Goal: Task Accomplishment & Management: Use online tool/utility

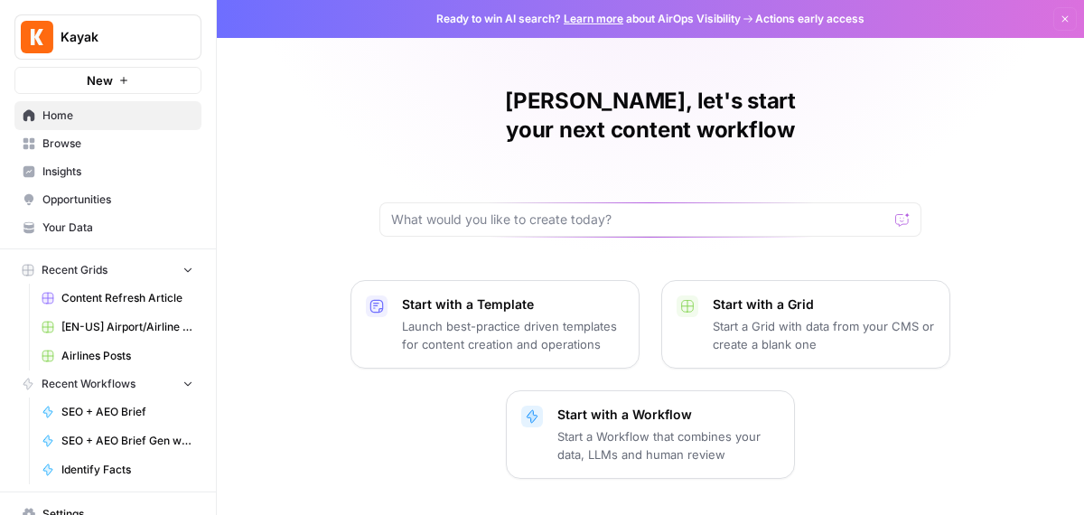
scroll to position [71, 0]
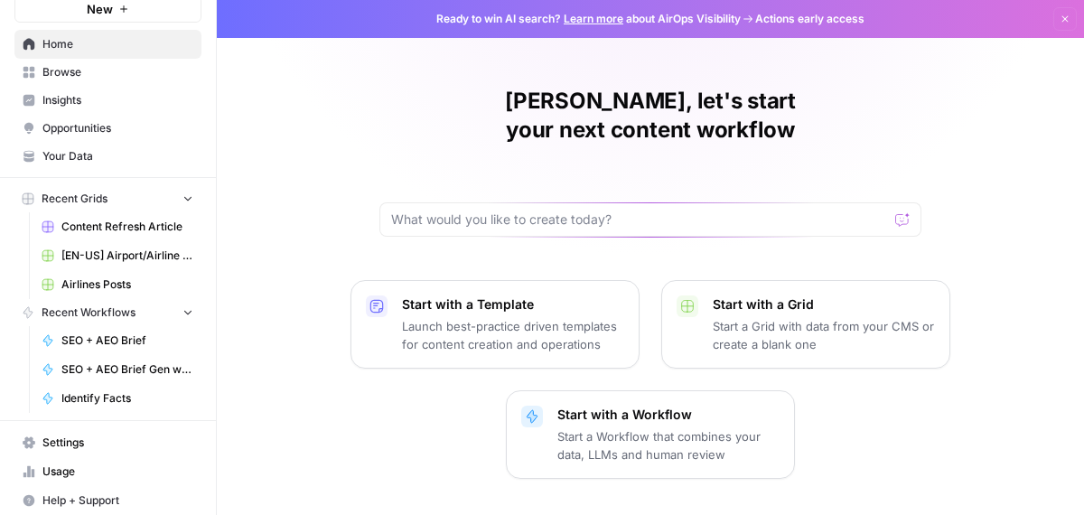
click at [182, 310] on icon "button" at bounding box center [188, 311] width 13 height 13
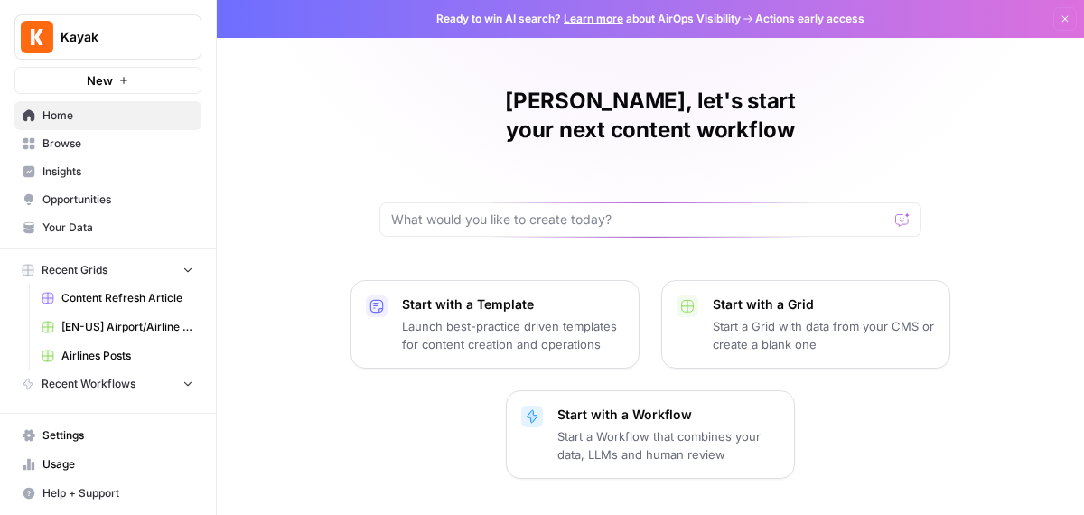
scroll to position [0, 0]
click at [169, 269] on button "Recent Grids" at bounding box center [107, 270] width 187 height 27
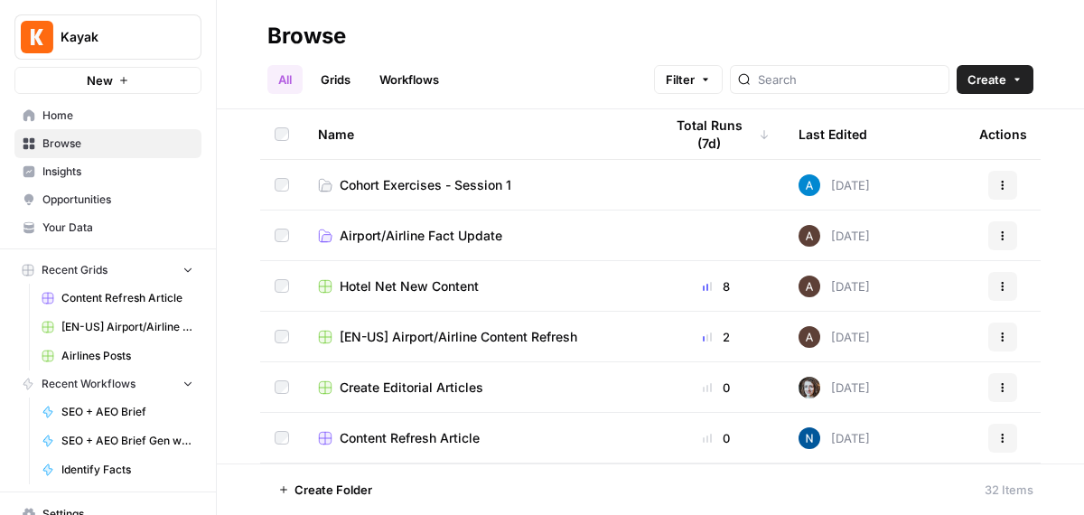
click at [458, 178] on span "Cohort Exercises - Session 1" at bounding box center [426, 185] width 172 height 18
click at [456, 191] on span "Cohort Exercises - Session 1" at bounding box center [426, 185] width 172 height 18
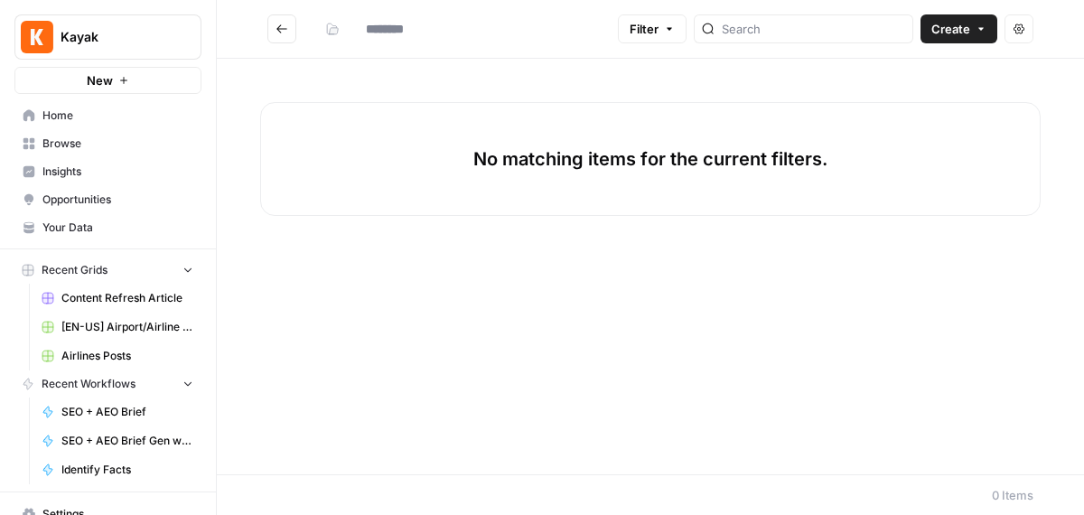
type input "**********"
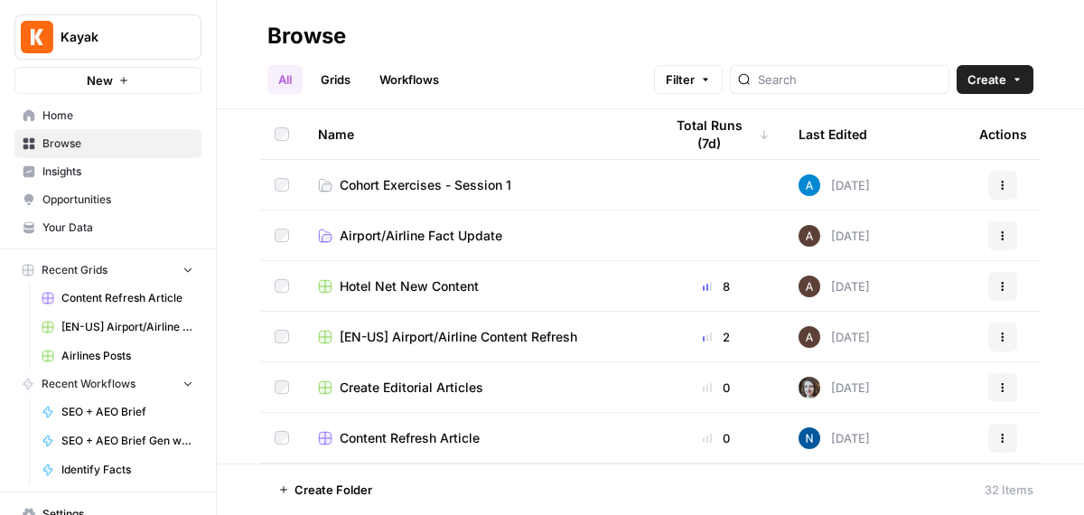
click at [432, 181] on span "Cohort Exercises - Session 1" at bounding box center [426, 185] width 172 height 18
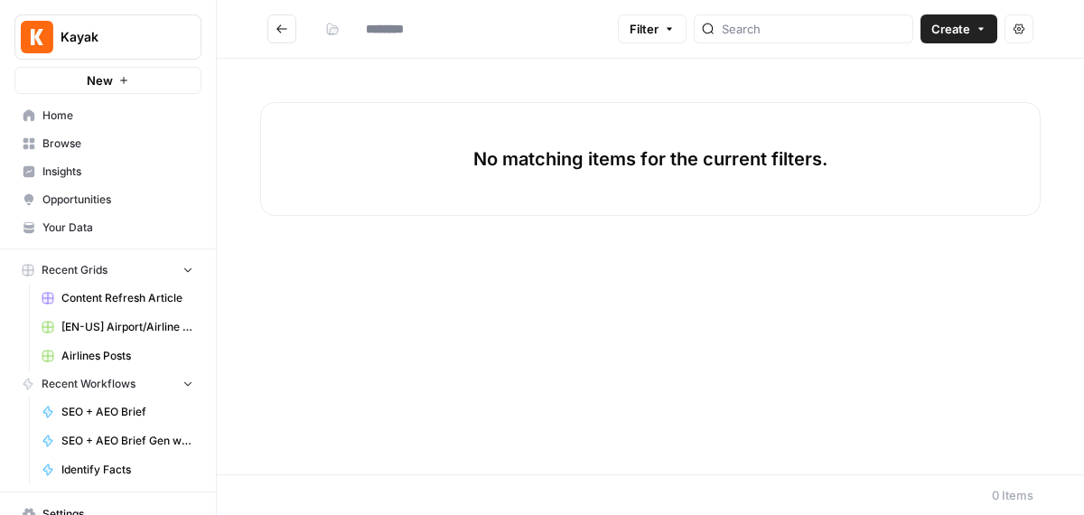
type input "**********"
click at [378, 165] on div "No matching items for the current filters." at bounding box center [650, 159] width 780 height 114
click at [708, 153] on p "No matching items for the current filters." at bounding box center [650, 158] width 354 height 25
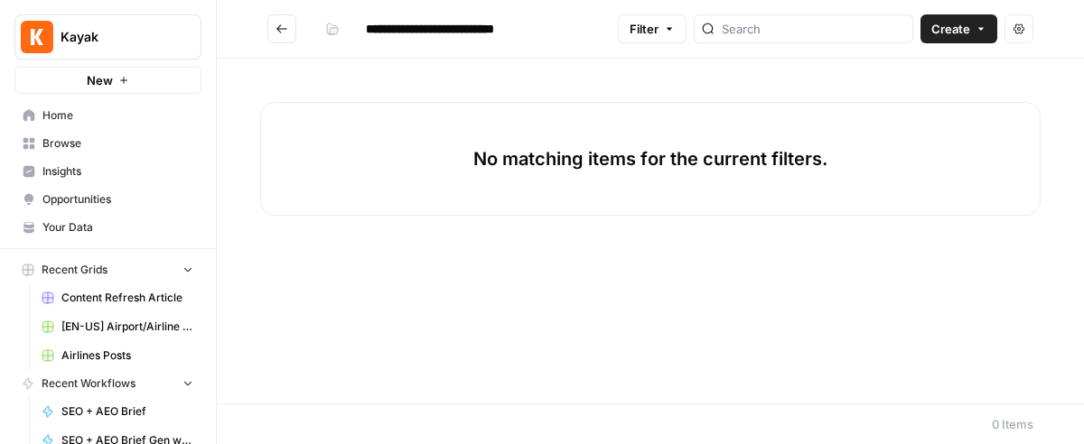
click at [951, 26] on span "Create" at bounding box center [950, 29] width 39 height 18
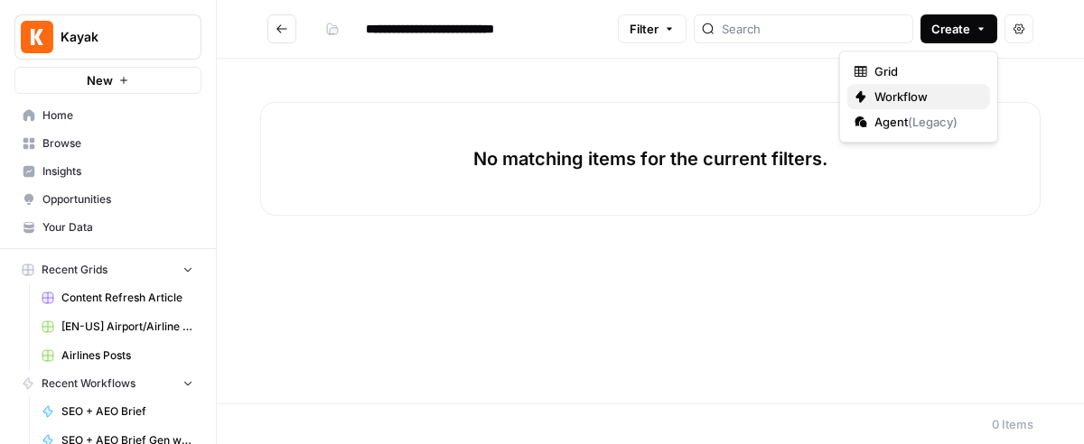
click at [906, 94] on span "Workflow" at bounding box center [924, 97] width 101 height 18
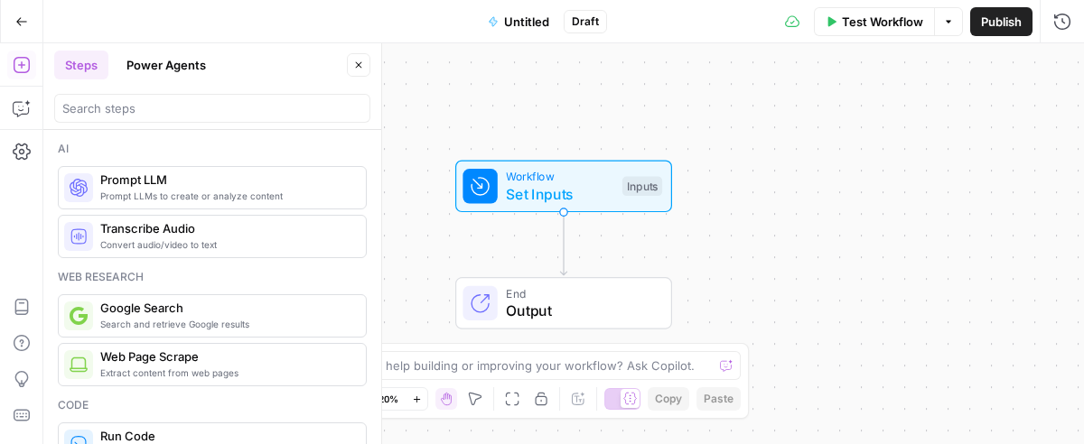
click at [360, 64] on icon "button" at bounding box center [358, 65] width 11 height 11
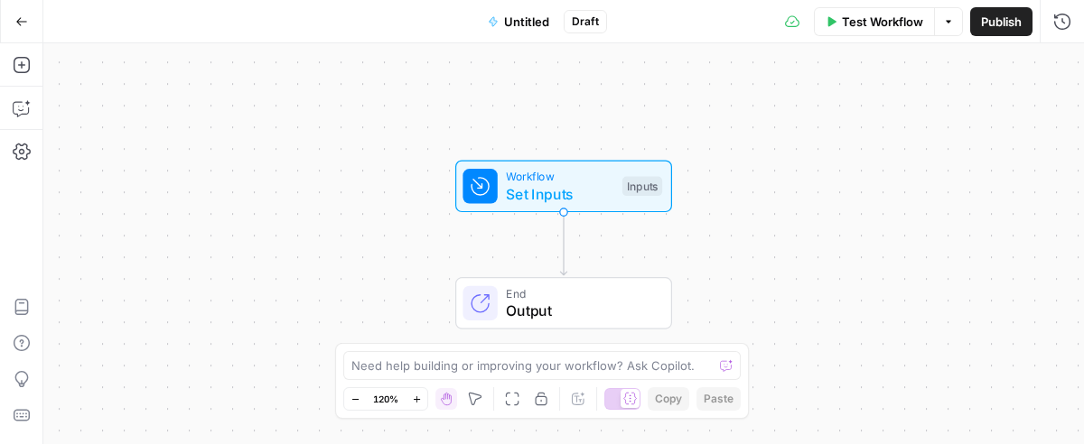
click at [516, 22] on span "Untitled" at bounding box center [526, 22] width 45 height 18
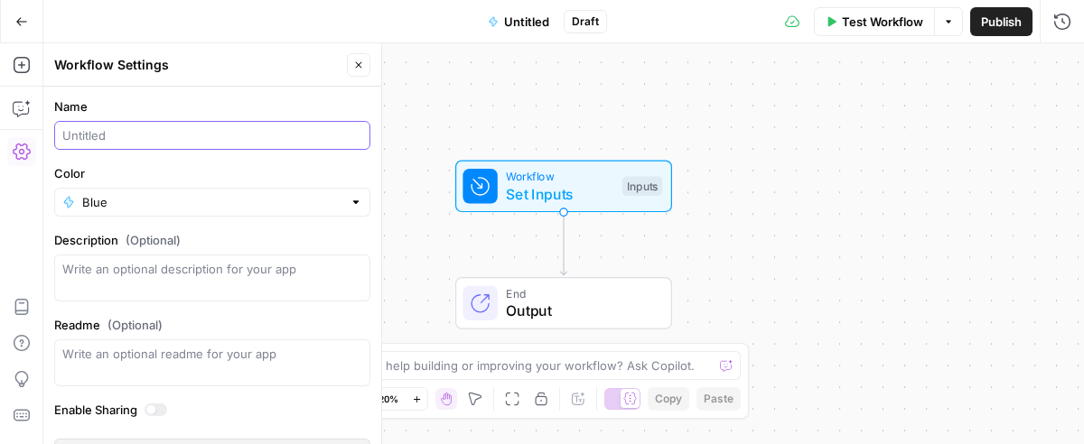
click at [95, 136] on input "Name" at bounding box center [212, 135] width 300 height 18
type input "N"
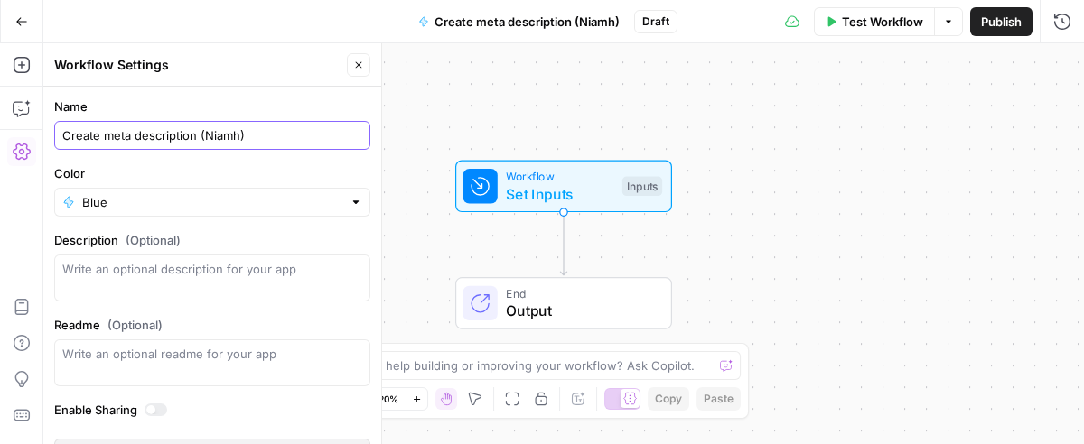
type input "Create meta description (Niamh)"
click at [1024, 22] on button "Publish" at bounding box center [1001, 21] width 62 height 29
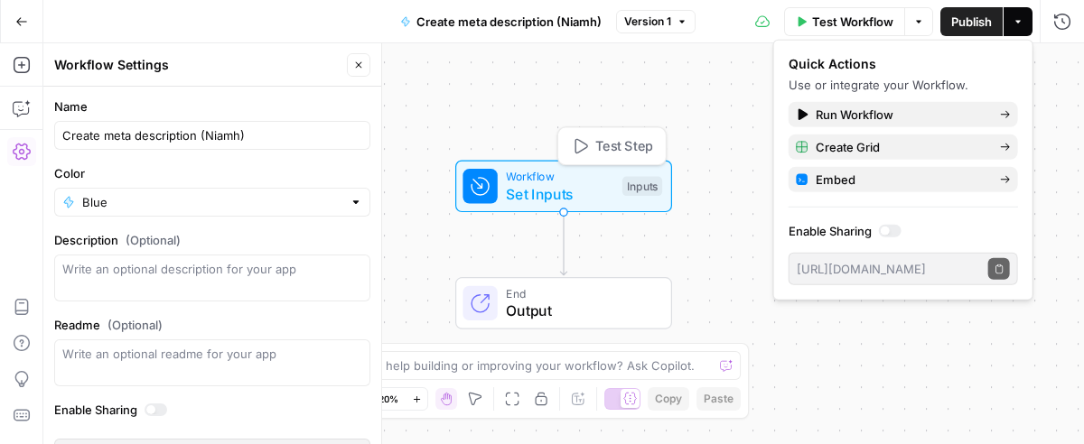
click at [592, 173] on span "Workflow" at bounding box center [559, 176] width 107 height 17
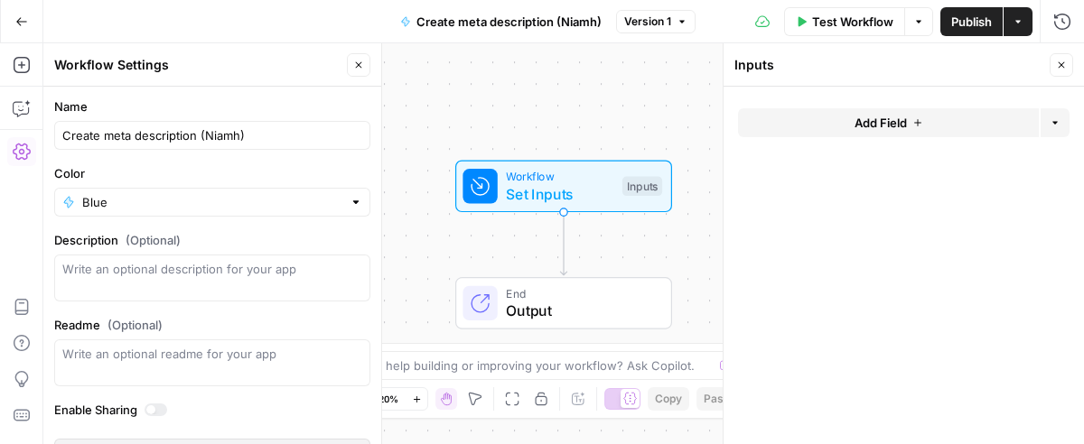
click at [872, 114] on button "Add Field" at bounding box center [888, 122] width 301 height 29
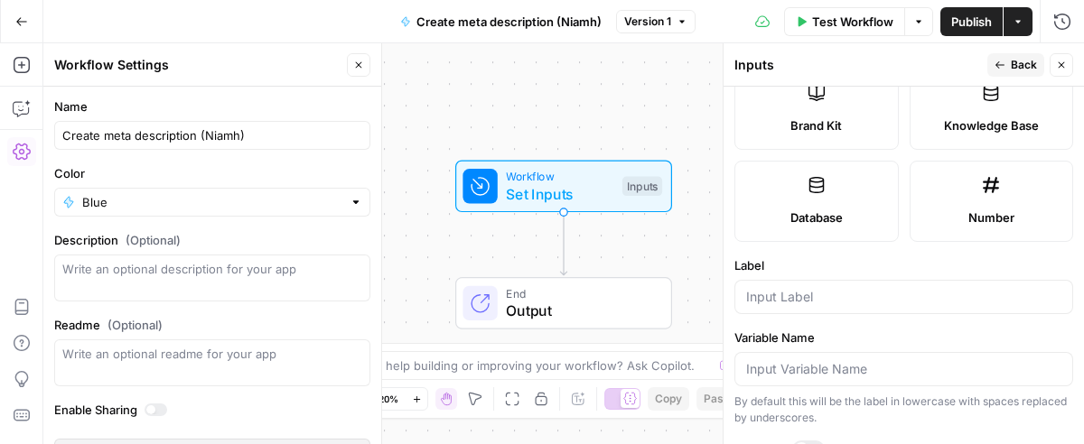
scroll to position [443, 0]
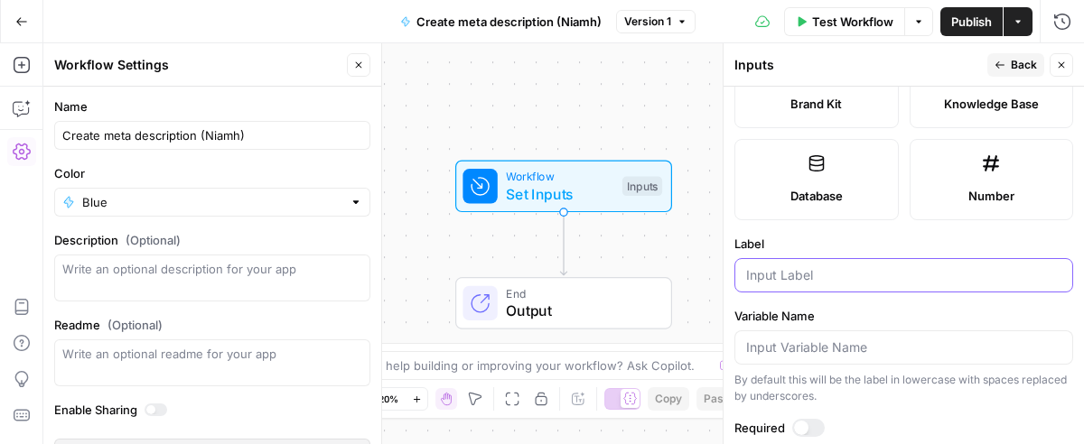
click at [837, 274] on input "Label" at bounding box center [903, 275] width 315 height 18
type input "blog url"
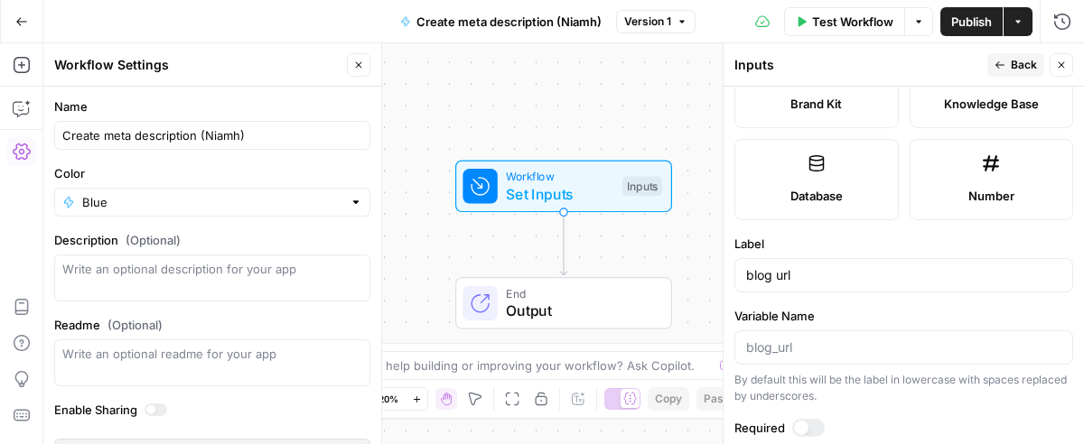
click at [863, 309] on label "Variable Name" at bounding box center [903, 316] width 339 height 18
click at [863, 339] on input "Variable Name" at bounding box center [903, 348] width 315 height 18
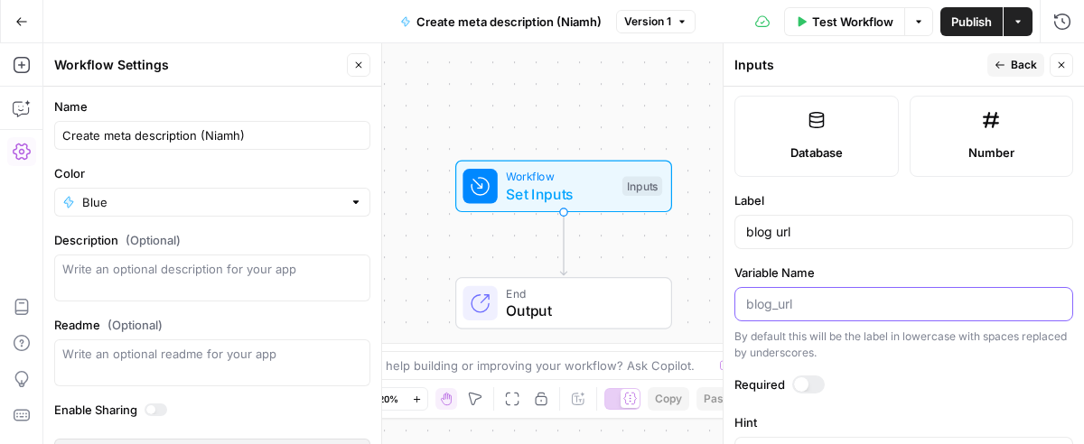
scroll to position [509, 0]
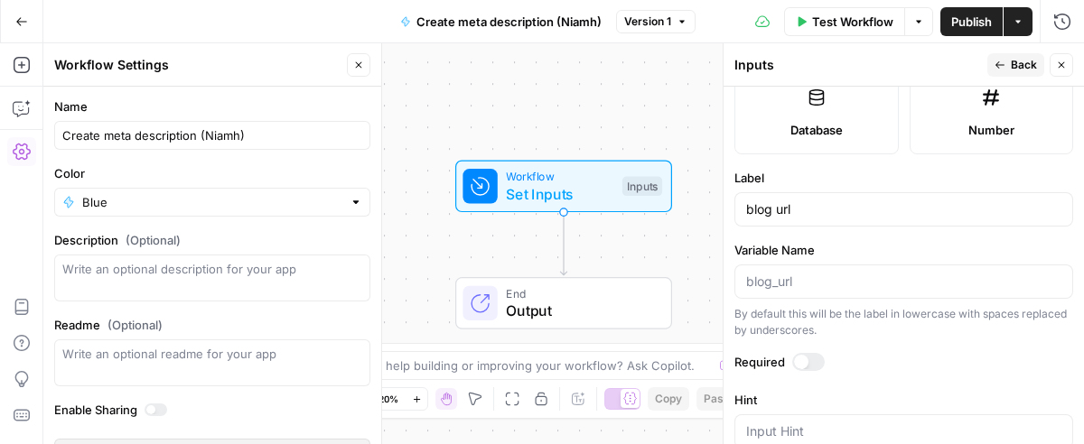
click at [812, 356] on div at bounding box center [808, 362] width 33 height 18
click at [955, 369] on div "Required" at bounding box center [903, 364] width 339 height 23
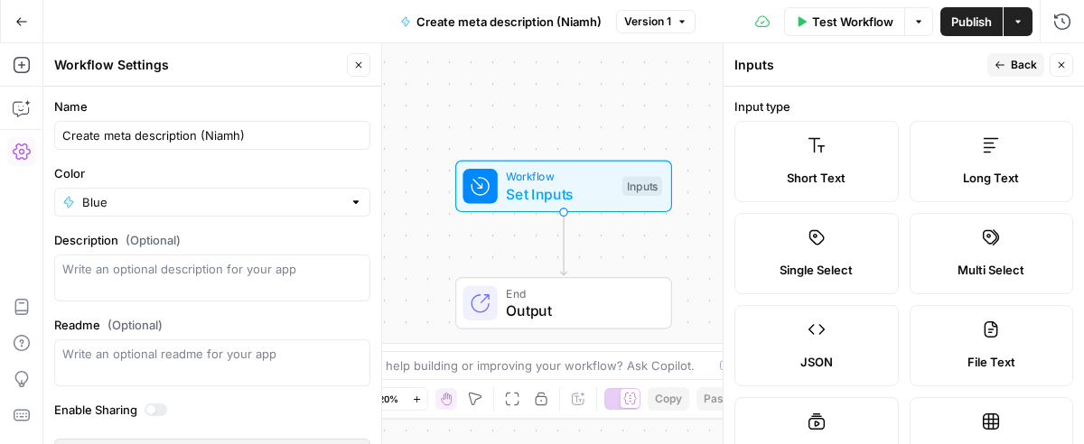
click at [1025, 63] on span "Back" at bounding box center [1024, 65] width 26 height 16
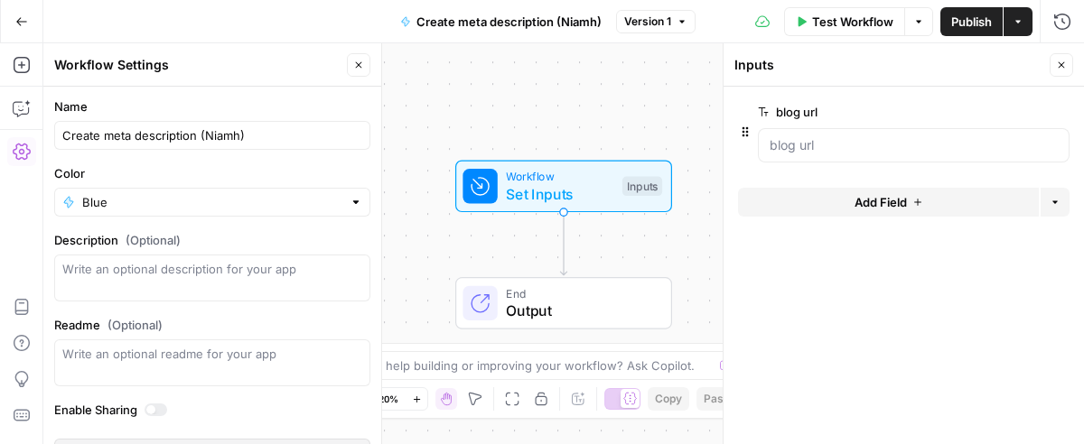
click at [811, 201] on button "Add Field" at bounding box center [888, 202] width 301 height 29
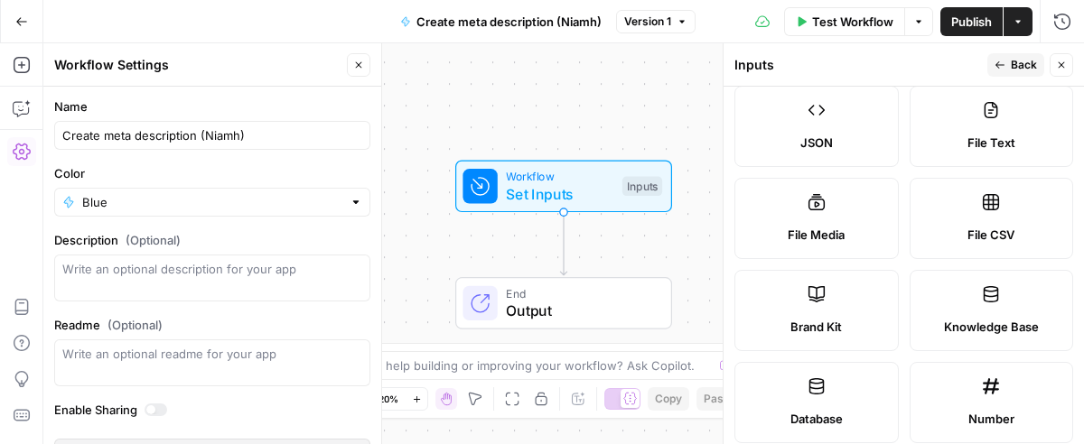
scroll to position [260, 0]
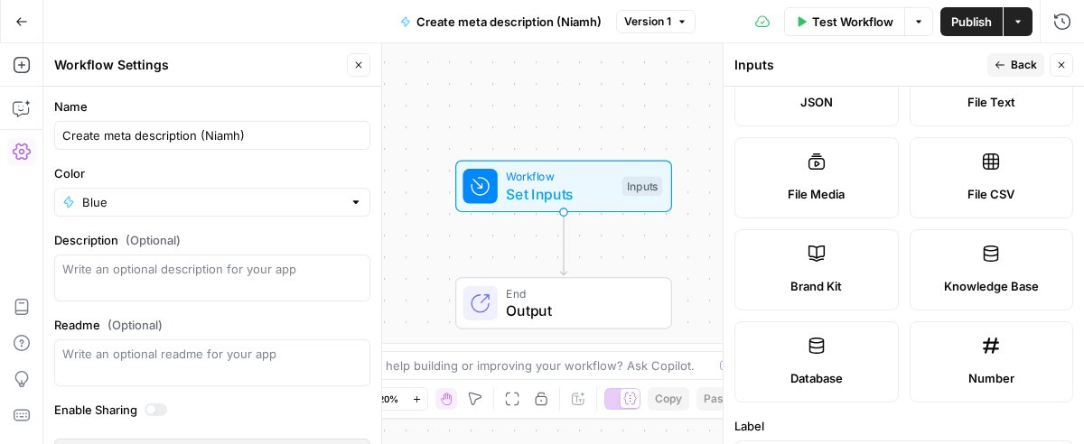
click at [827, 260] on label "Brand Kit" at bounding box center [816, 269] width 164 height 81
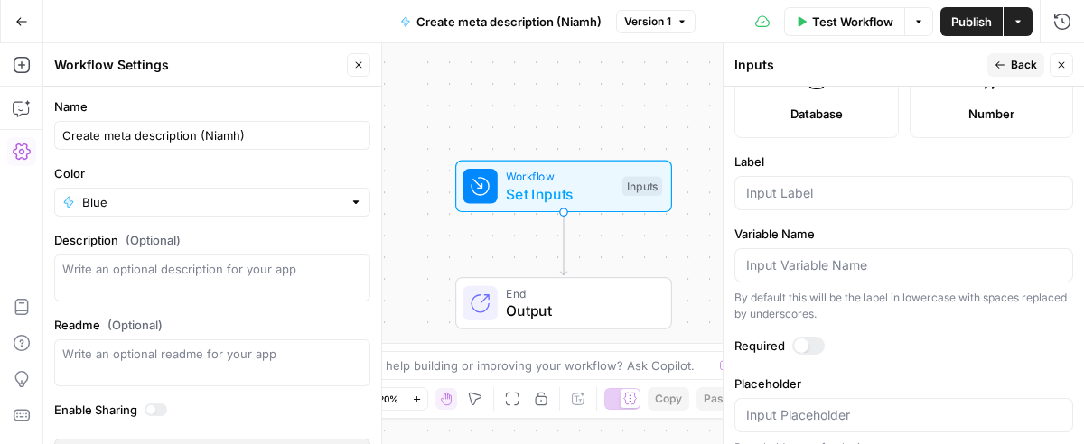
scroll to position [541, 0]
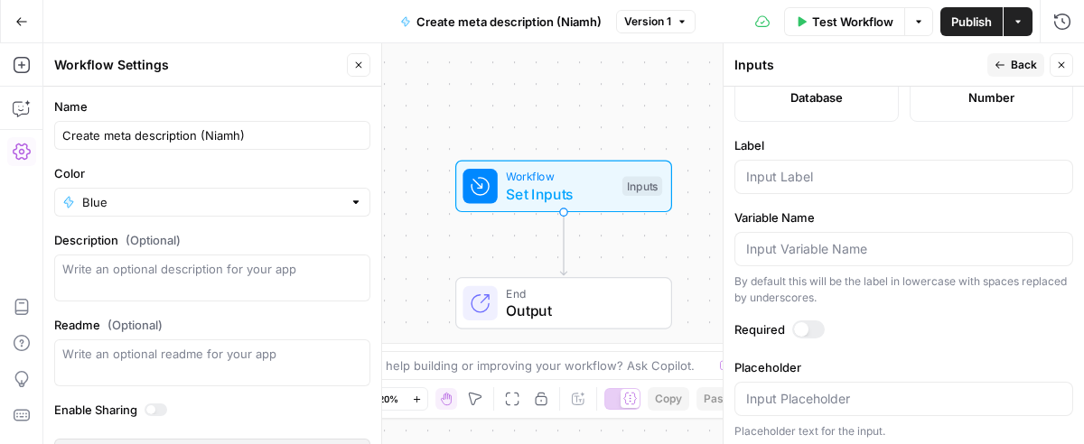
click at [794, 160] on div at bounding box center [903, 177] width 339 height 34
type input "brand kit"
click at [871, 212] on label "Variable Name" at bounding box center [903, 218] width 339 height 18
click at [871, 240] on input "Variable Name" at bounding box center [903, 249] width 315 height 18
click at [1030, 68] on span "Back" at bounding box center [1024, 65] width 26 height 16
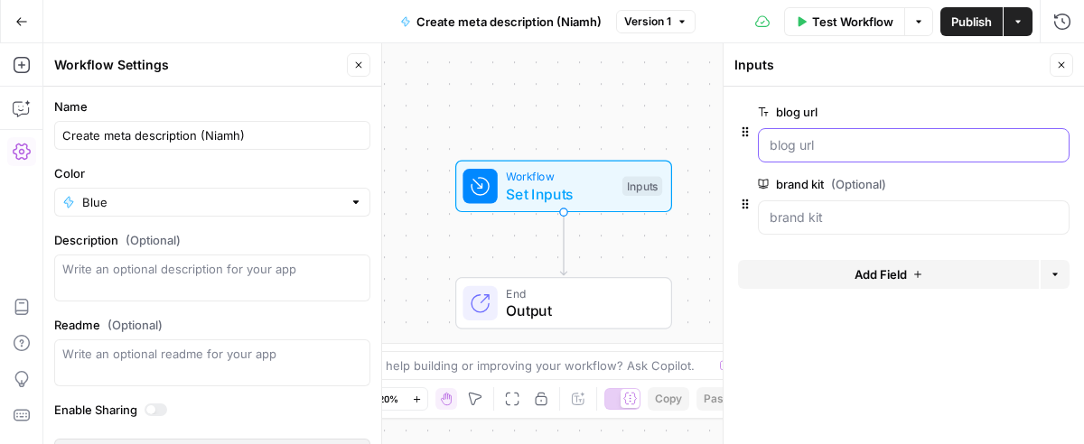
click at [777, 151] on url "blog url" at bounding box center [914, 145] width 288 height 18
click at [805, 147] on url "blog url" at bounding box center [914, 145] width 288 height 18
click at [1061, 65] on span "E" at bounding box center [1058, 60] width 14 height 18
drag, startPoint x: 456, startPoint y: 107, endPoint x: 491, endPoint y: 107, distance: 35.2
click at [459, 107] on div "Workflow Set Inputs Inputs End Output" at bounding box center [563, 243] width 1041 height 401
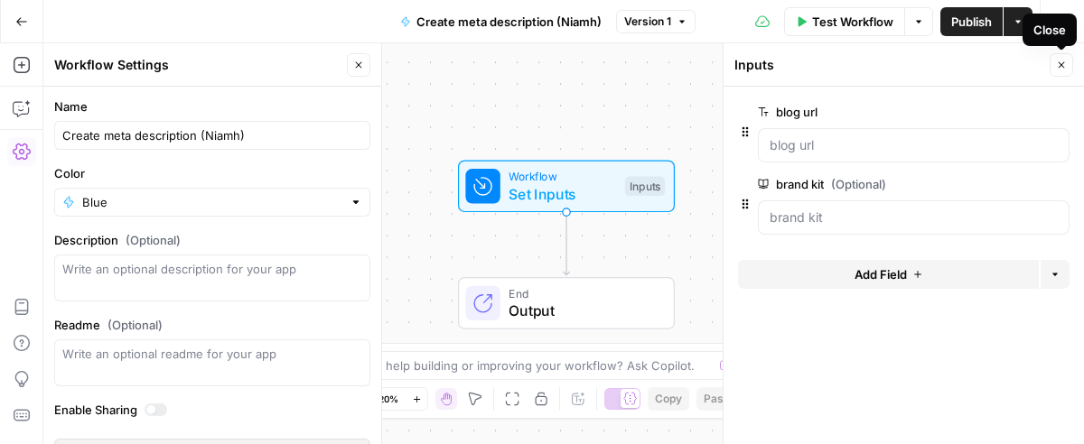
click at [1061, 67] on icon "button" at bounding box center [1061, 65] width 11 height 11
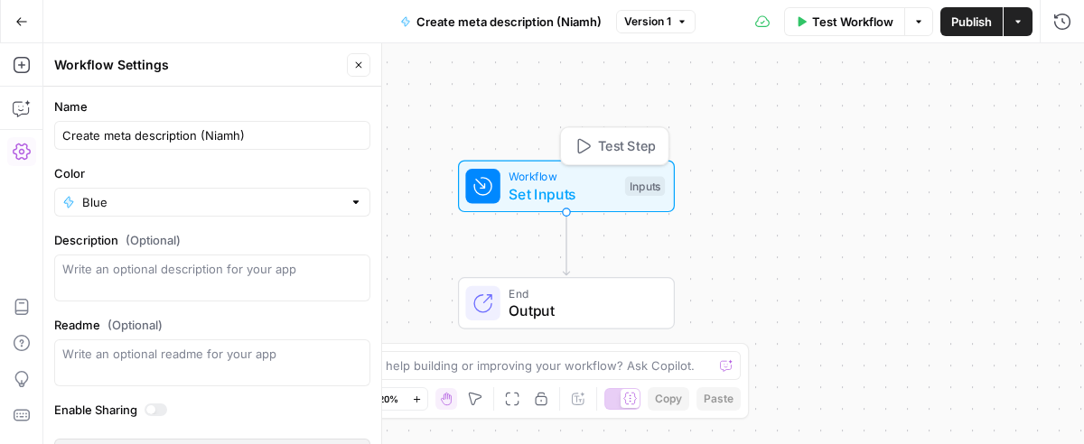
click at [550, 164] on div "Workflow Set Inputs Inputs Test Step" at bounding box center [566, 187] width 217 height 52
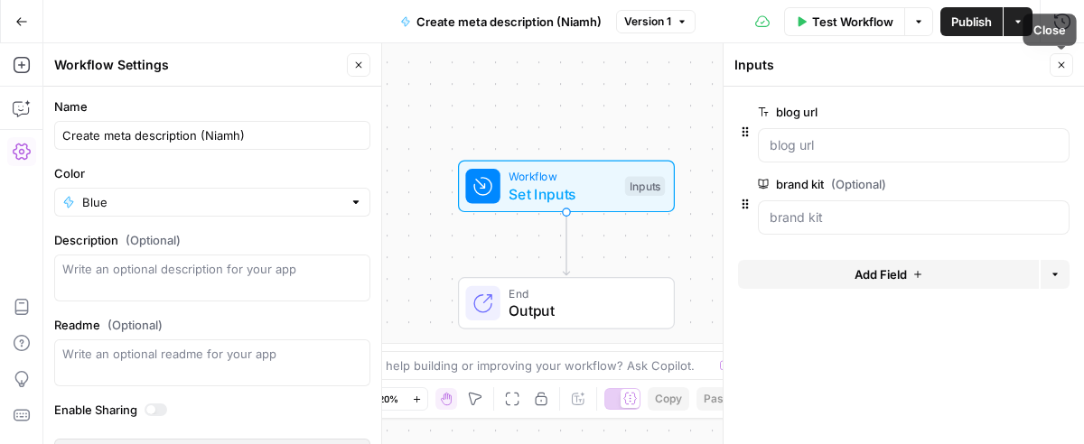
click at [1063, 61] on icon "button" at bounding box center [1061, 65] width 11 height 11
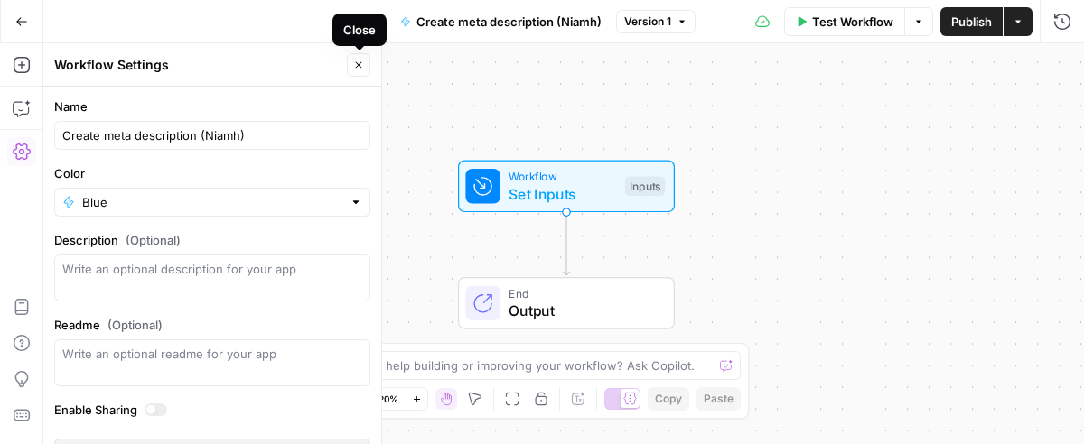
click at [357, 64] on icon "button" at bounding box center [358, 65] width 11 height 11
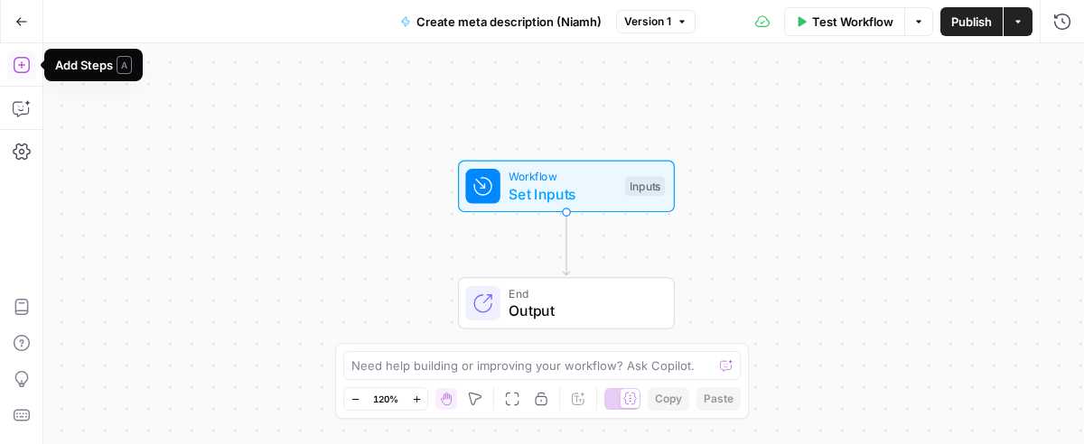
click at [21, 68] on icon "button" at bounding box center [21, 65] width 16 height 16
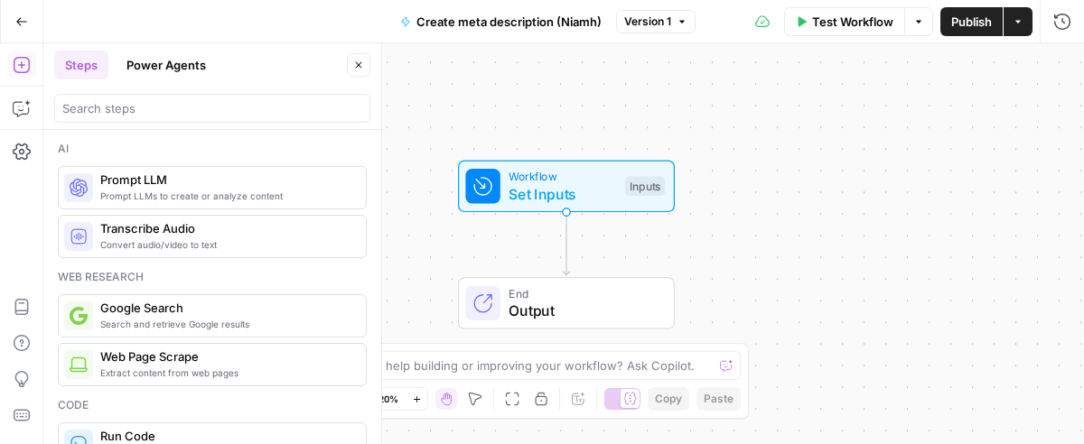
scroll to position [5, 0]
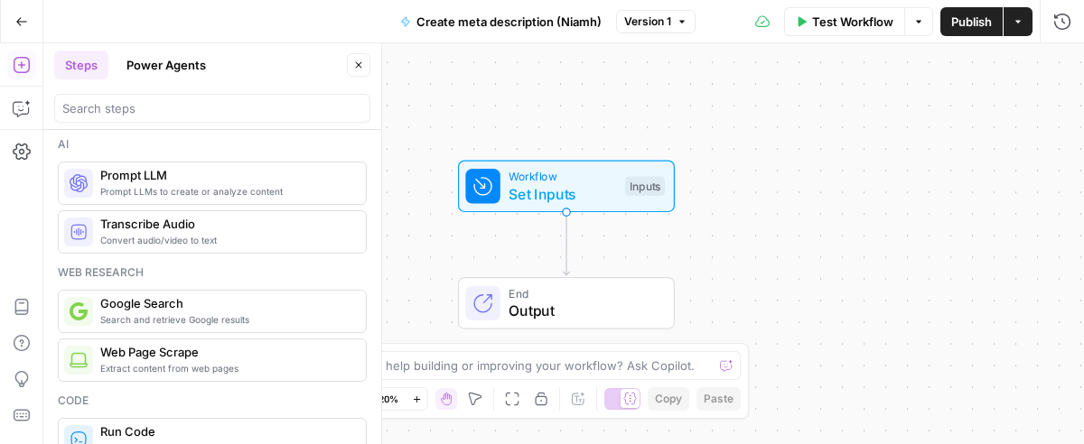
click at [202, 355] on span "Web Page Scrape" at bounding box center [225, 352] width 251 height 18
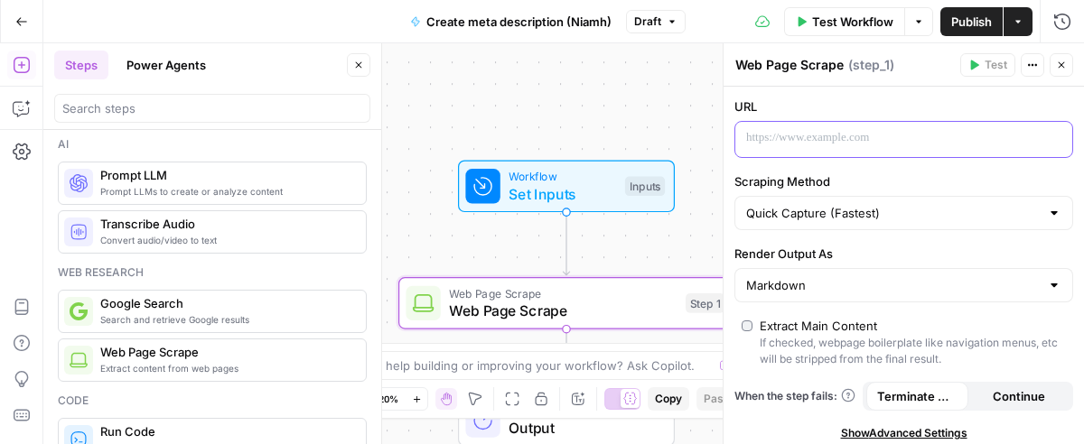
click at [817, 130] on p at bounding box center [889, 138] width 286 height 18
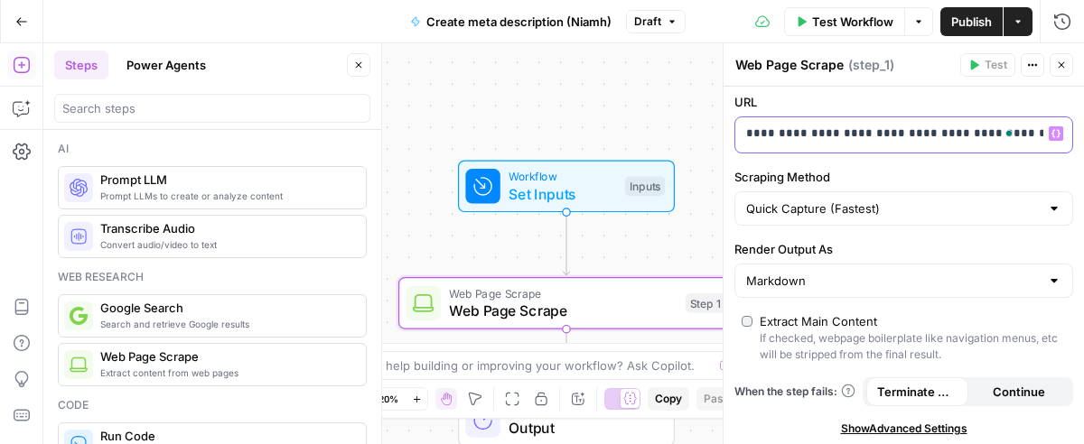
scroll to position [5, 0]
click at [1066, 58] on button "Close" at bounding box center [1061, 64] width 23 height 23
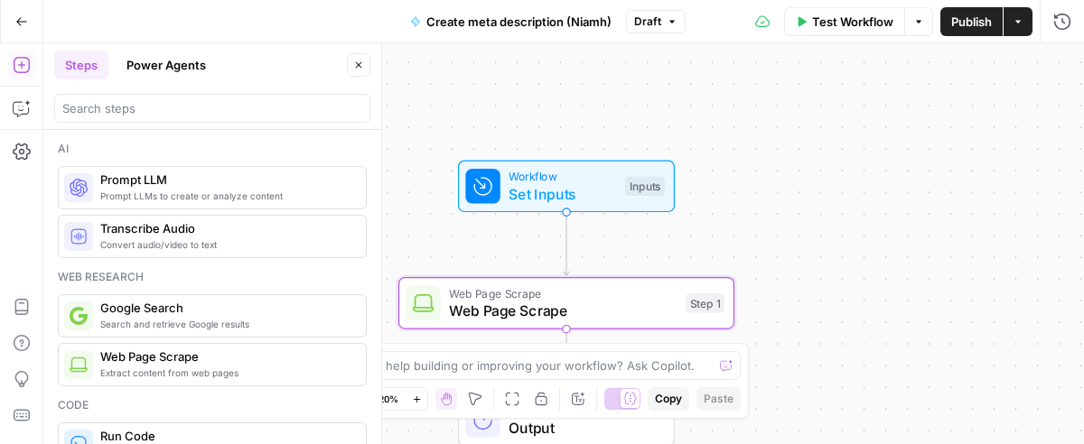
click at [534, 294] on span "Web Page Scrape" at bounding box center [563, 293] width 228 height 17
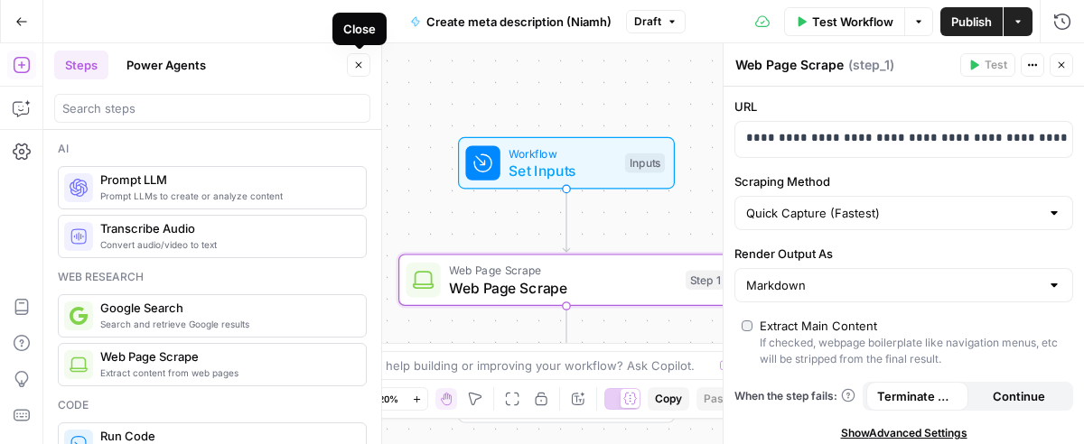
click at [356, 55] on button "Close" at bounding box center [358, 64] width 23 height 23
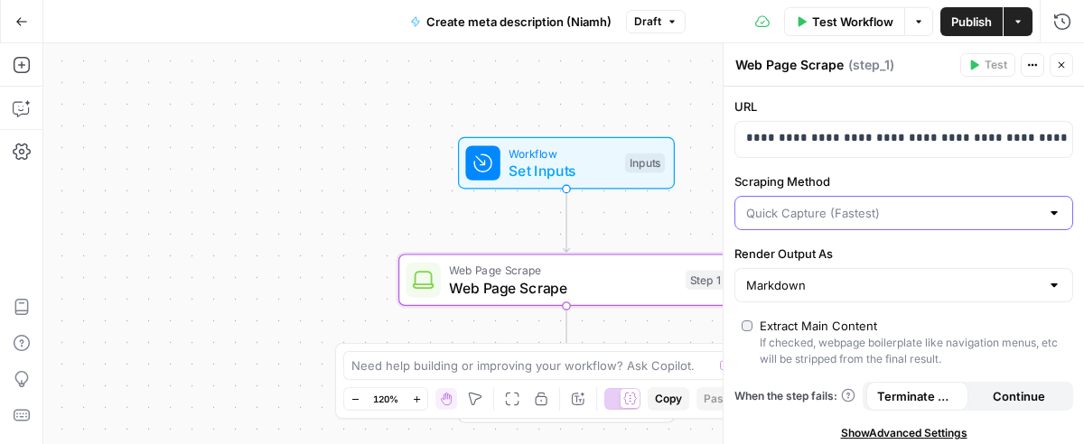
click at [903, 219] on input "Scraping Method" at bounding box center [893, 213] width 294 height 18
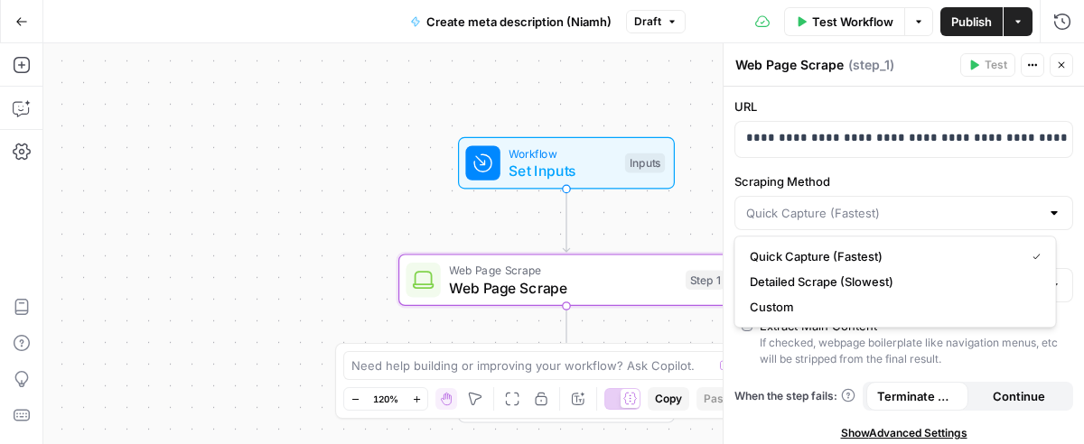
type input "Quick Capture (Fastest)"
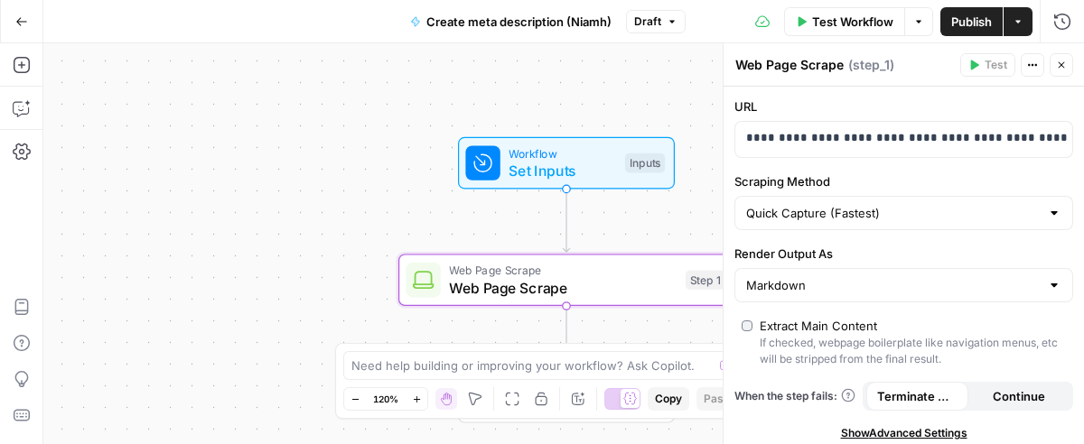
click at [881, 173] on label "Scraping Method" at bounding box center [903, 182] width 339 height 18
click at [881, 204] on input "Quick Capture (Fastest)" at bounding box center [893, 213] width 294 height 18
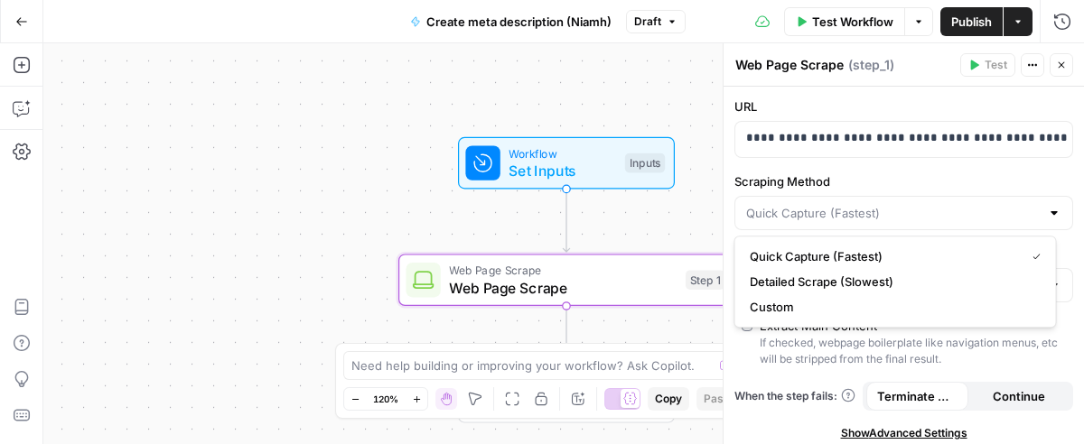
type input "Quick Capture (Fastest)"
click at [881, 175] on label "Scraping Method" at bounding box center [903, 182] width 339 height 18
click at [881, 204] on input "Quick Capture (Fastest)" at bounding box center [893, 213] width 294 height 18
type input "Quick Capture (Fastest)"
click at [881, 176] on label "Scraping Method" at bounding box center [903, 182] width 339 height 18
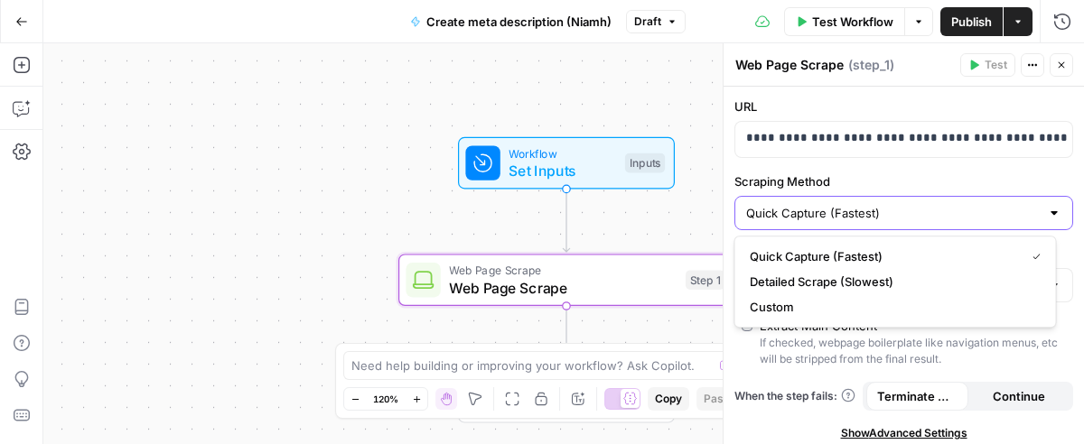
click at [881, 204] on input "Quick Capture (Fastest)" at bounding box center [893, 213] width 294 height 18
type input "Quick Capture (Fastest)"
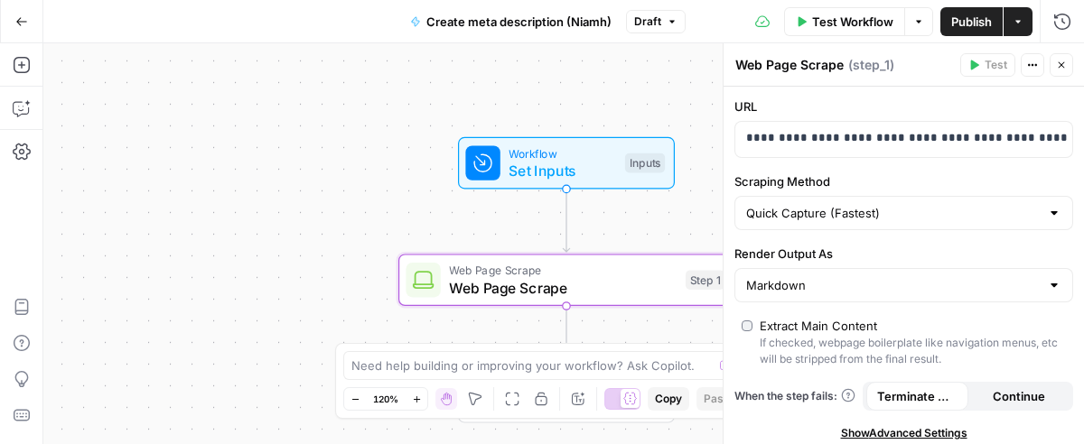
click at [761, 173] on label "Scraping Method" at bounding box center [903, 182] width 339 height 18
click at [761, 204] on input "Quick Capture (Fastest)" at bounding box center [893, 213] width 294 height 18
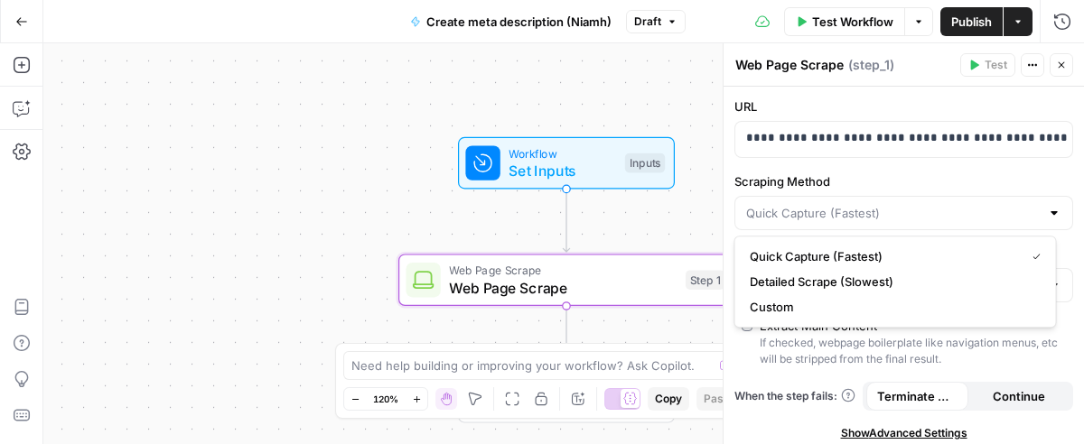
click at [778, 247] on span "Quick Capture (Fastest)" at bounding box center [884, 256] width 268 height 18
type input "Quick Capture (Fastest)"
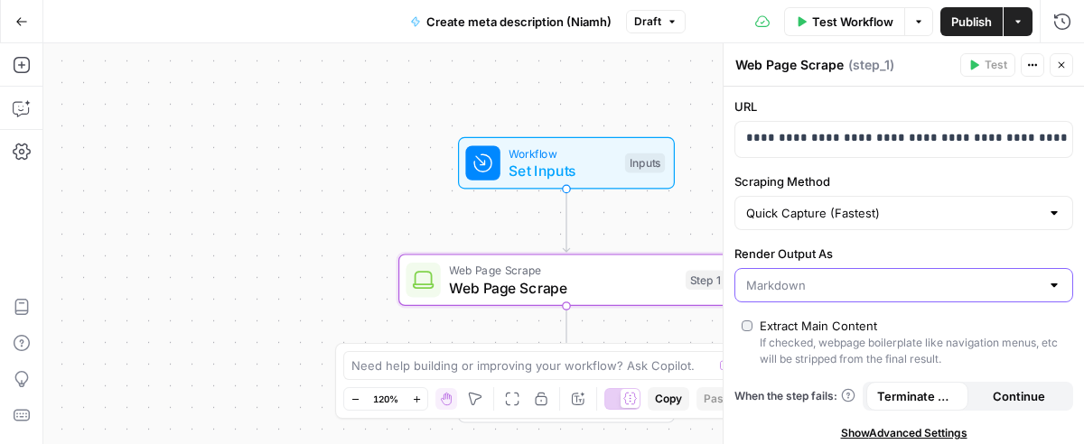
click at [792, 280] on input "Render Output As" at bounding box center [893, 285] width 294 height 18
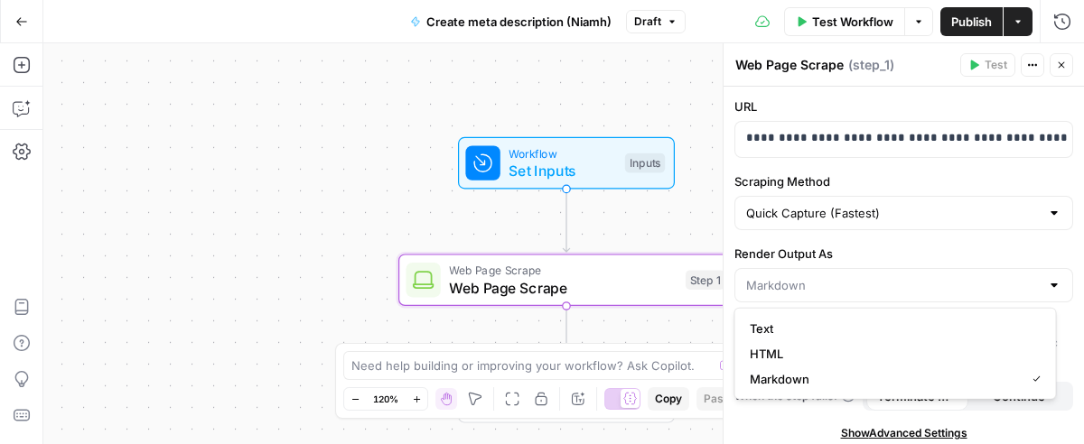
click at [1047, 285] on div at bounding box center [1054, 285] width 14 height 18
click at [844, 381] on span "Markdown" at bounding box center [884, 379] width 268 height 18
type input "Markdown"
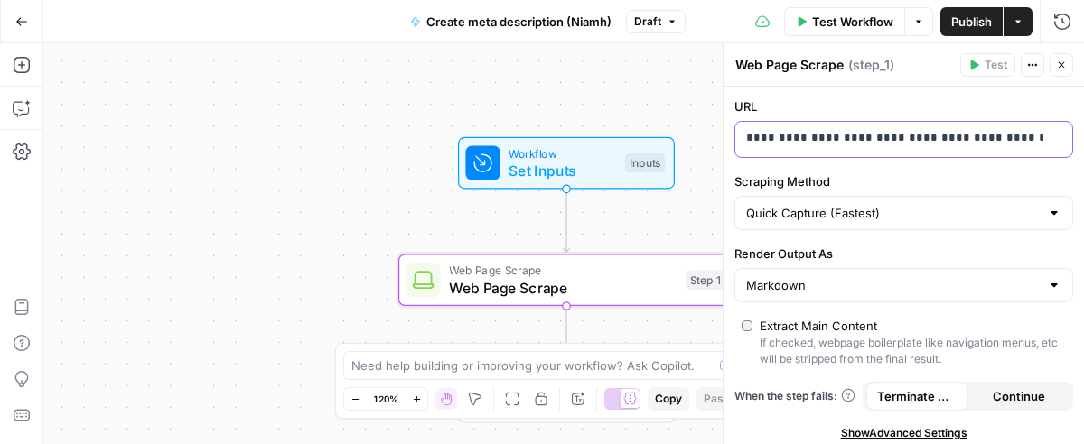
click at [893, 130] on p "**********" at bounding box center [895, 138] width 299 height 18
click at [893, 130] on p "**********" at bounding box center [881, 138] width 270 height 18
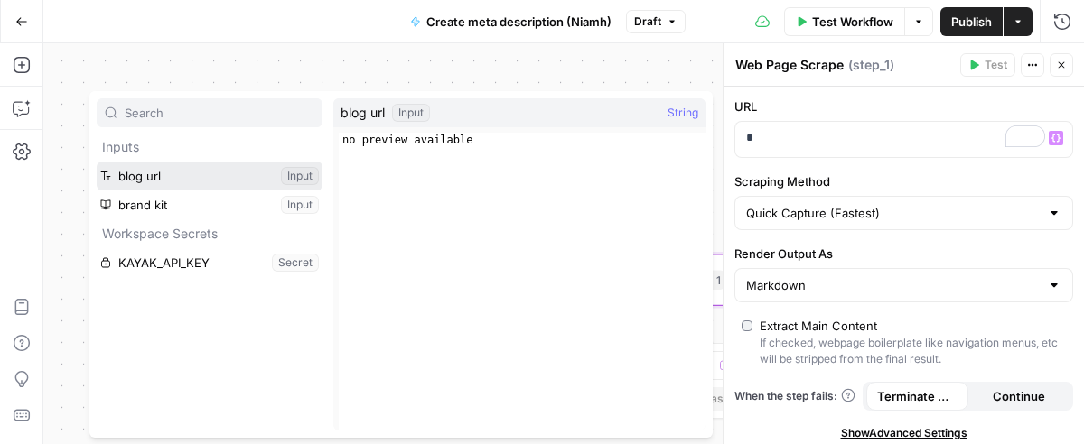
click at [197, 175] on button "Select variable blog url" at bounding box center [210, 176] width 226 height 29
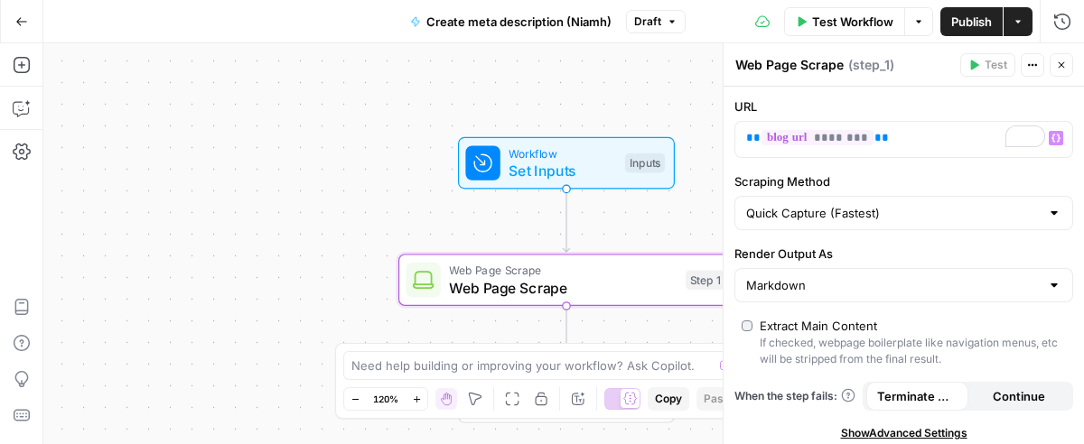
click at [1058, 69] on icon "button" at bounding box center [1061, 65] width 11 height 11
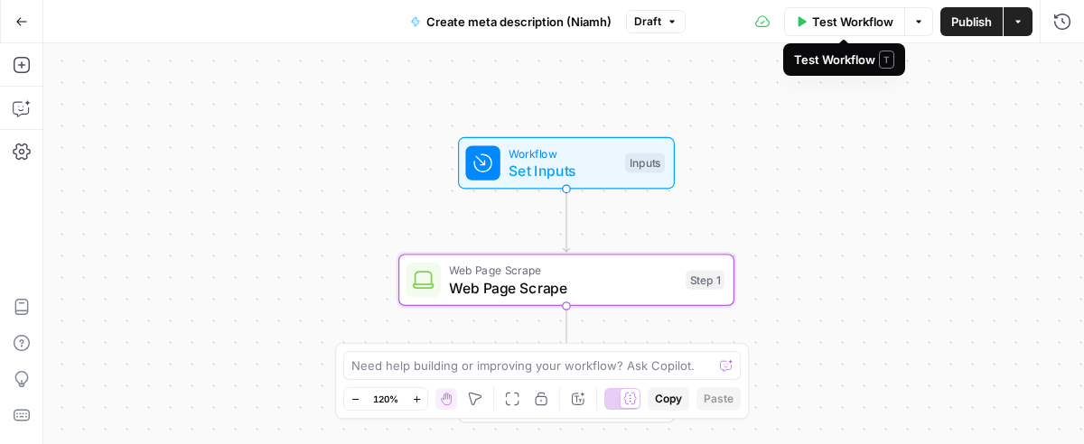
click at [826, 27] on span "Test Workflow" at bounding box center [852, 22] width 81 height 18
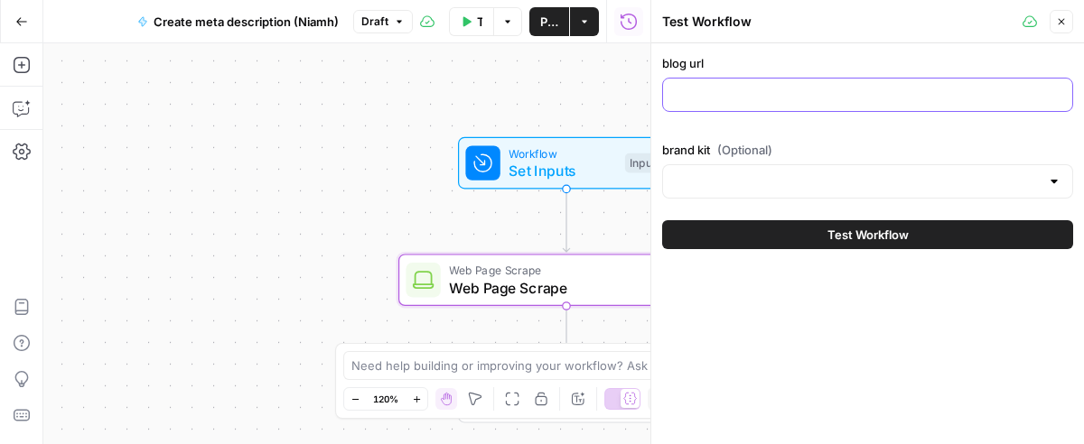
click at [691, 100] on input "blog url" at bounding box center [867, 95] width 387 height 18
paste input "https://www.kayak.com/news/cheap-airlines-in-europe/"
type input "https://www.kayak.com/news/cheap-airlines-in-europe/"
click at [719, 154] on span "(Optional)" at bounding box center [744, 150] width 55 height 18
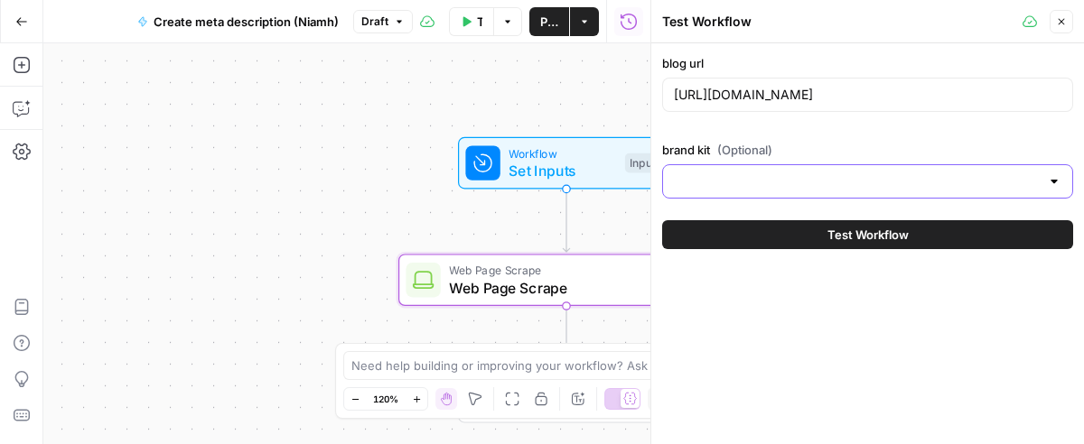
click at [719, 173] on input "brand kit (Optional)" at bounding box center [857, 182] width 366 height 18
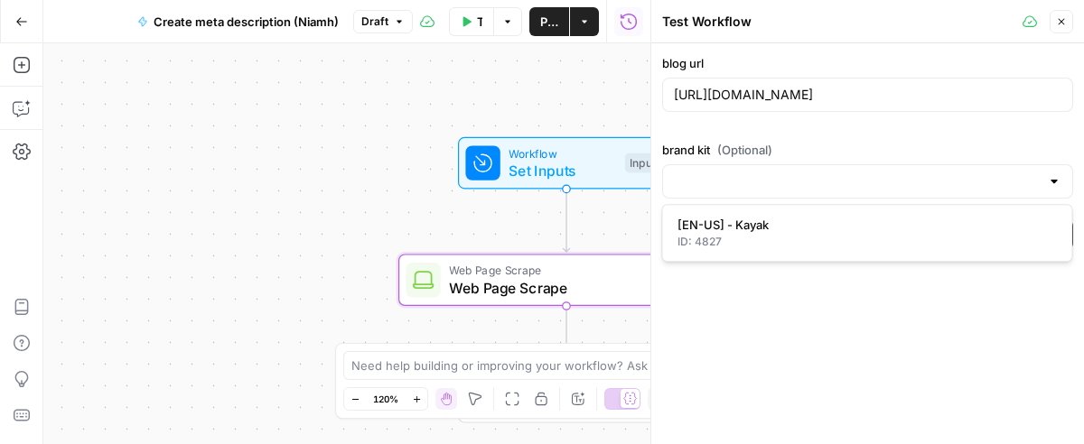
click at [720, 169] on div at bounding box center [867, 181] width 411 height 34
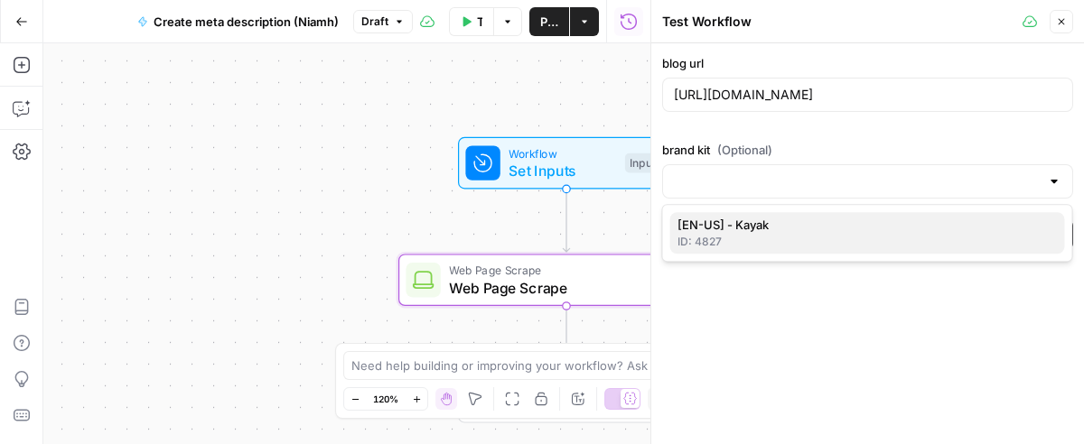
click at [725, 222] on span "[EN-US] - Kayak" at bounding box center [863, 225] width 373 height 18
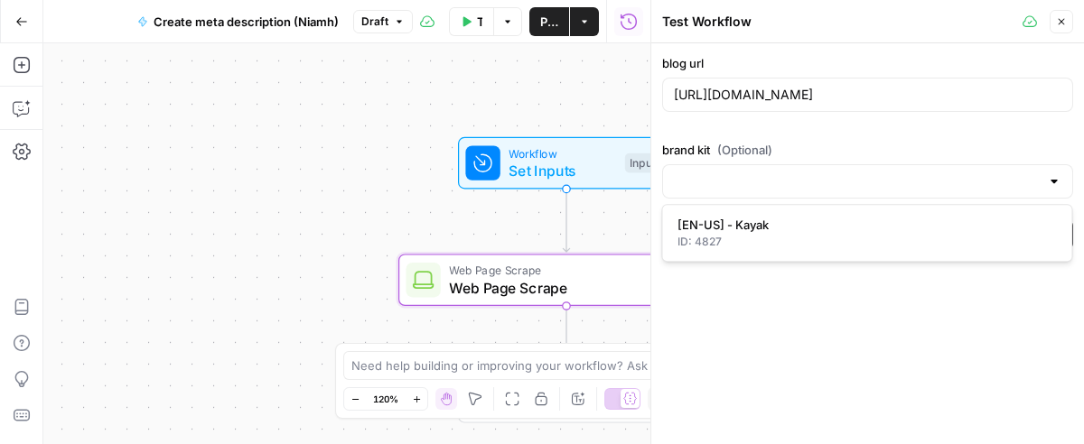
type input "[EN-US] - Kayak"
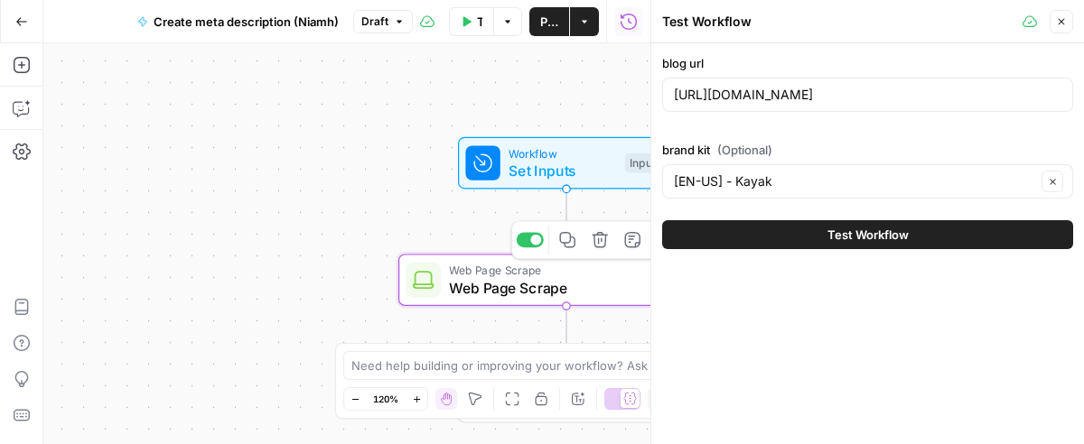
click at [498, 277] on span "Web Page Scrape" at bounding box center [563, 288] width 228 height 22
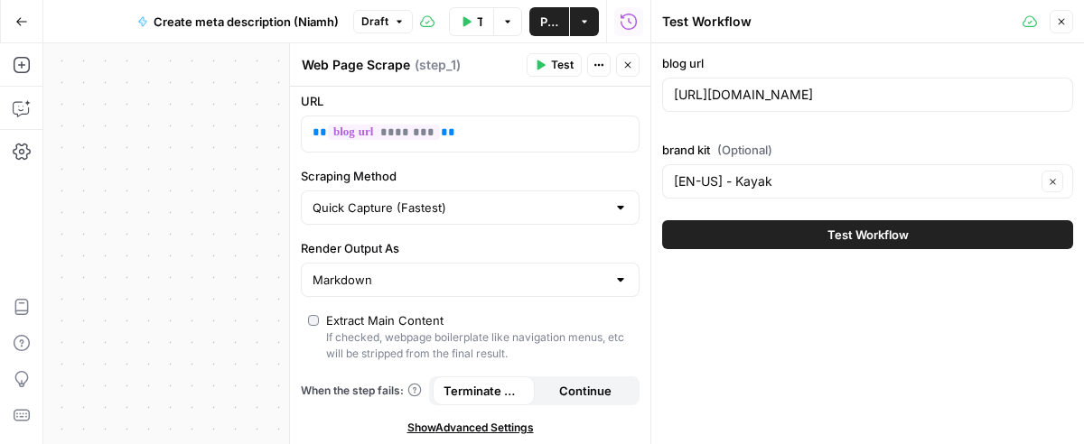
click at [562, 60] on span "Test" at bounding box center [562, 65] width 23 height 16
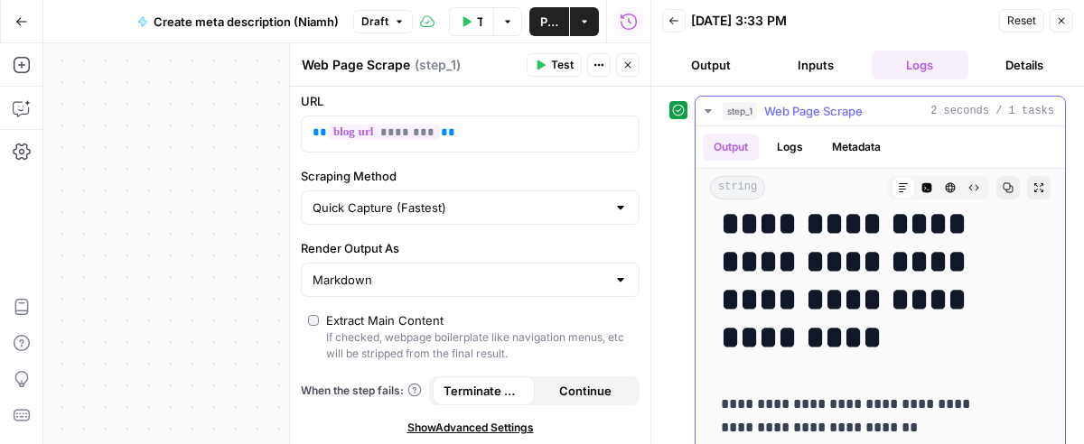
scroll to position [34, 0]
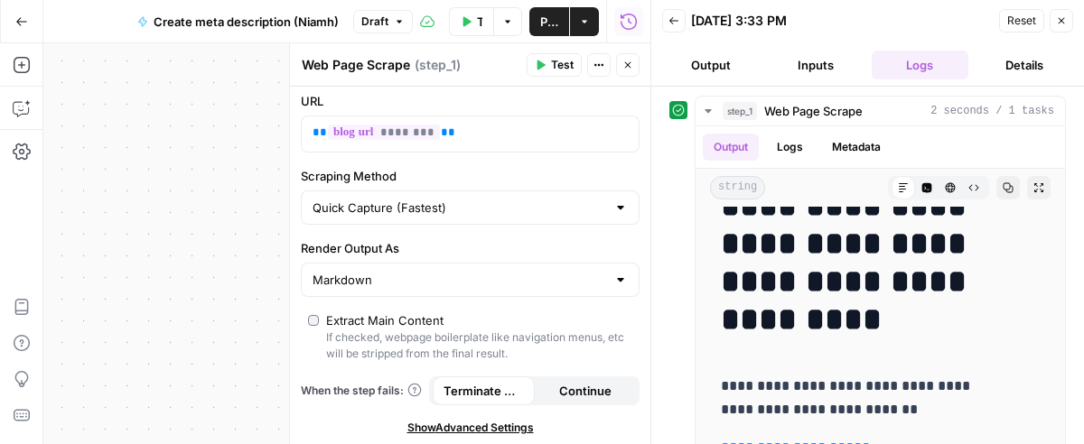
click at [690, 65] on button "Output" at bounding box center [711, 65] width 98 height 29
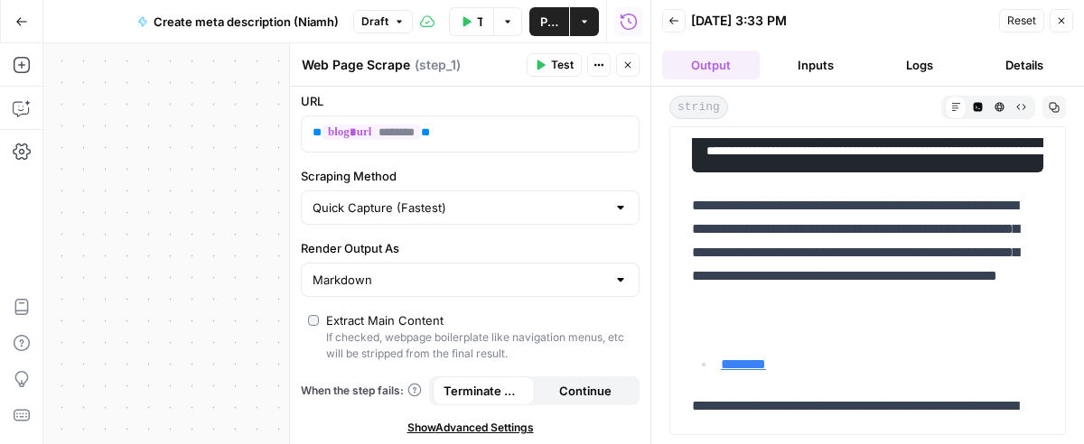
scroll to position [5906, 0]
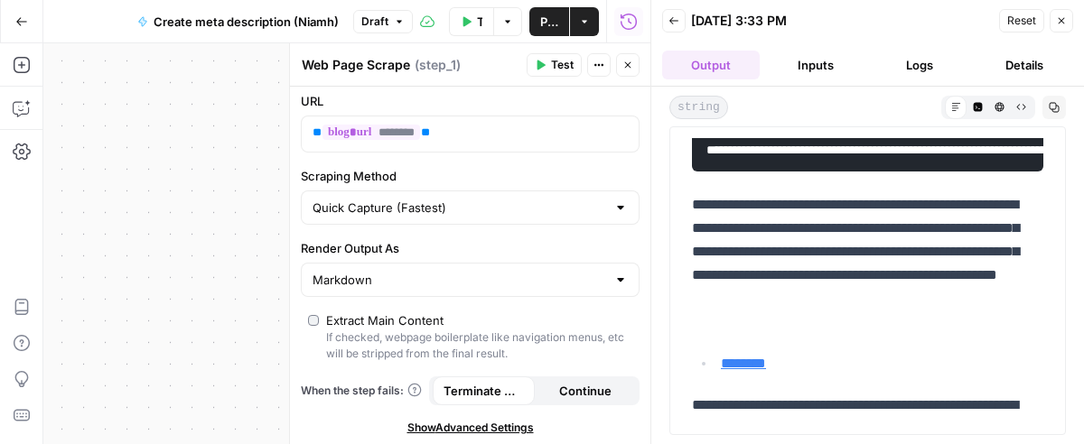
click at [881, 66] on button "Logs" at bounding box center [921, 65] width 98 height 29
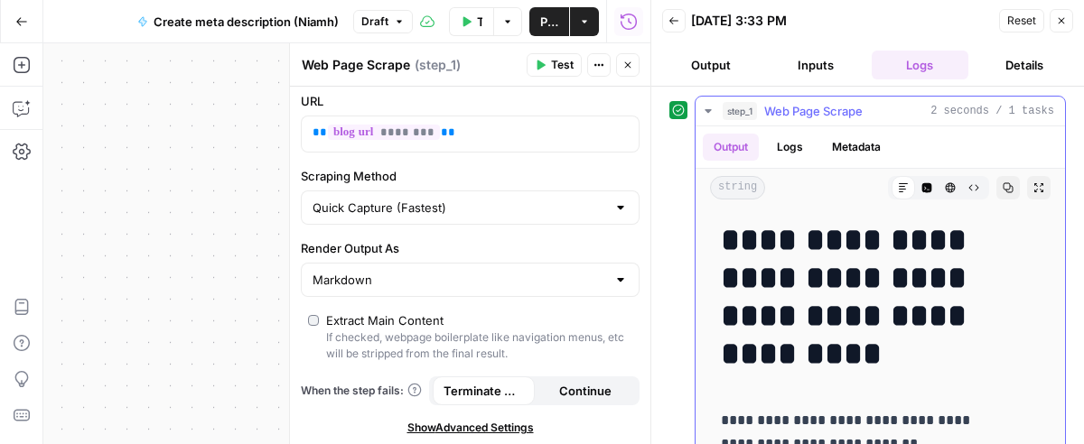
click at [788, 147] on button "Logs" at bounding box center [790, 147] width 48 height 27
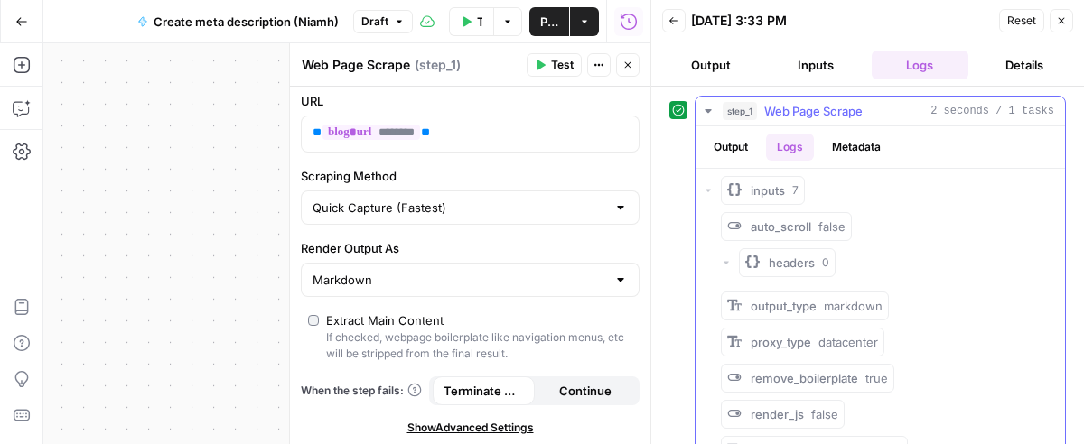
click at [726, 257] on icon "button" at bounding box center [726, 262] width 11 height 11
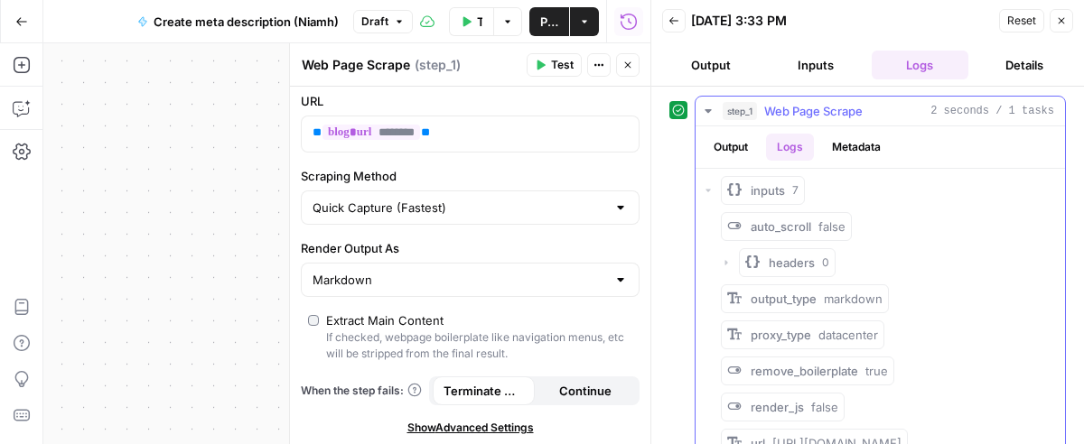
click at [726, 257] on icon "button" at bounding box center [726, 262] width 11 height 11
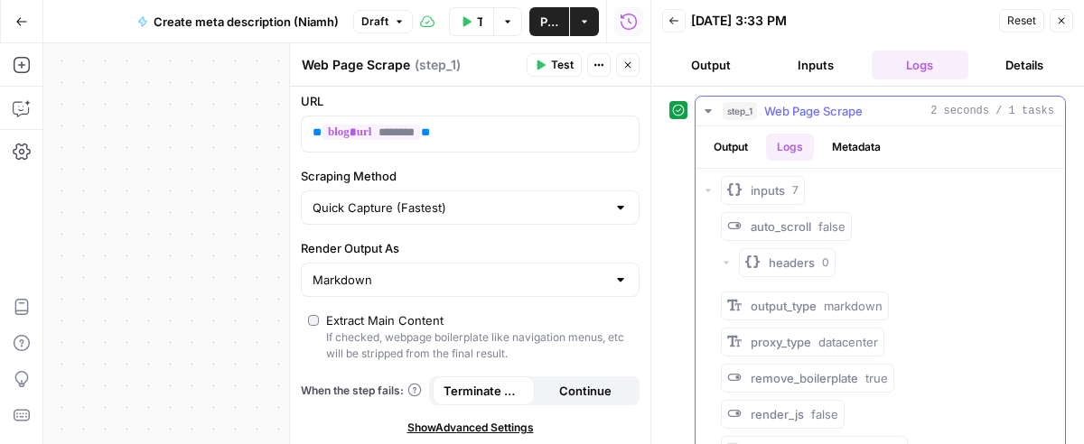
click at [703, 186] on icon "button" at bounding box center [708, 190] width 11 height 11
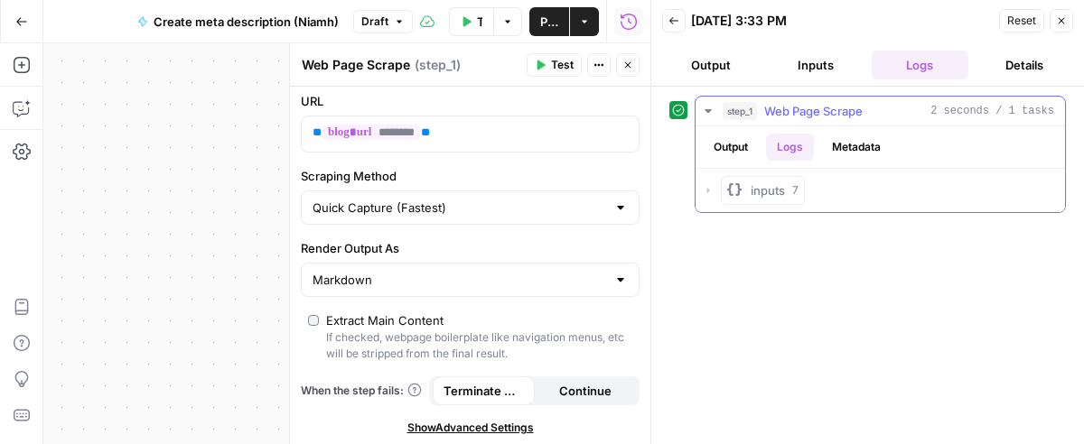
click at [703, 186] on icon "button" at bounding box center [708, 190] width 11 height 11
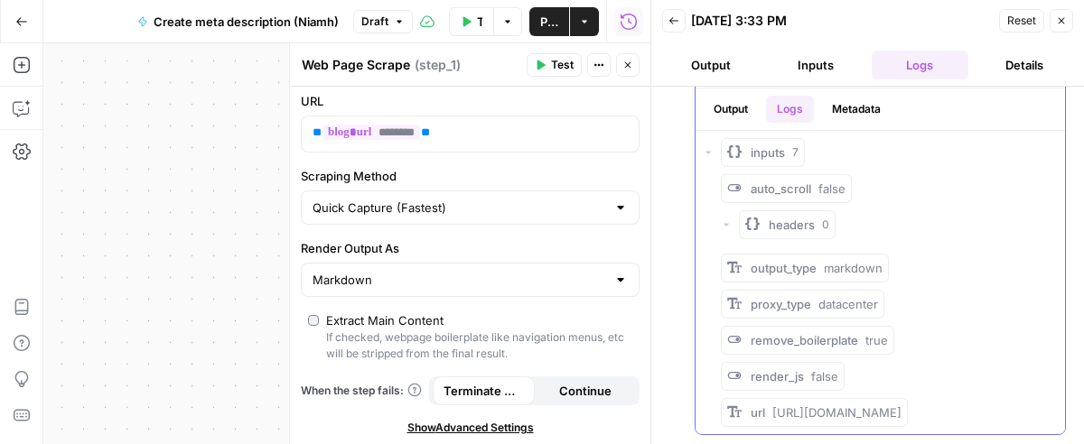
scroll to position [51, 0]
click at [835, 59] on button "Inputs" at bounding box center [816, 65] width 98 height 29
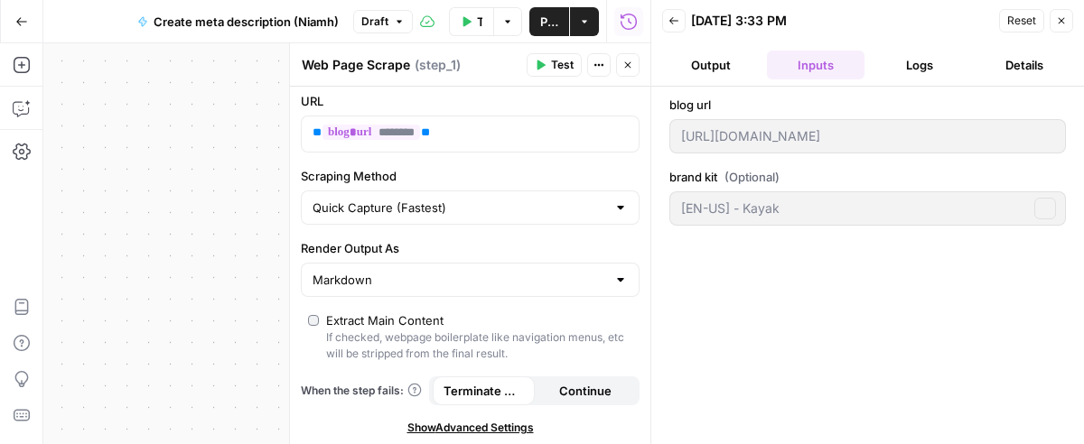
scroll to position [0, 0]
click at [714, 61] on button "Output" at bounding box center [711, 65] width 98 height 29
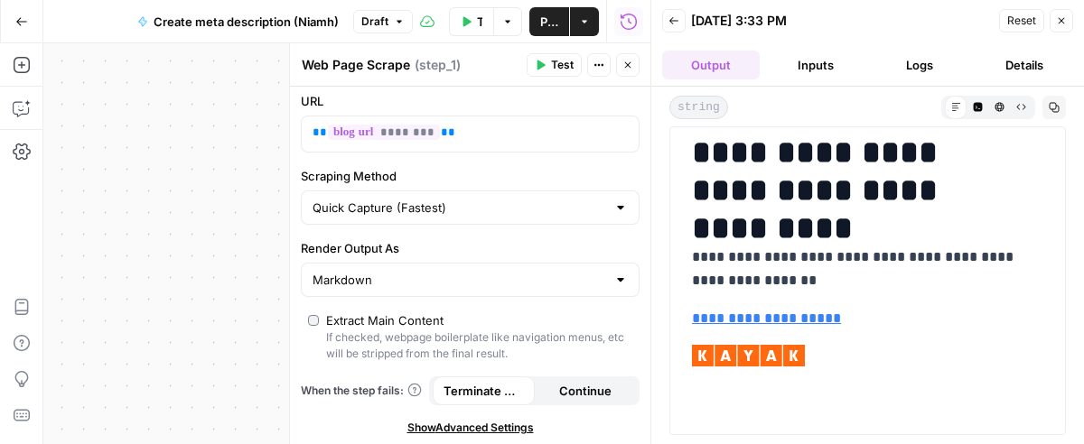
scroll to position [51, 0]
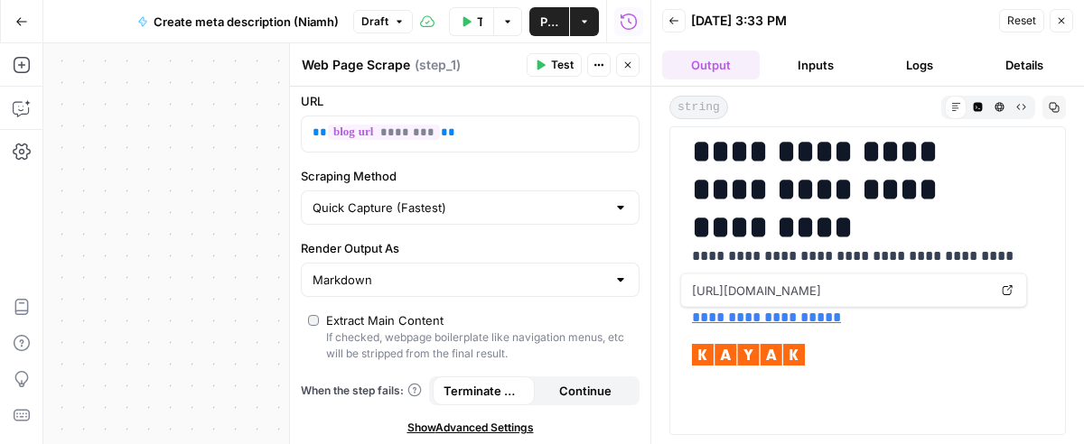
click at [777, 314] on link "**********" at bounding box center [766, 318] width 149 height 14
click at [887, 63] on button "Logs" at bounding box center [921, 65] width 98 height 29
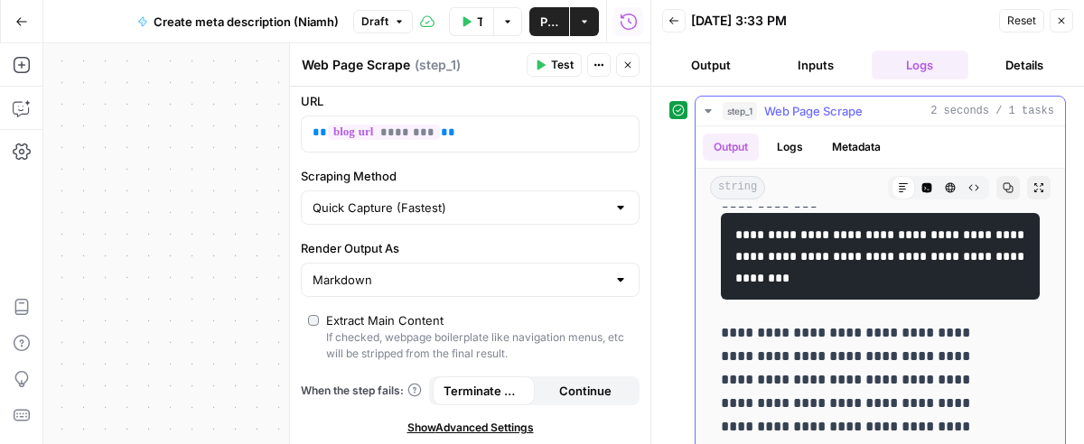
scroll to position [1199, 0]
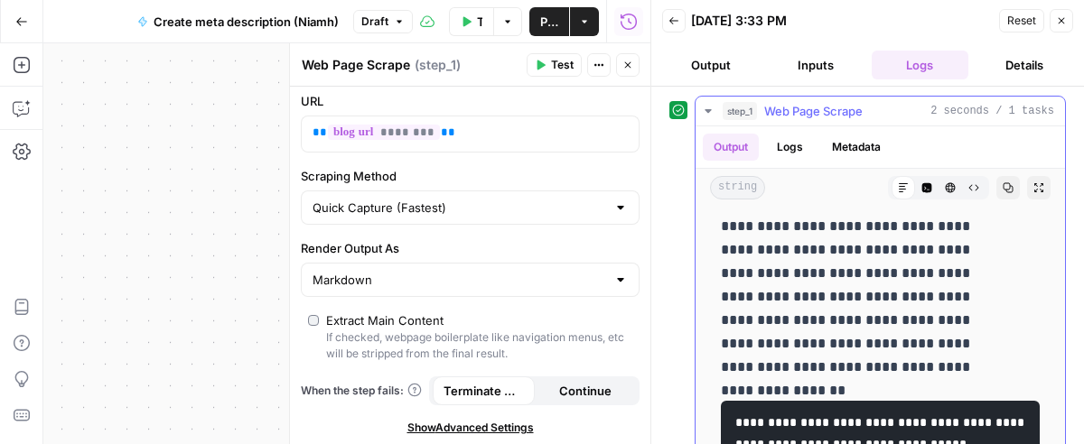
click at [787, 145] on button "Logs" at bounding box center [790, 147] width 48 height 27
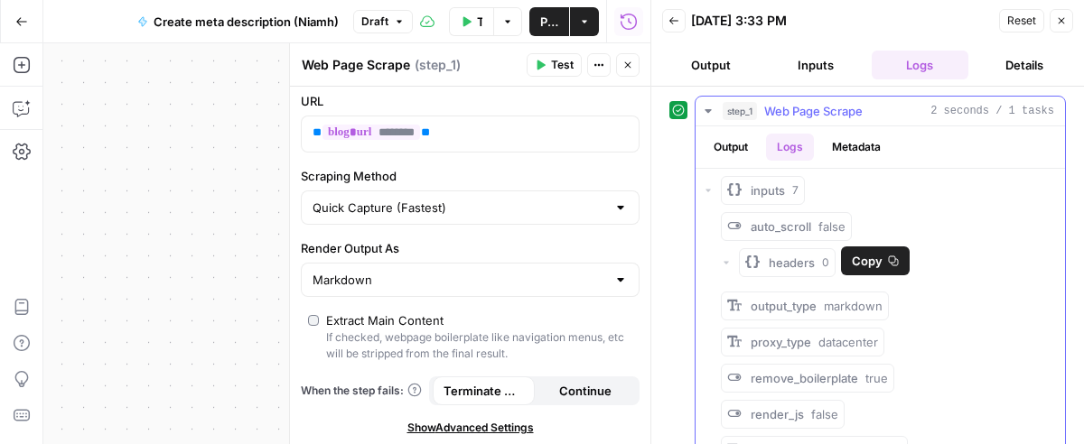
click at [798, 221] on span "auto_scroll" at bounding box center [781, 226] width 61 height 14
click at [710, 191] on icon "button" at bounding box center [708, 190] width 11 height 11
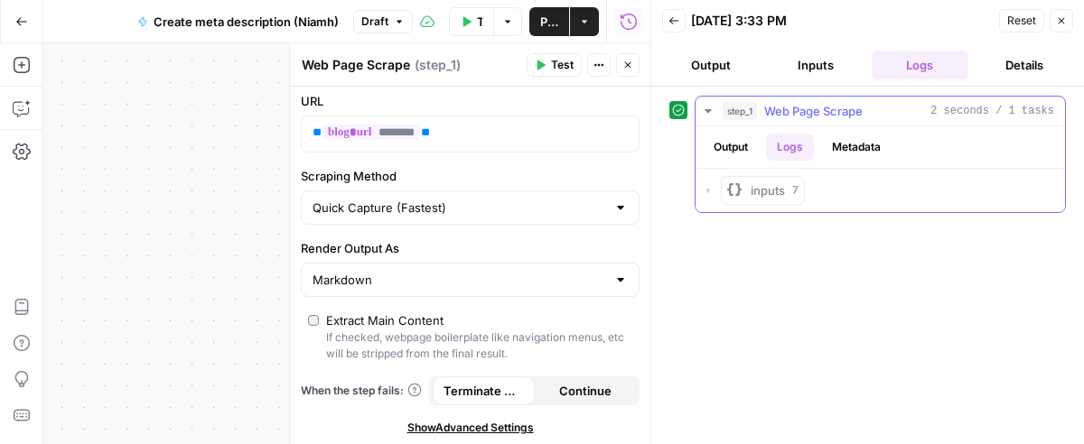
click at [710, 191] on icon "button" at bounding box center [708, 190] width 11 height 11
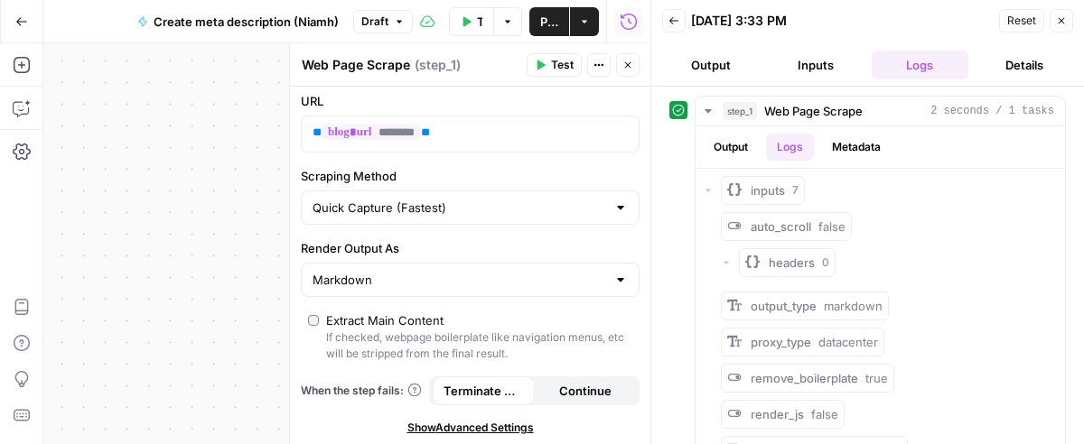
click at [843, 63] on button "Inputs" at bounding box center [816, 65] width 98 height 29
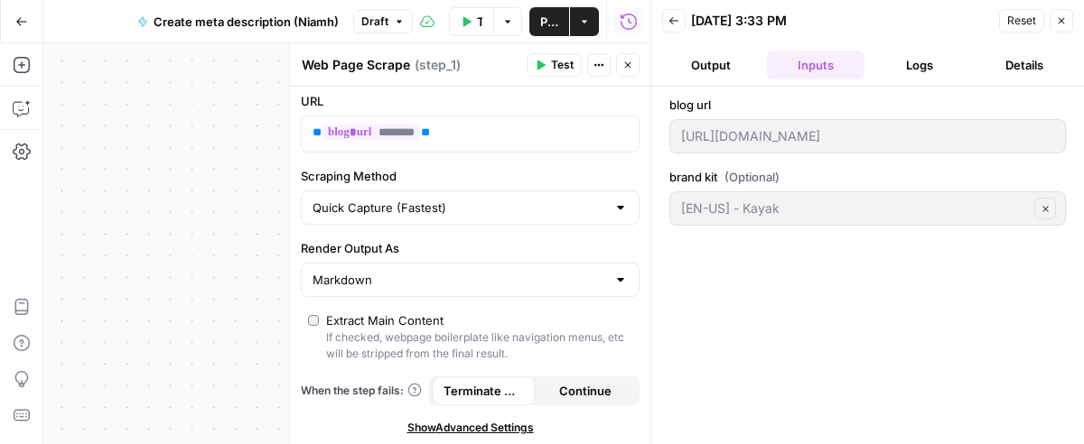
click at [727, 63] on button "Output" at bounding box center [711, 65] width 98 height 29
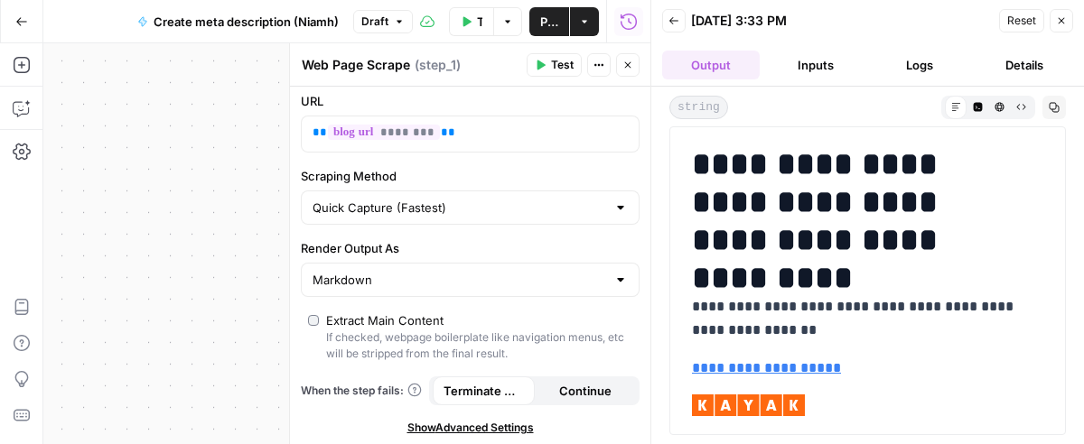
click at [998, 60] on button "Details" at bounding box center [1024, 65] width 98 height 29
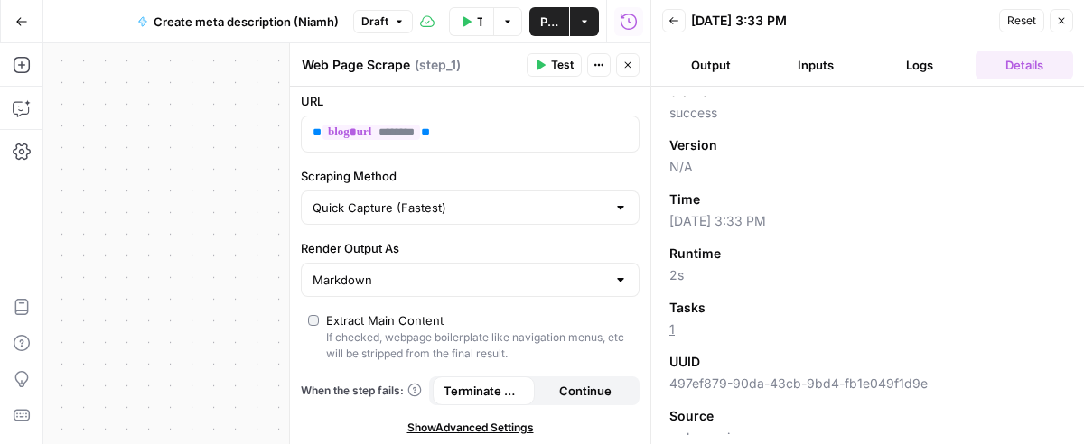
scroll to position [23, 0]
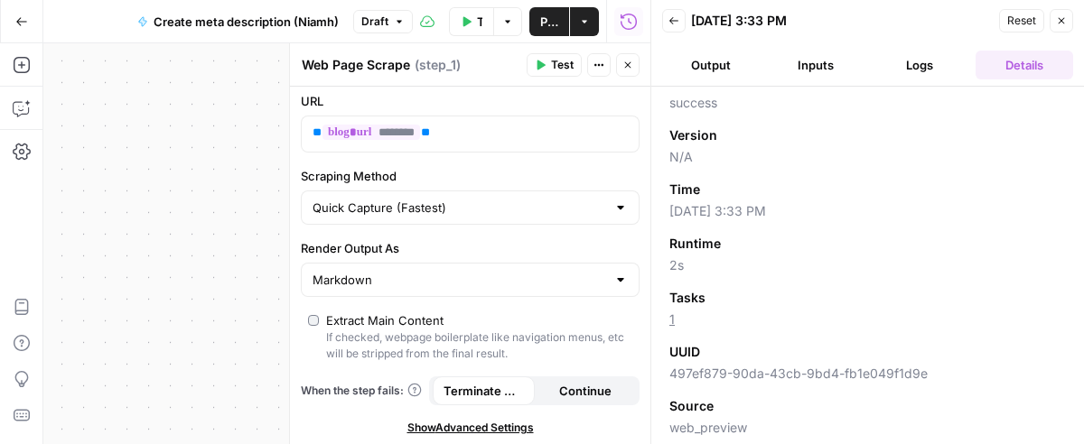
click at [714, 60] on button "Output" at bounding box center [711, 65] width 98 height 29
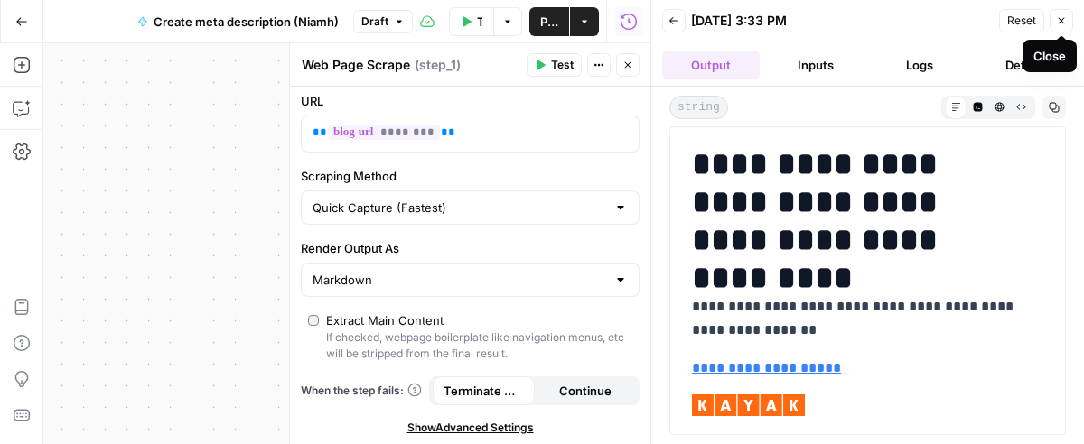
click at [1064, 14] on button "Close" at bounding box center [1061, 20] width 23 height 23
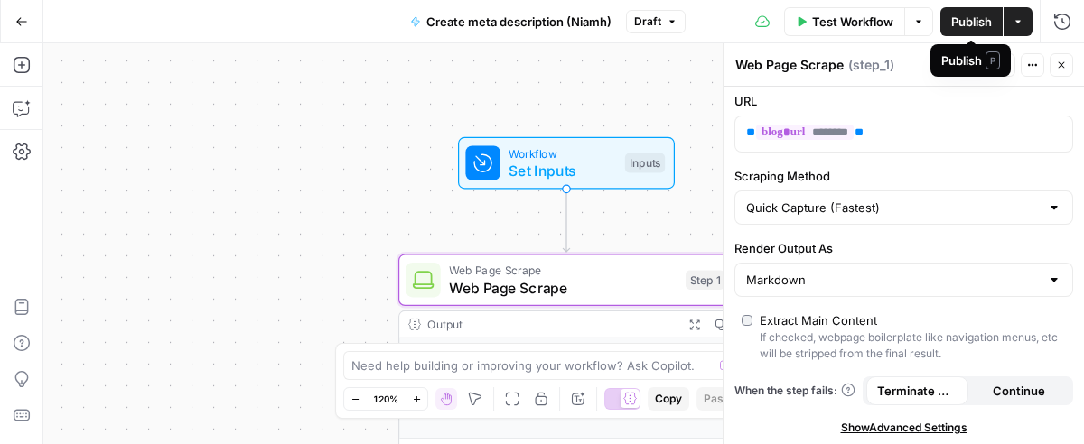
click at [965, 17] on span "Publish" at bounding box center [971, 22] width 41 height 18
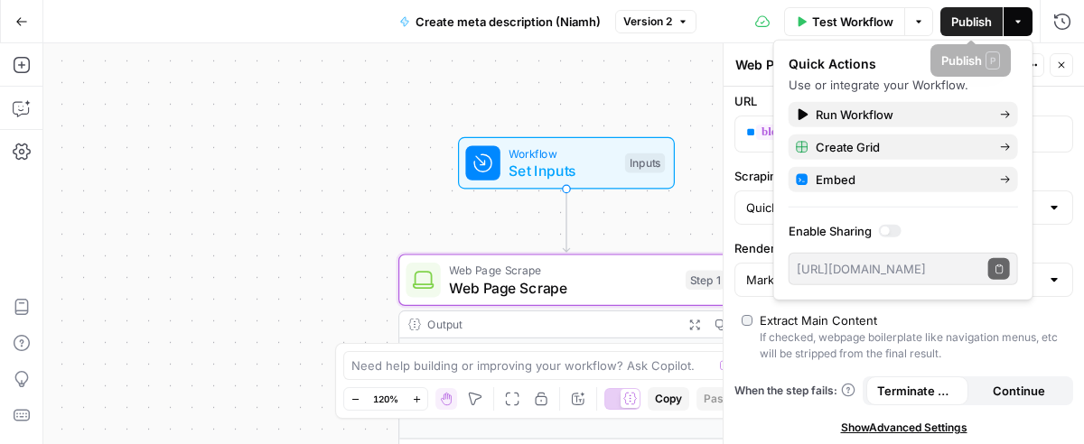
click at [1010, 19] on button "Actions" at bounding box center [1017, 21] width 29 height 29
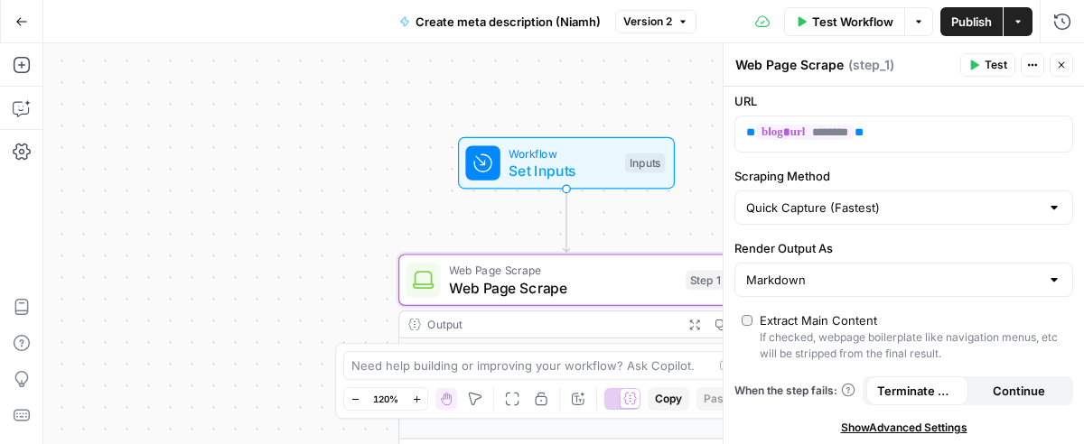
click at [1011, 19] on button "Actions" at bounding box center [1017, 21] width 29 height 29
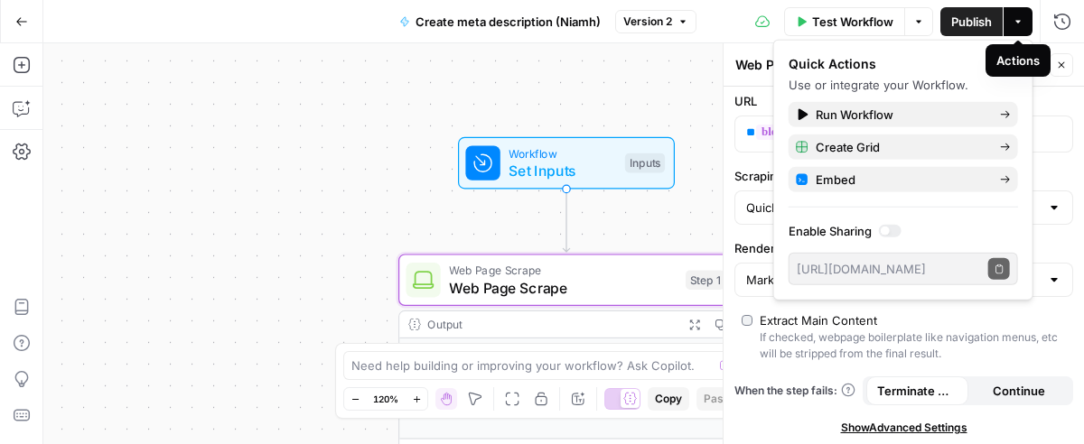
click at [1012, 19] on button "Actions" at bounding box center [1017, 21] width 29 height 29
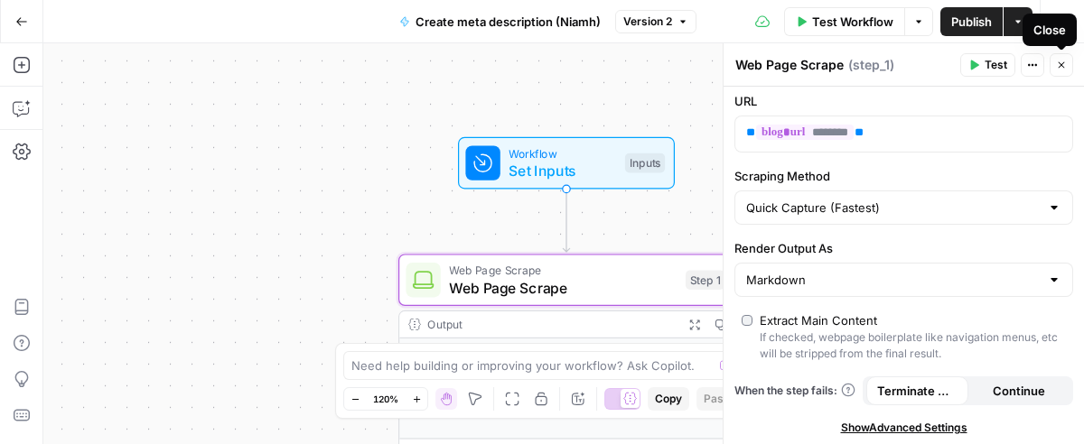
click at [1058, 61] on icon "button" at bounding box center [1061, 65] width 11 height 11
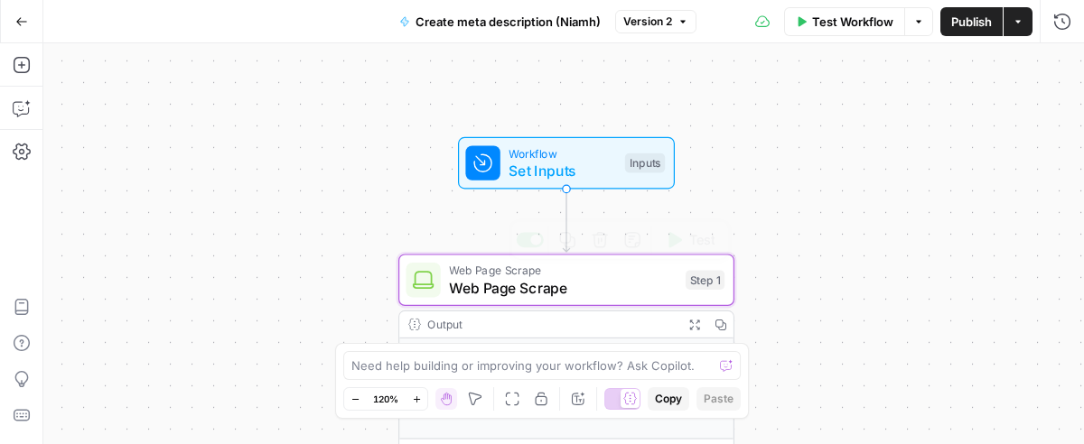
click at [567, 290] on span "Web Page Scrape" at bounding box center [563, 288] width 228 height 22
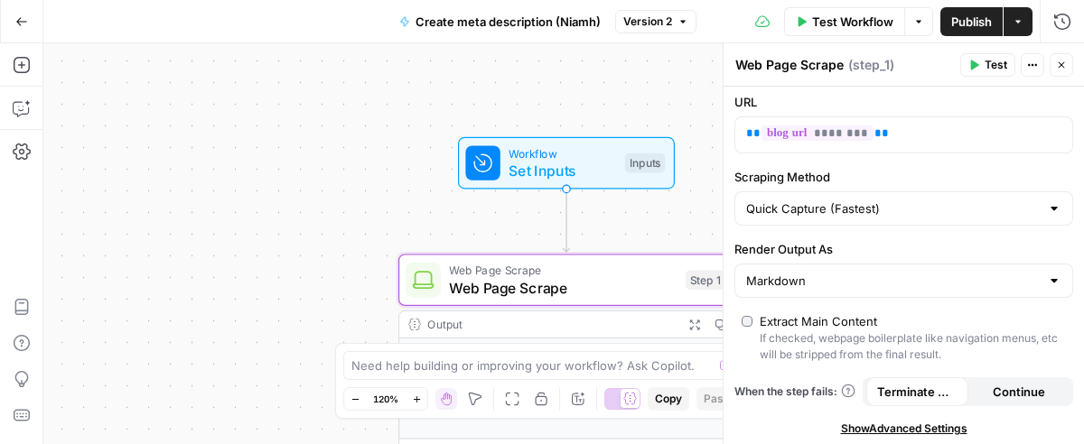
scroll to position [5, 0]
click at [1060, 63] on icon "button" at bounding box center [1061, 65] width 11 height 11
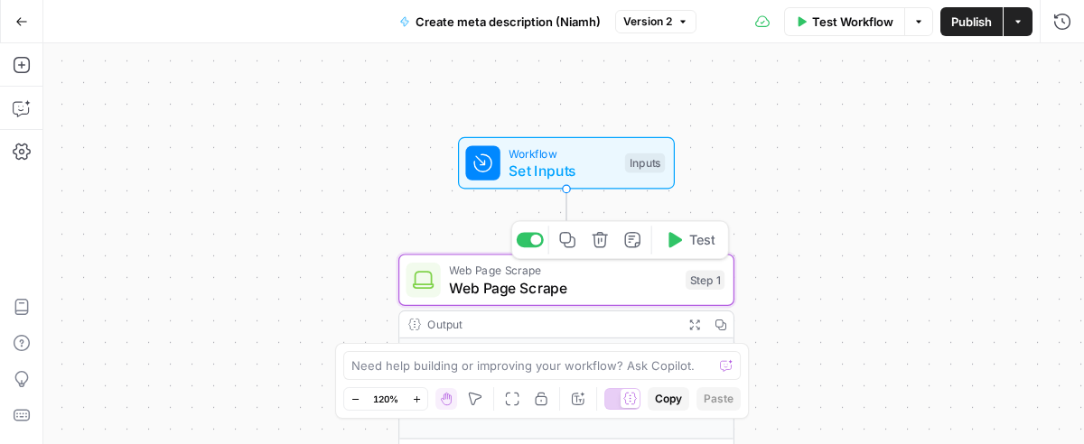
click at [565, 290] on span "Web Page Scrape" at bounding box center [563, 288] width 228 height 22
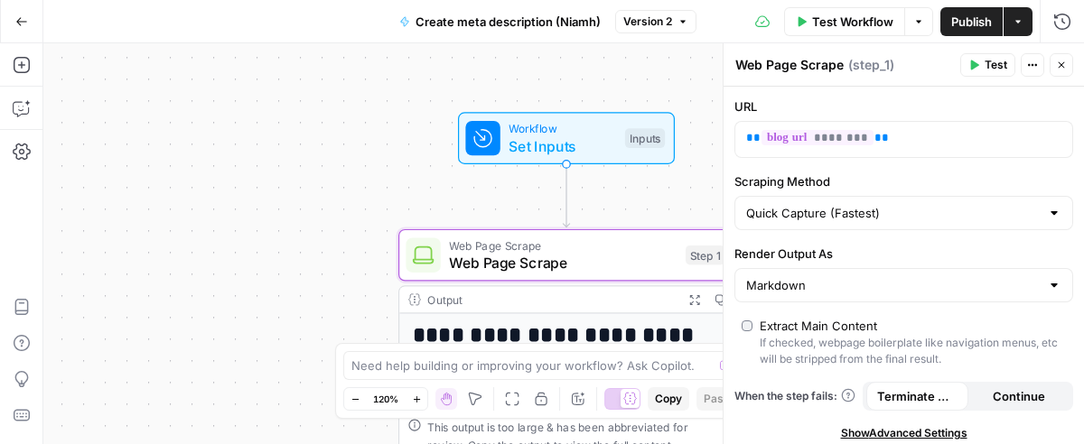
click at [1055, 61] on button "Close" at bounding box center [1061, 64] width 23 height 23
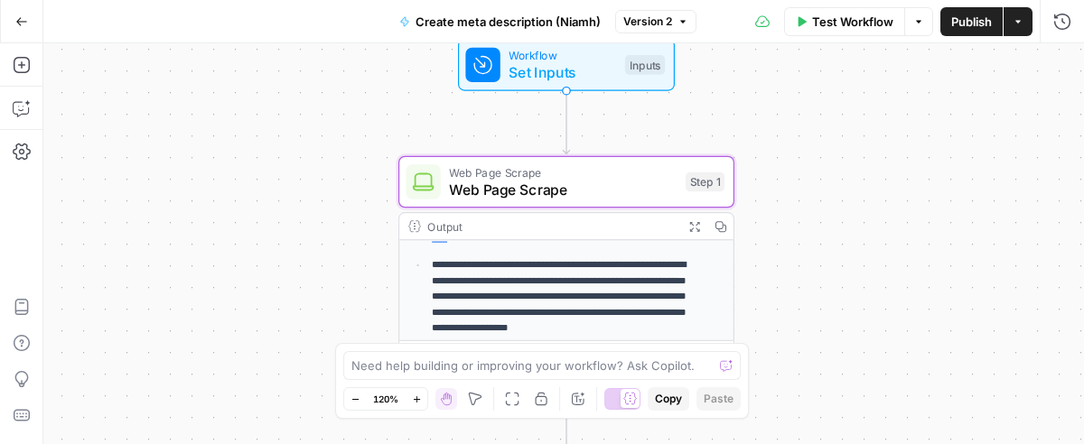
scroll to position [266, 0]
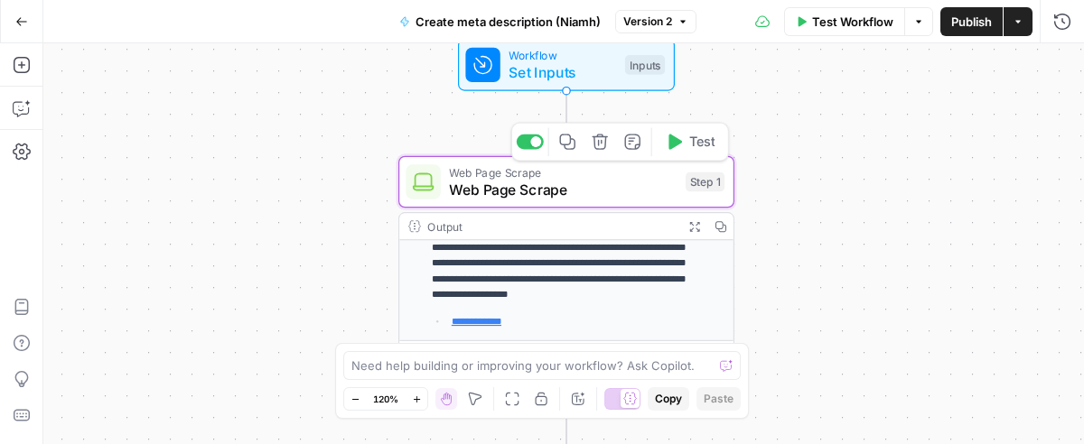
click at [574, 187] on span "Web Page Scrape" at bounding box center [563, 190] width 228 height 22
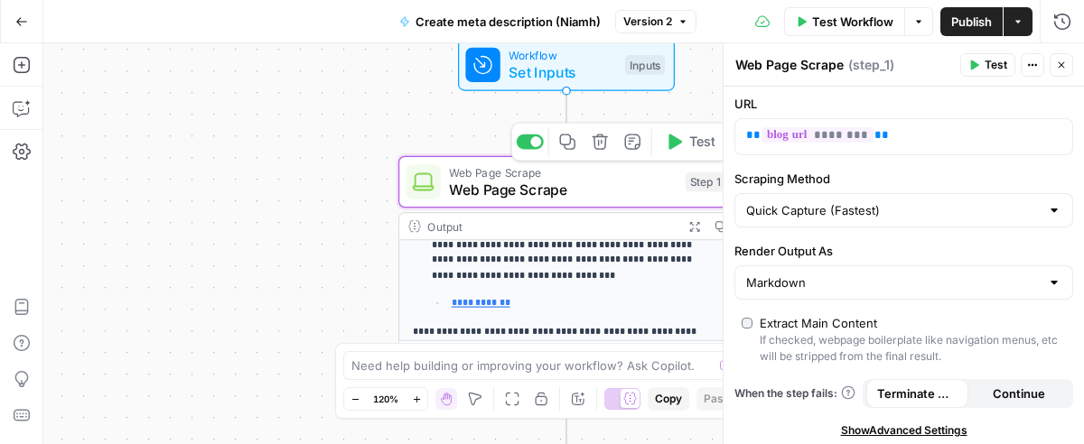
scroll to position [5, 0]
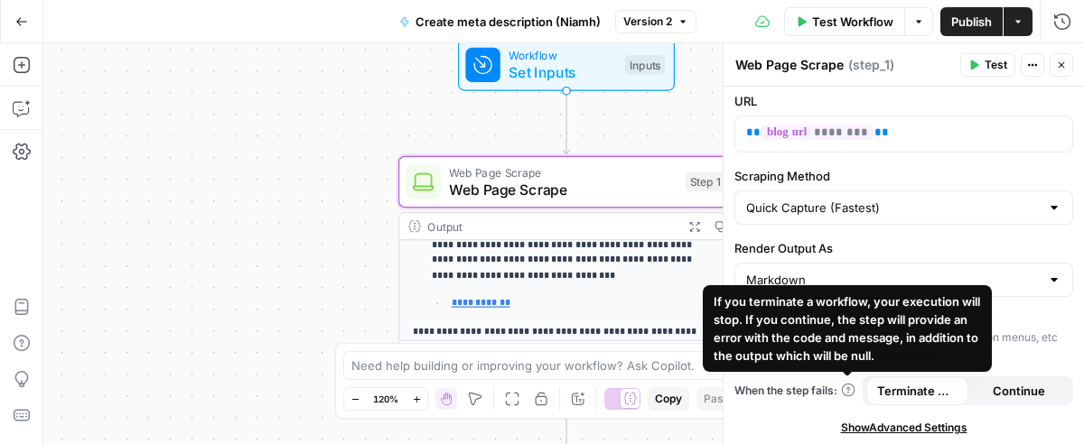
click at [843, 383] on icon at bounding box center [848, 390] width 14 height 14
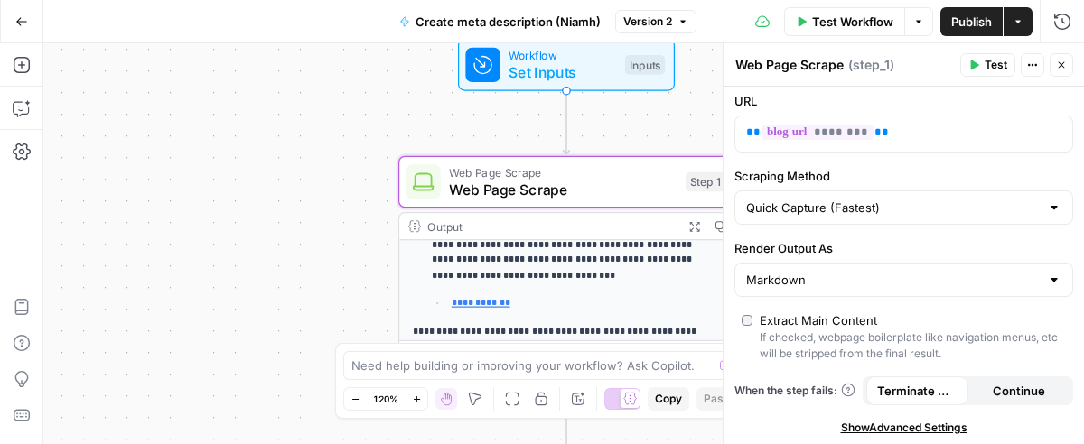
drag, startPoint x: 822, startPoint y: 69, endPoint x: 868, endPoint y: 66, distance: 46.1
click at [822, 69] on textarea "Web Page Scrape" at bounding box center [789, 65] width 108 height 18
click at [630, 266] on p "**********" at bounding box center [566, 244] width 269 height 79
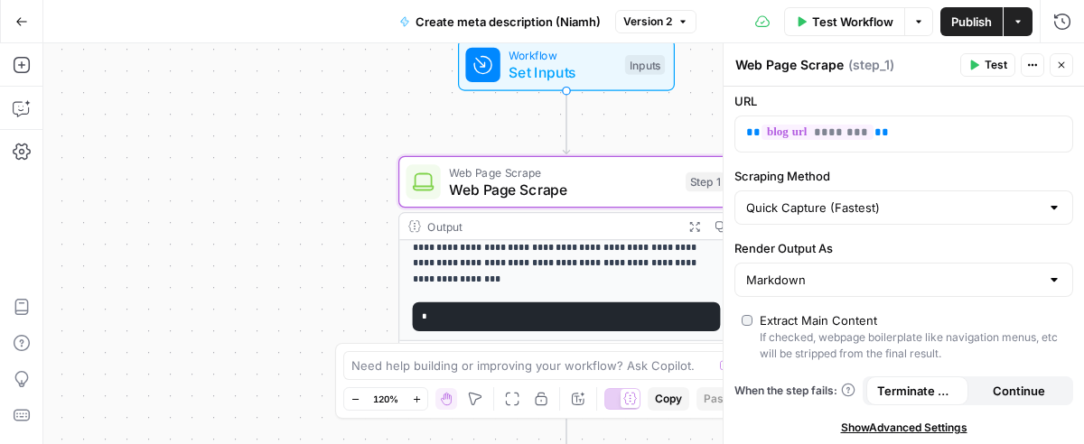
scroll to position [0, 0]
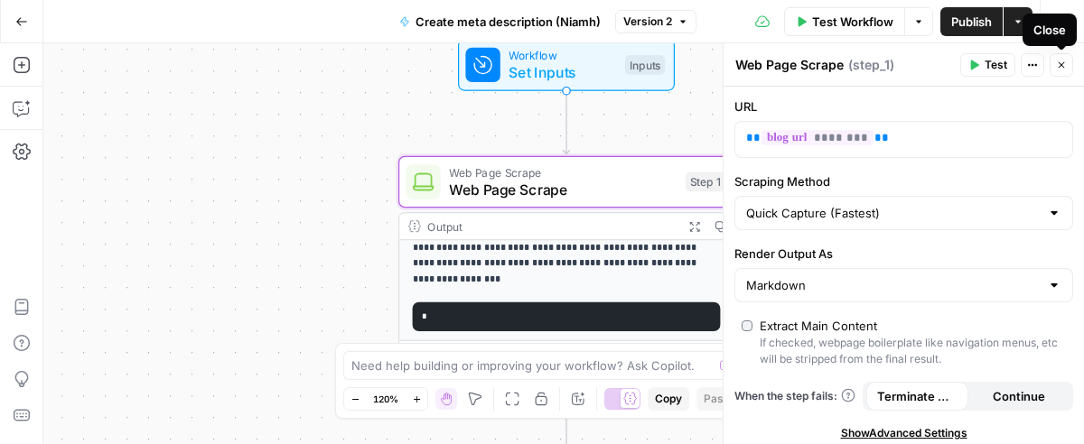
click at [1065, 61] on icon "button" at bounding box center [1061, 65] width 11 height 11
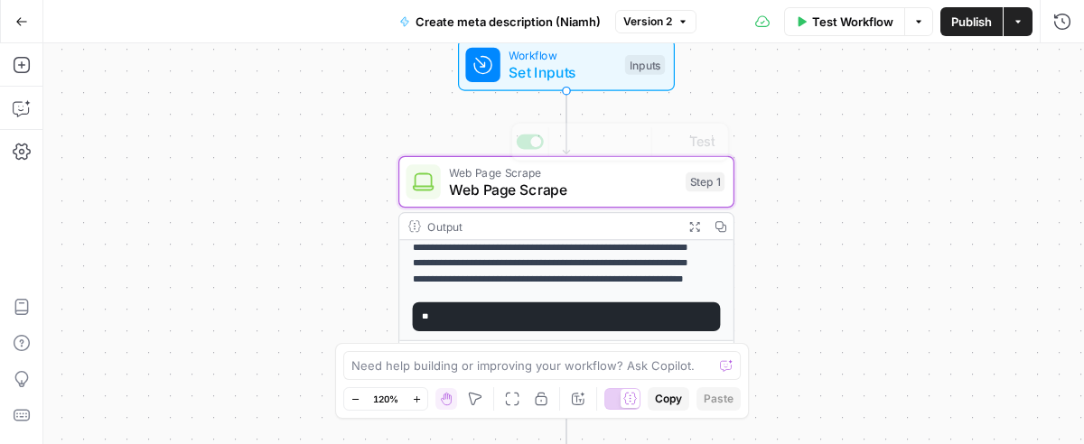
click at [568, 269] on p "**********" at bounding box center [557, 255] width 288 height 63
click at [571, 193] on span "Web Page Scrape" at bounding box center [563, 190] width 228 height 22
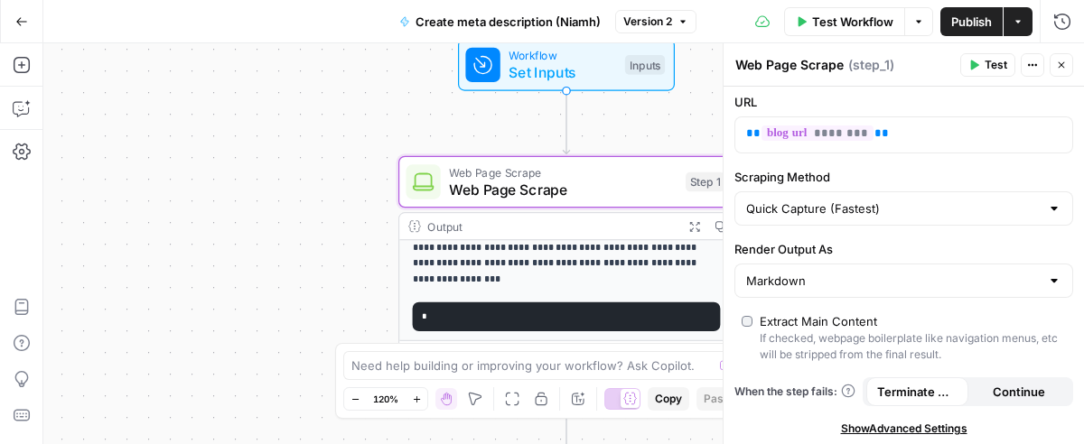
scroll to position [5, 0]
click at [852, 280] on input "Render Output As" at bounding box center [893, 280] width 294 height 18
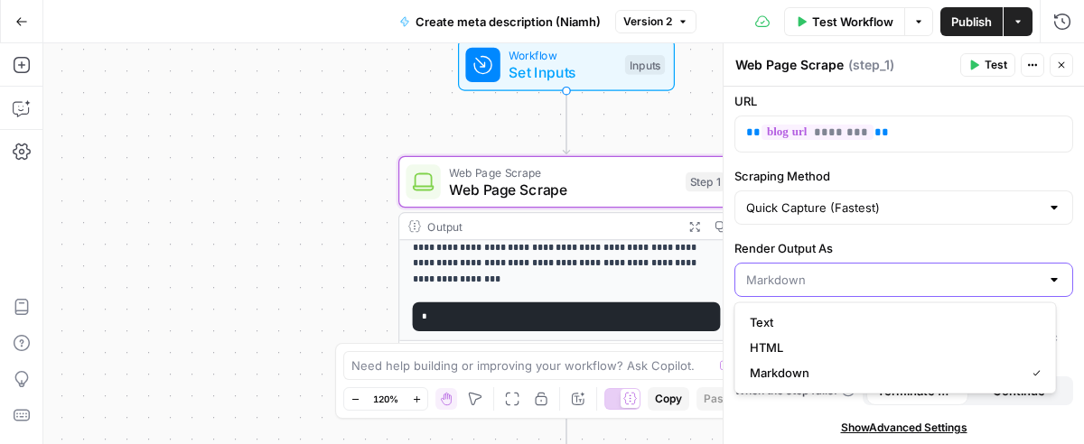
click at [852, 280] on input "Render Output As" at bounding box center [893, 280] width 294 height 18
type input "Markdown"
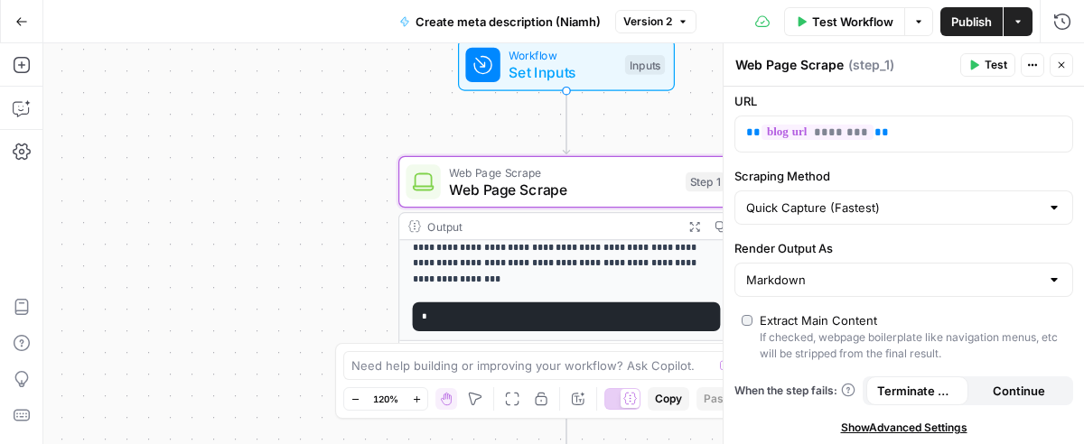
click at [847, 248] on label "Render Output As" at bounding box center [903, 248] width 339 height 18
click at [847, 271] on input "Markdown" at bounding box center [893, 280] width 294 height 18
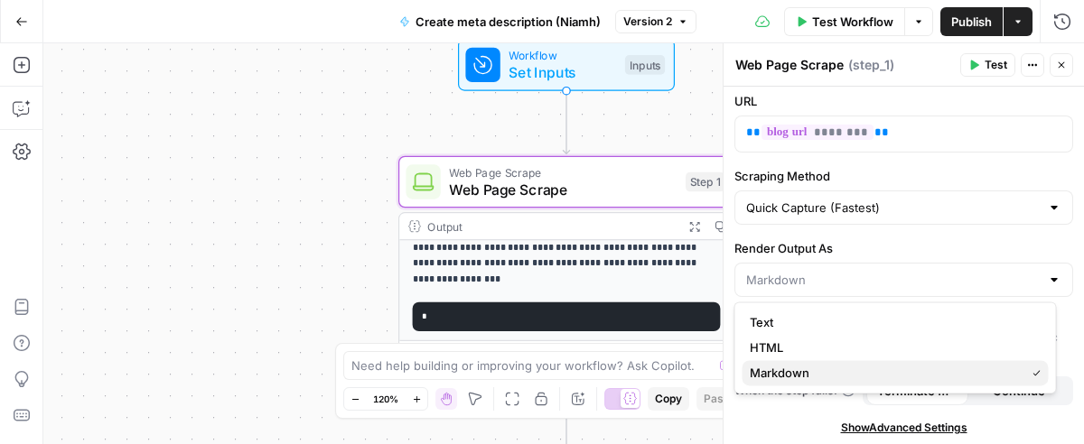
click at [811, 373] on span "Markdown" at bounding box center [884, 373] width 268 height 18
type input "Markdown"
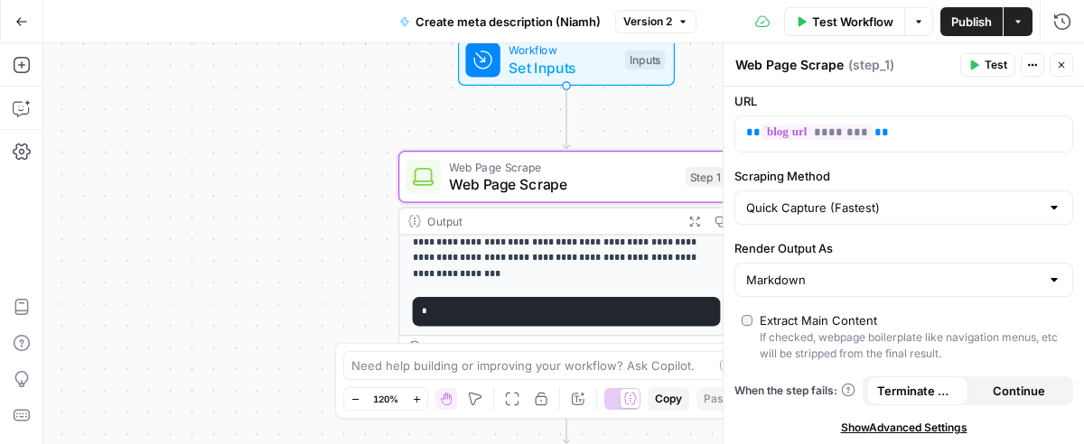
scroll to position [0, 0]
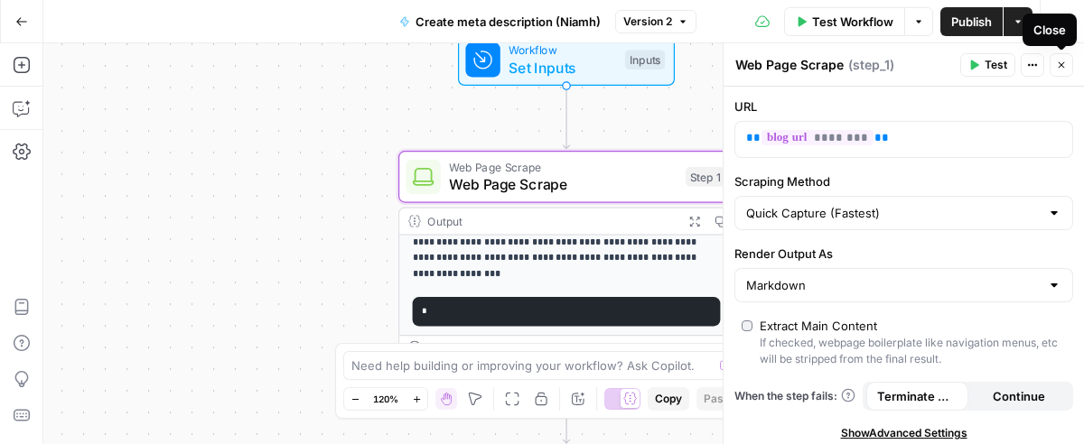
click at [1063, 60] on icon "button" at bounding box center [1061, 65] width 11 height 11
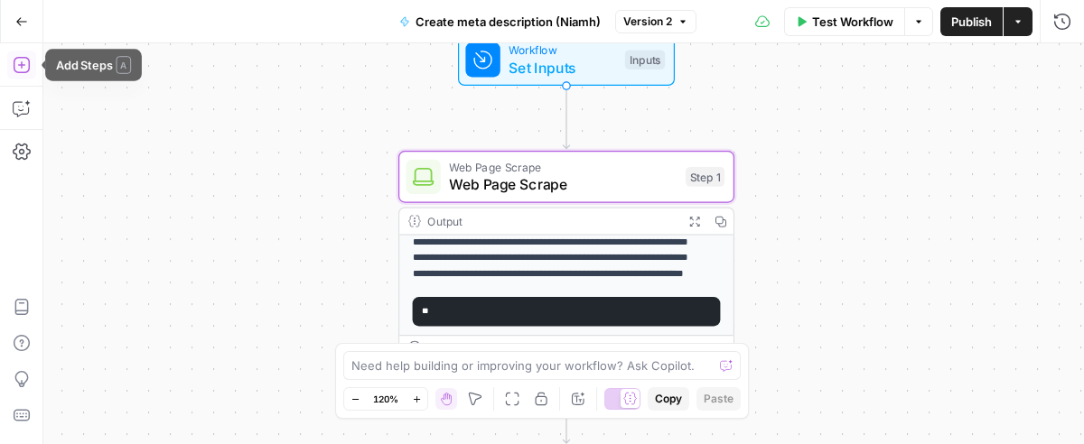
click at [16, 70] on icon "button" at bounding box center [22, 65] width 18 height 18
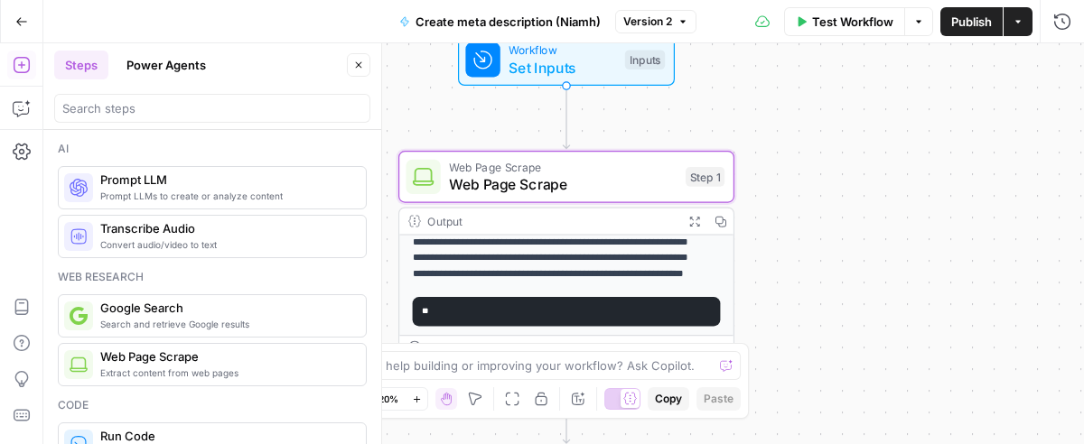
click at [207, 179] on span "Prompt LLM" at bounding box center [225, 180] width 251 height 18
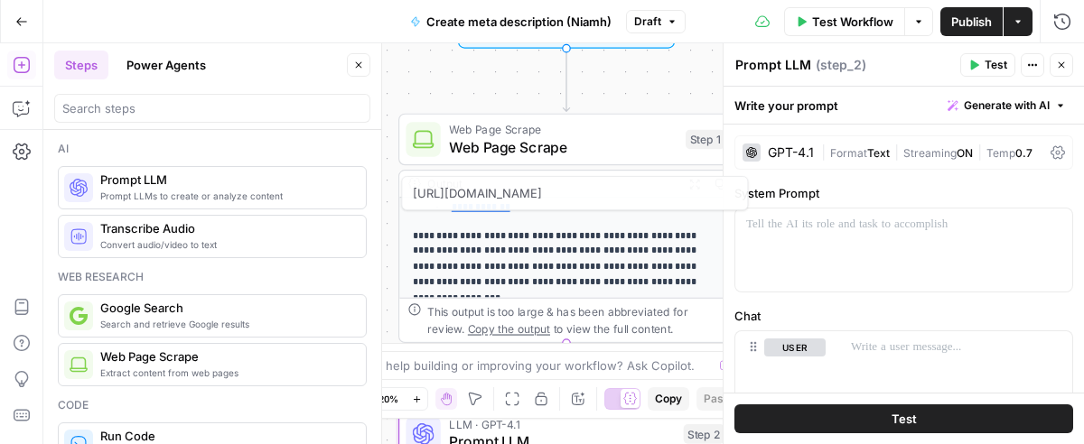
scroll to position [350, 0]
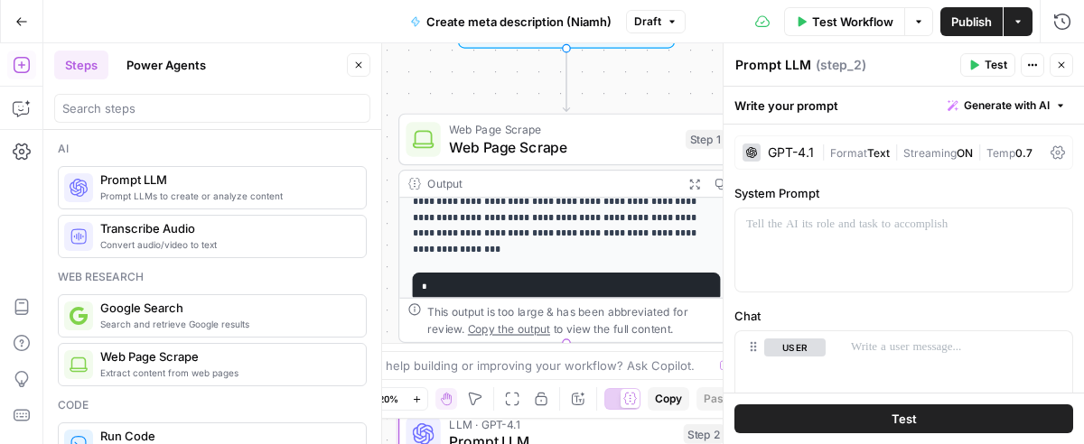
click at [365, 57] on button "Close" at bounding box center [358, 64] width 23 height 23
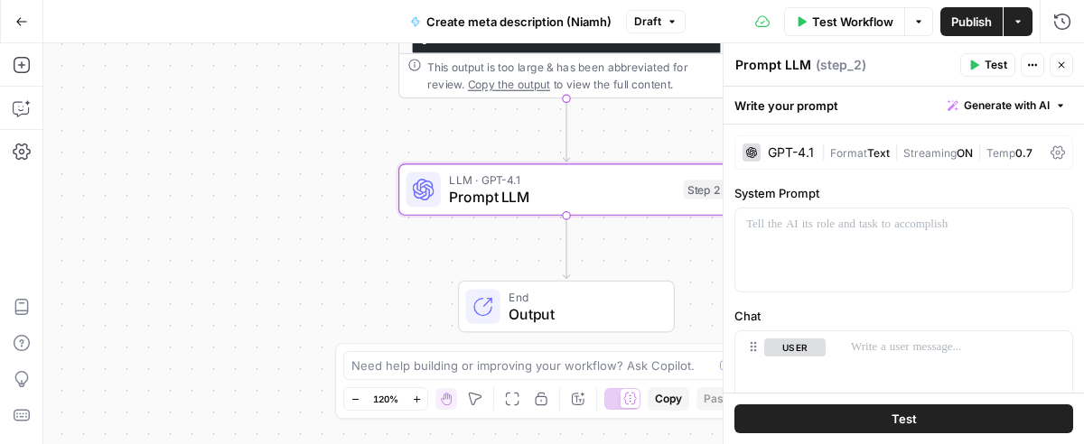
click at [1015, 16] on icon "button" at bounding box center [1018, 21] width 11 height 11
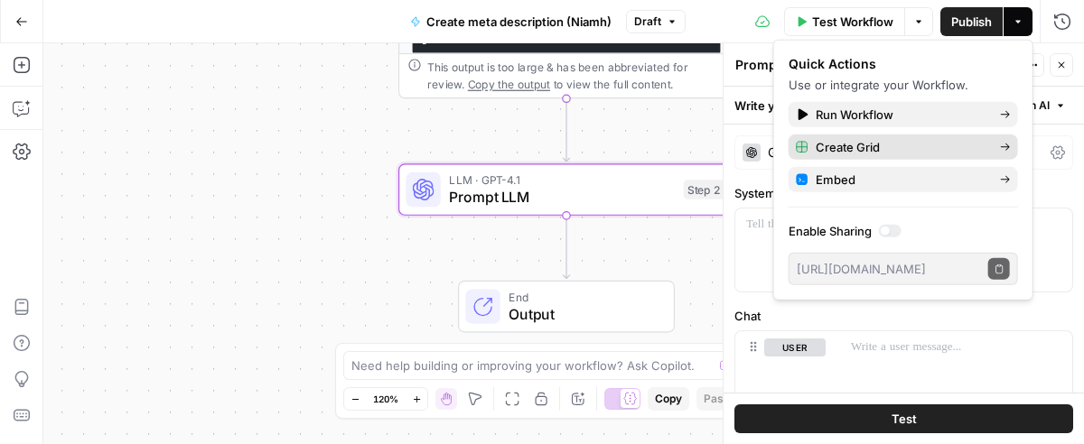
click at [932, 136] on button "Create Grid" at bounding box center [903, 147] width 229 height 25
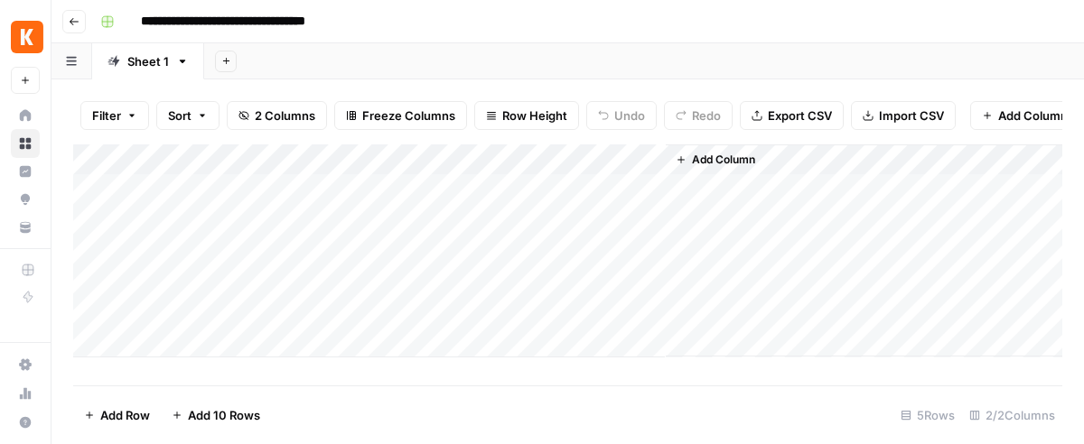
click at [630, 175] on div "Add Column" at bounding box center [567, 251] width 989 height 213
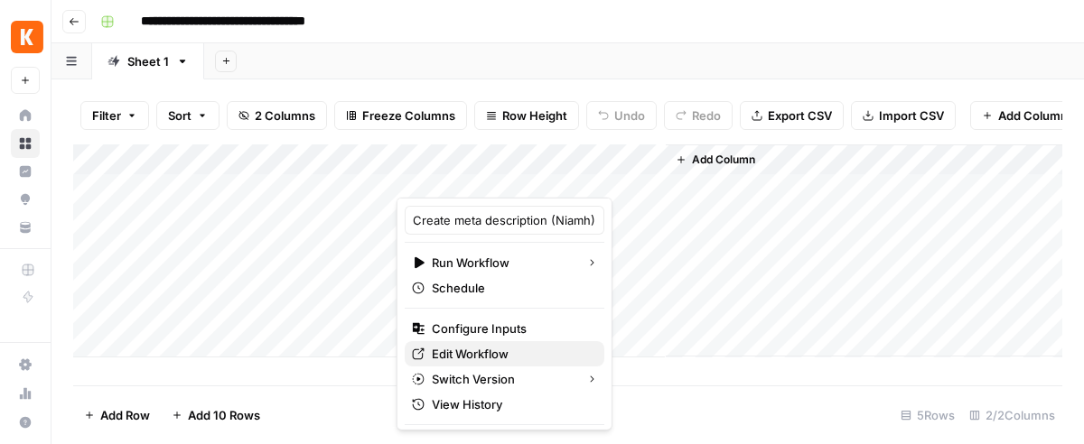
click at [485, 354] on span "Edit Workflow" at bounding box center [511, 354] width 158 height 18
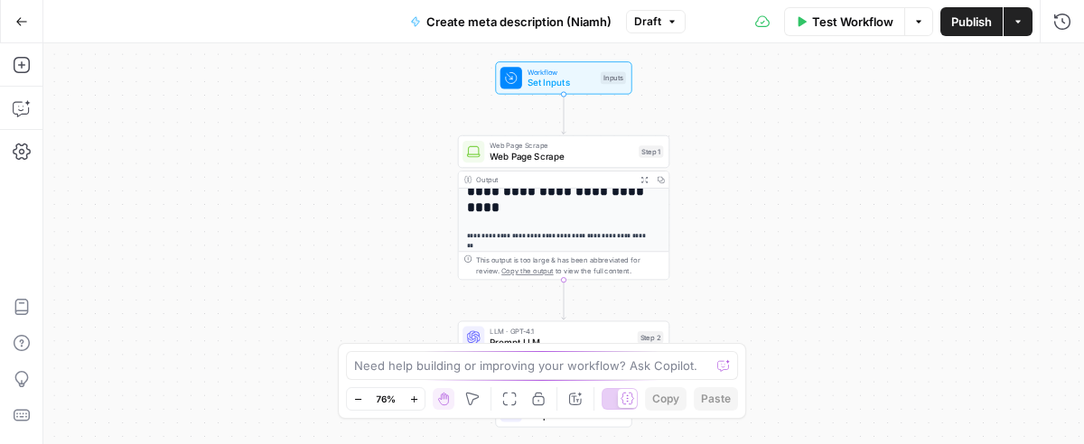
scroll to position [57, 0]
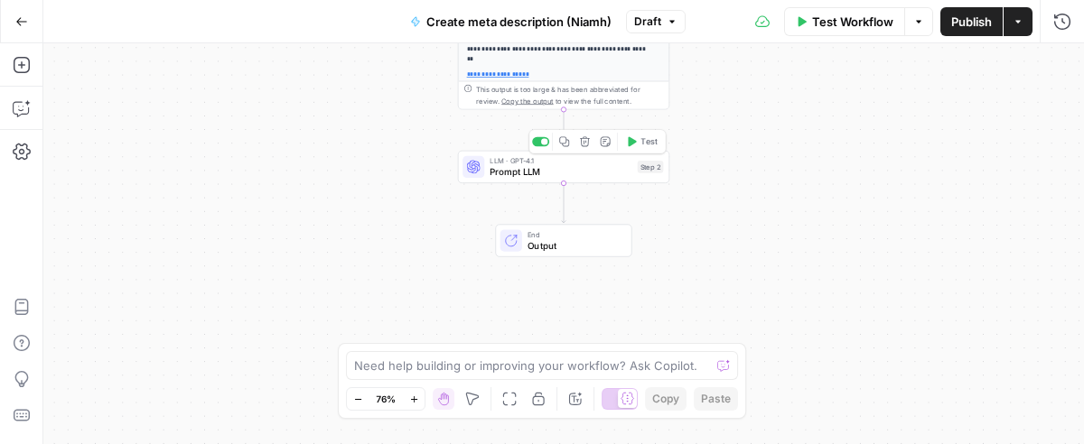
click at [546, 180] on div "LLM · GPT-4.1 Prompt LLM Step 2 Copy step Delete step Add Note Test" at bounding box center [563, 167] width 211 height 33
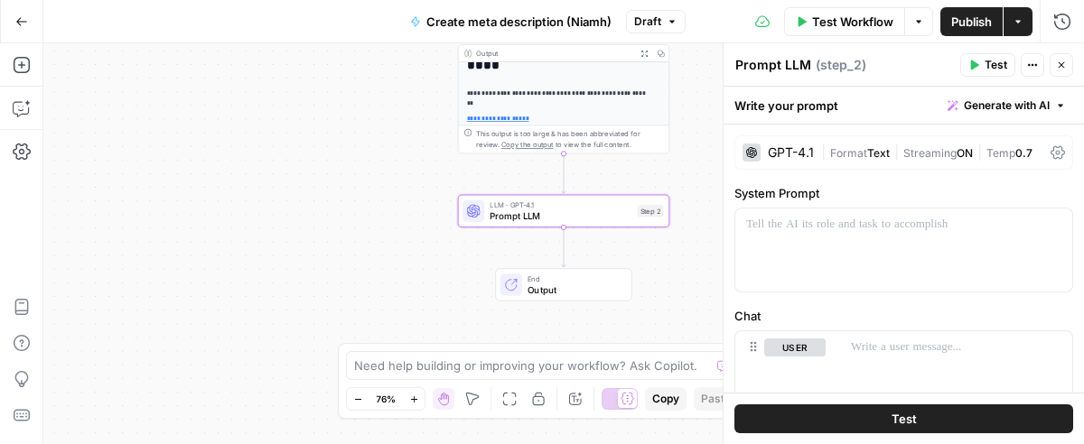
drag, startPoint x: 853, startPoint y: 199, endPoint x: 842, endPoint y: 212, distance: 17.4
click at [852, 201] on label "System Prompt" at bounding box center [903, 193] width 339 height 18
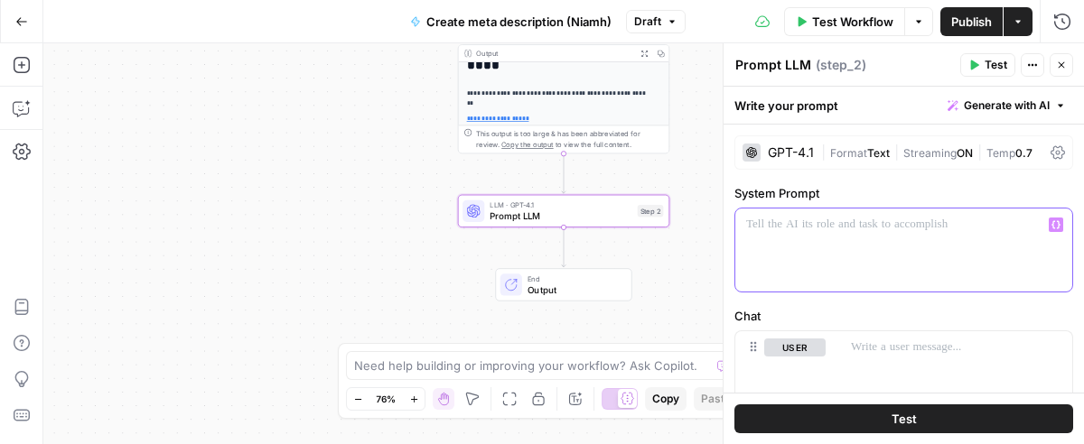
click at [821, 226] on p at bounding box center [903, 225] width 315 height 18
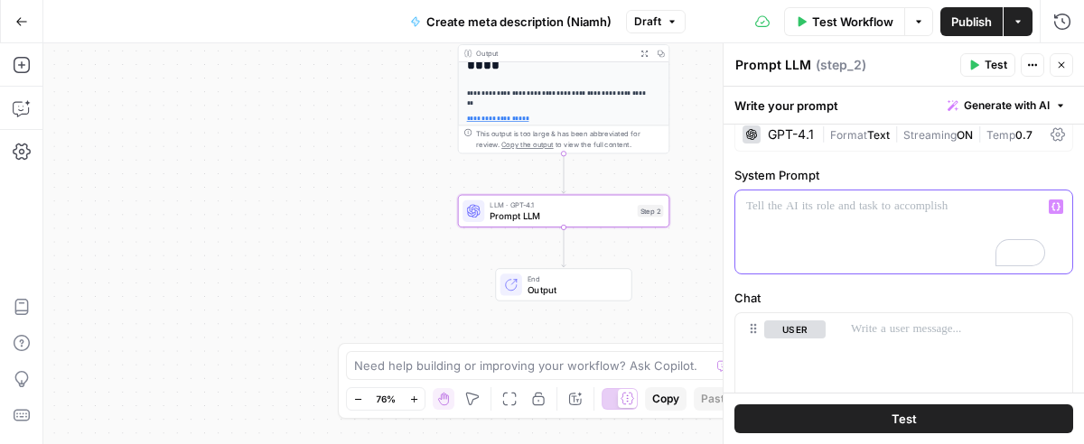
scroll to position [0, 0]
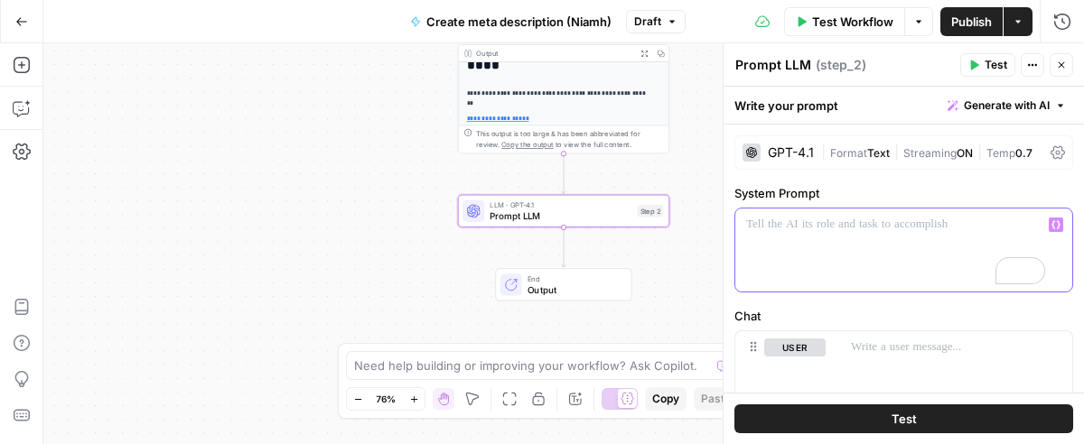
click at [978, 98] on span "Generate with AI" at bounding box center [1007, 106] width 86 height 16
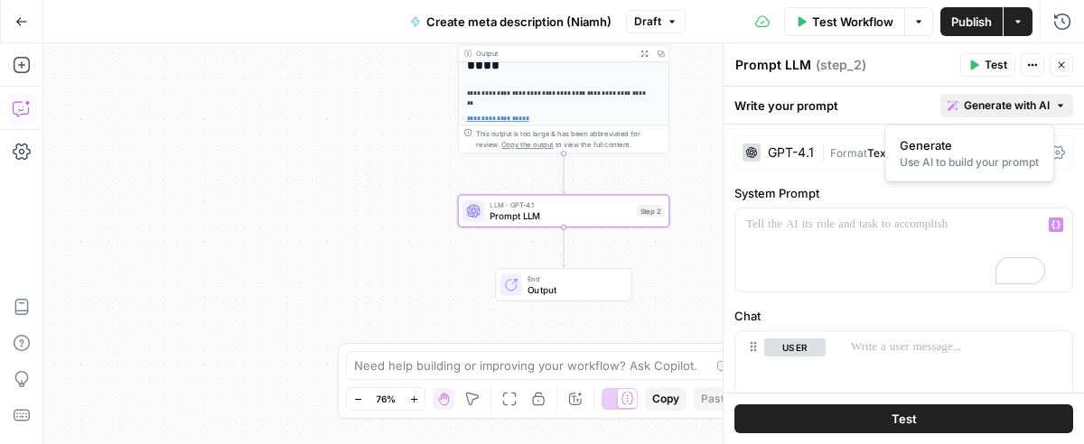
click at [26, 114] on icon "button" at bounding box center [20, 109] width 15 height 14
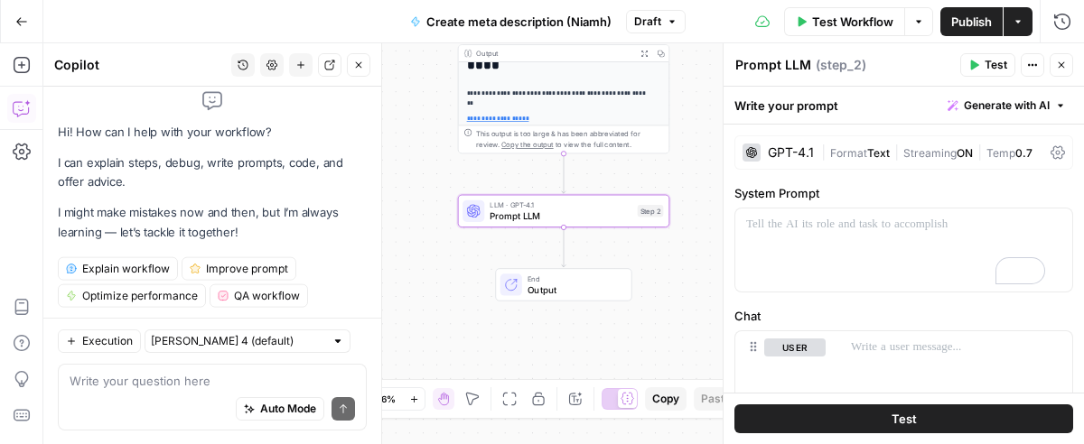
scroll to position [12, 0]
drag, startPoint x: 354, startPoint y: 58, endPoint x: 336, endPoint y: 93, distance: 39.6
click at [336, 93] on div "Copilot History Settings New chat Detach Close Hi! How can I help with your wor…" at bounding box center [212, 244] width 339 height 402
click at [203, 98] on icon at bounding box center [212, 99] width 18 height 17
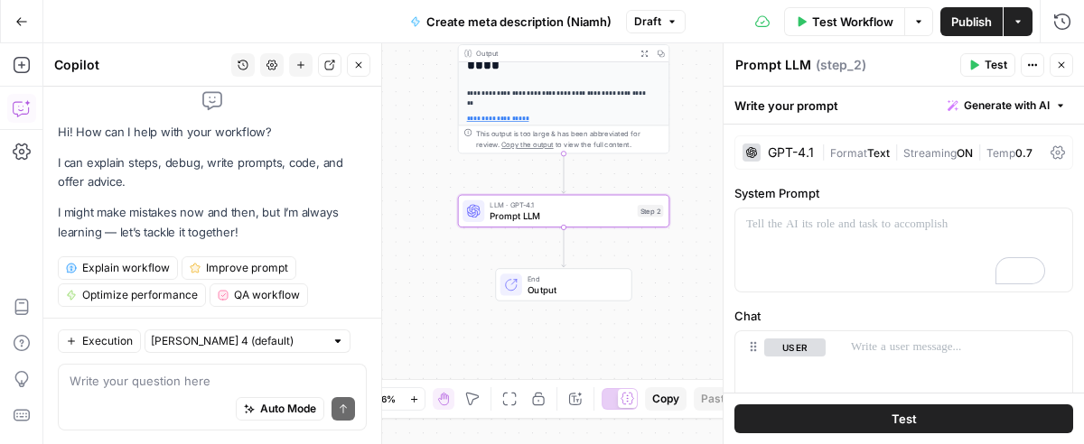
click at [331, 339] on div at bounding box center [337, 341] width 13 height 13
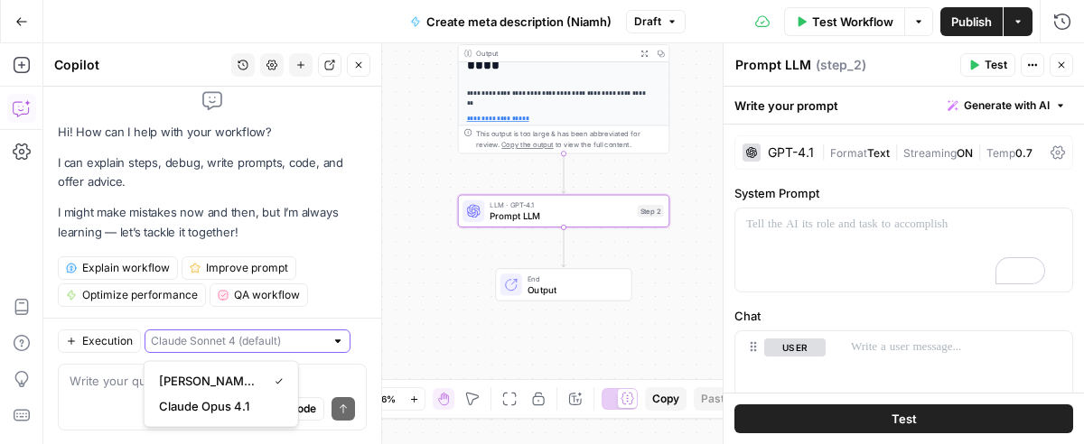
scroll to position [0, 0]
type input "Claude Sonnet 4 (default)"
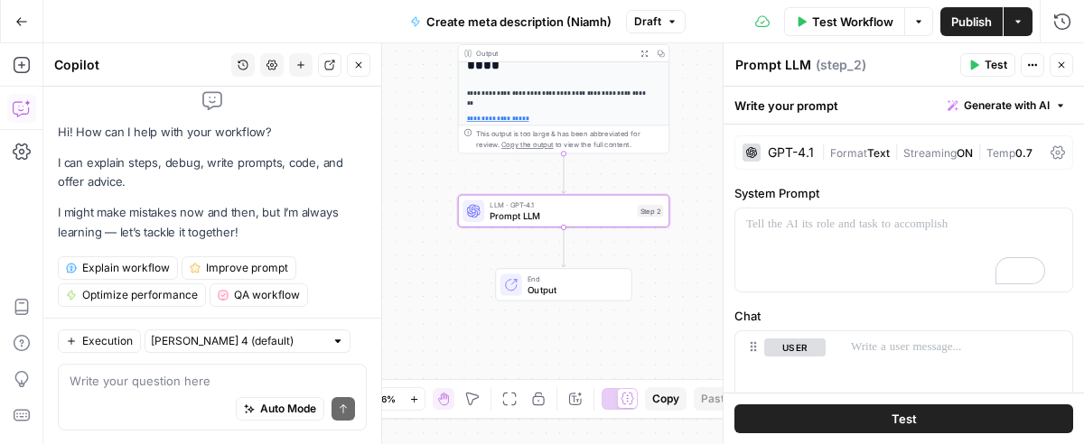
click at [349, 330] on div "Execution Claude Sonnet 4 (default)" at bounding box center [212, 341] width 309 height 23
click at [1016, 102] on span "Generate with AI" at bounding box center [1007, 106] width 86 height 16
click at [1011, 106] on span "Generate with AI" at bounding box center [1007, 106] width 86 height 16
click at [896, 339] on p at bounding box center [956, 348] width 210 height 18
click at [966, 99] on span "Generate with AI" at bounding box center [1007, 106] width 86 height 16
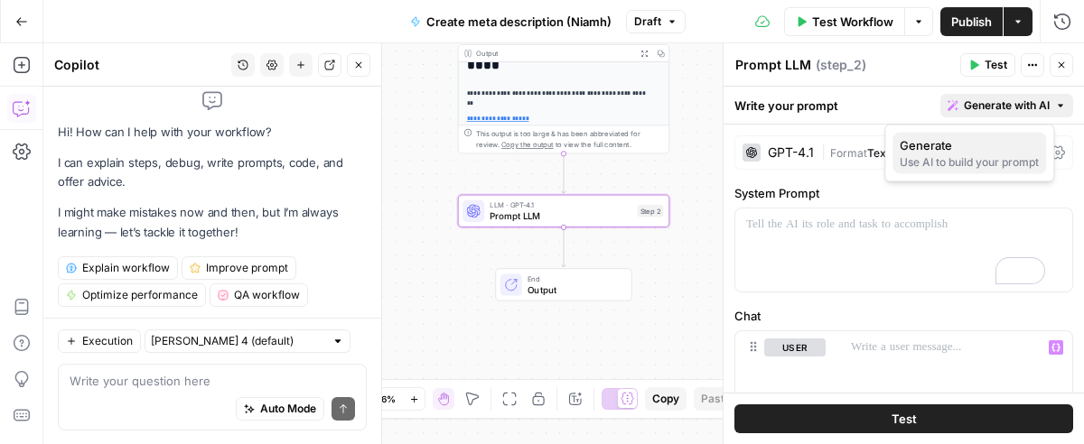
click at [955, 150] on span "Generate" at bounding box center [966, 145] width 132 height 18
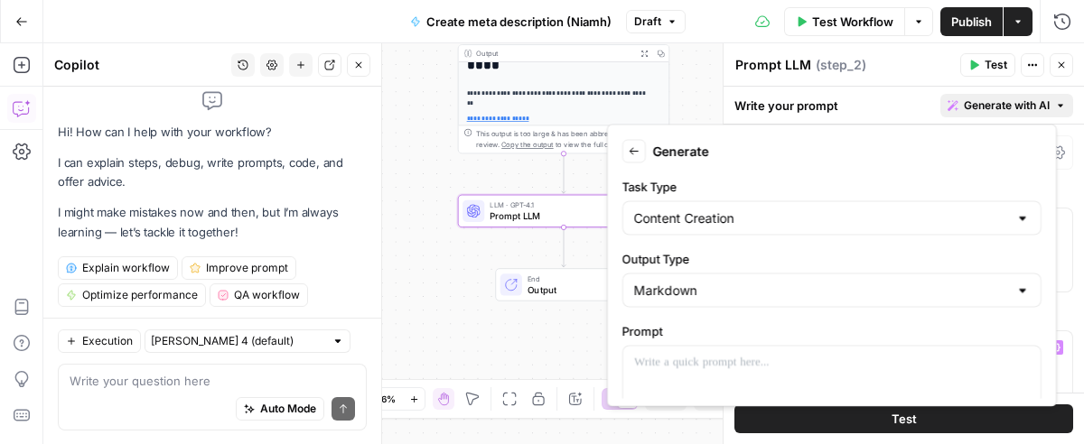
scroll to position [25, 0]
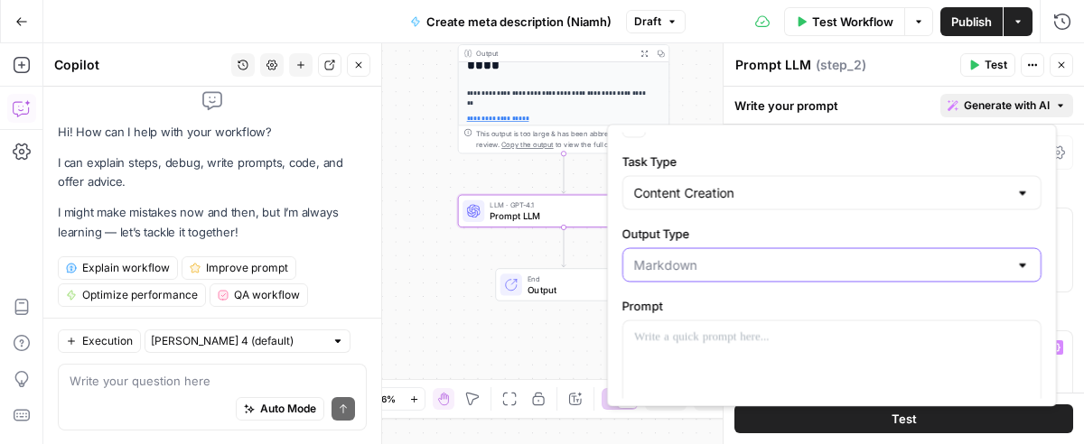
click at [736, 263] on input "Output Type" at bounding box center [821, 266] width 374 height 18
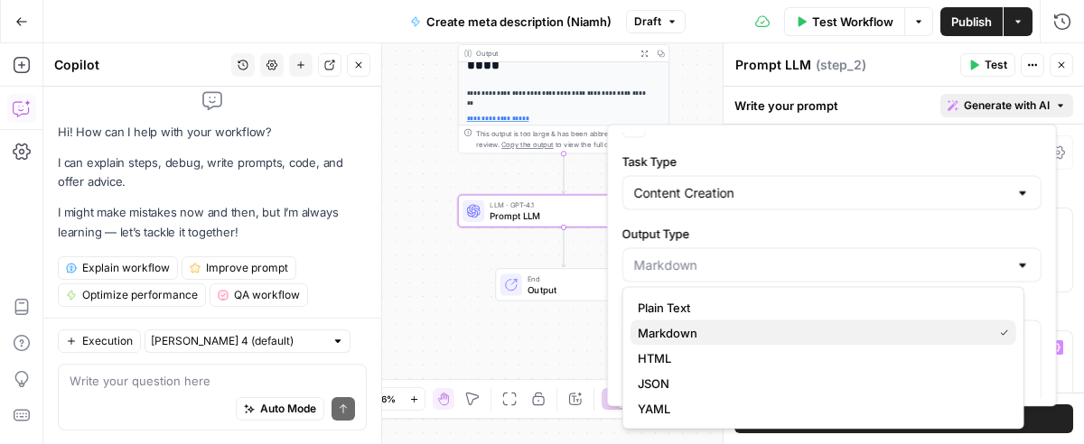
click at [734, 331] on span "Markdown" at bounding box center [812, 333] width 348 height 18
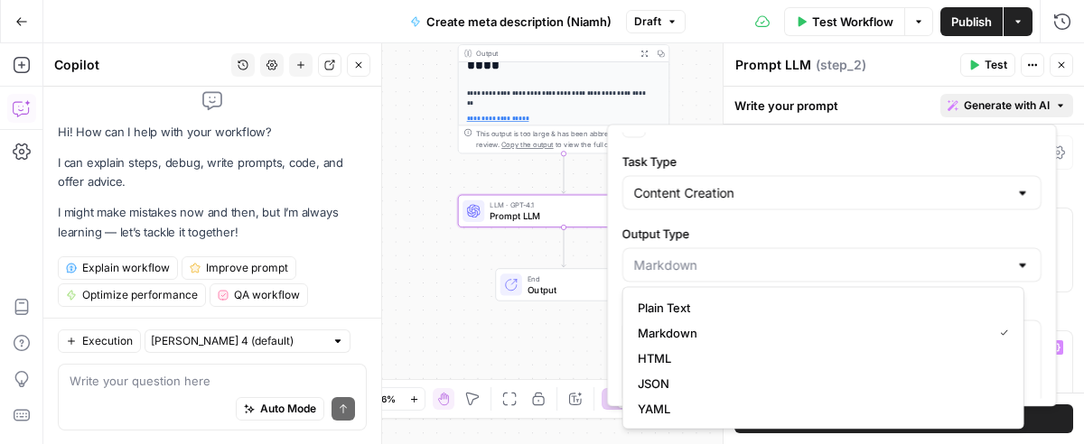
type input "Markdown"
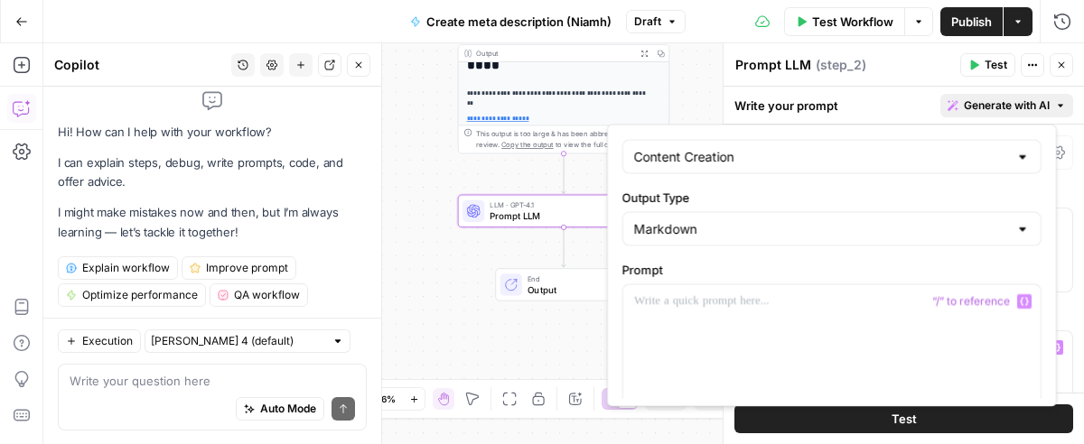
scroll to position [83, 0]
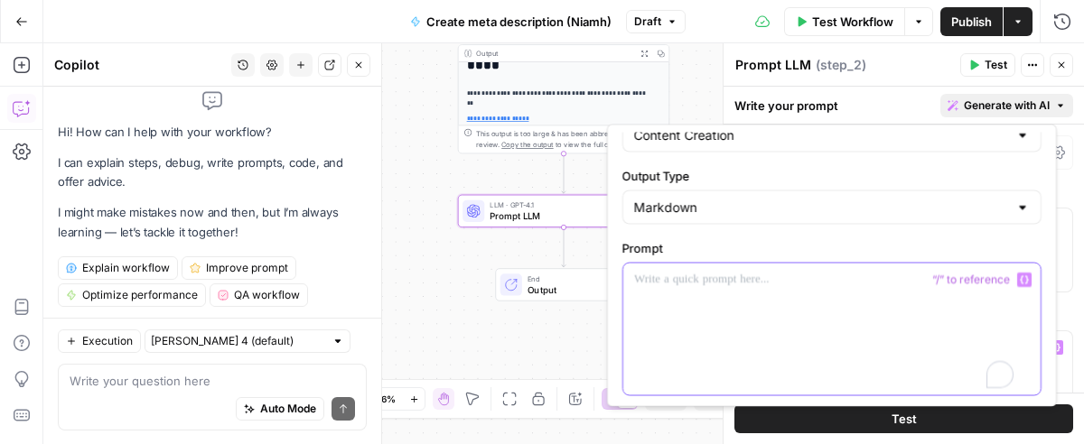
click at [762, 339] on div "To enrich screen reader interactions, please activate Accessibility in Grammarl…" at bounding box center [831, 330] width 417 height 132
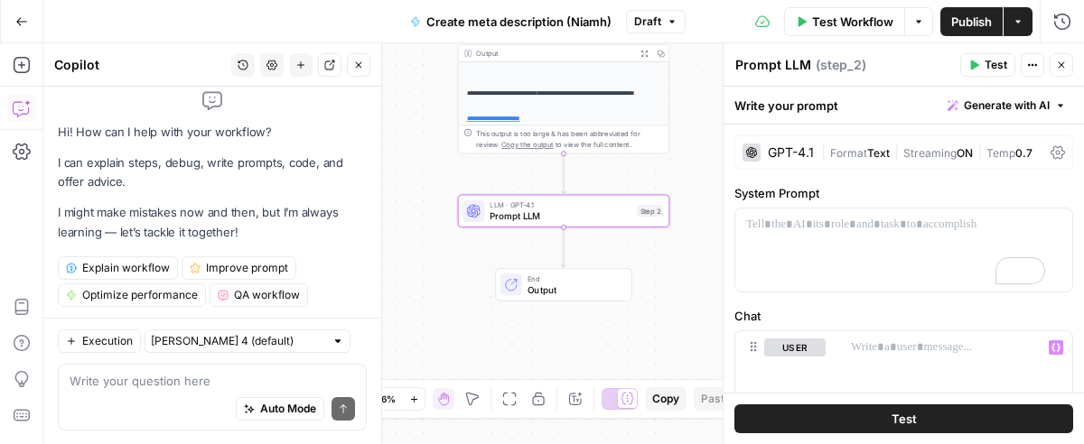
click at [1014, 89] on div "Write your prompt Generate with AI" at bounding box center [903, 105] width 360 height 37
click at [1012, 105] on span "Generate with AI" at bounding box center [1007, 106] width 86 height 16
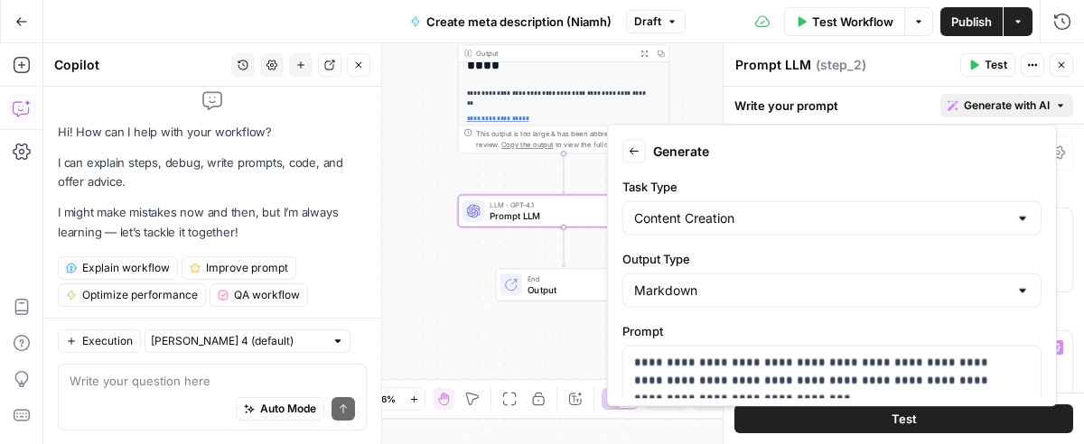
scroll to position [197, 0]
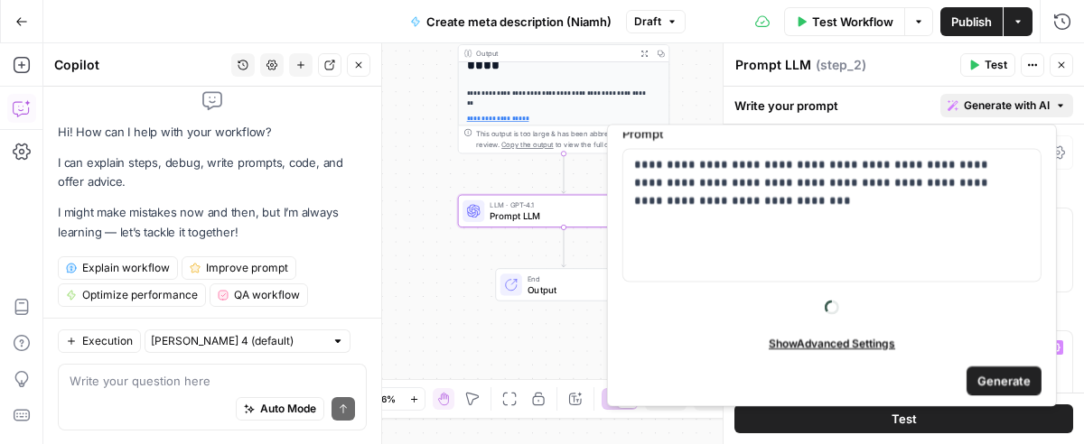
click at [985, 374] on span "Generate" at bounding box center [1003, 381] width 53 height 18
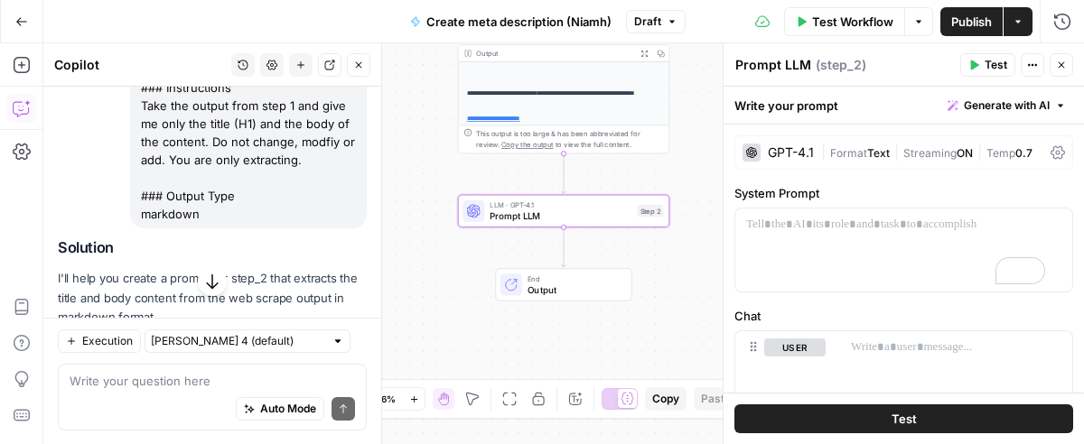
scroll to position [390, 0]
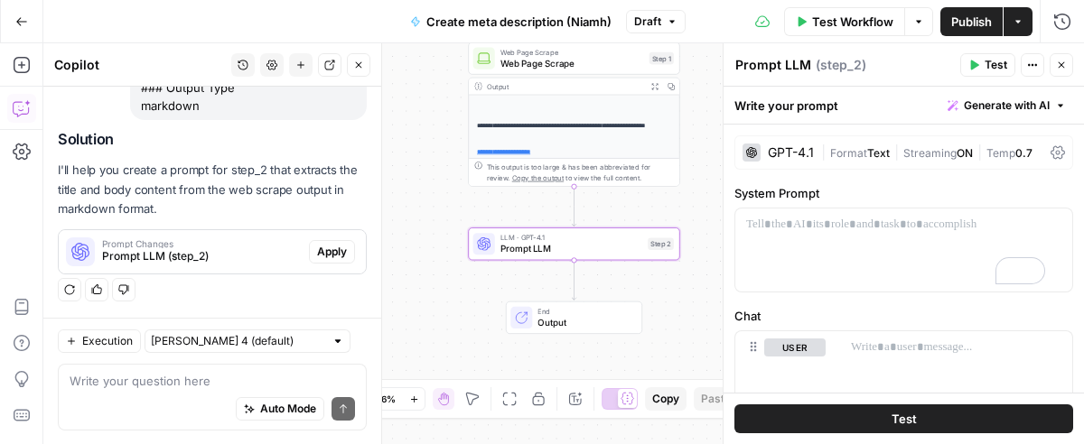
click at [194, 239] on div "Prompt Changes Prompt LLM (step_2)" at bounding box center [184, 251] width 250 height 43
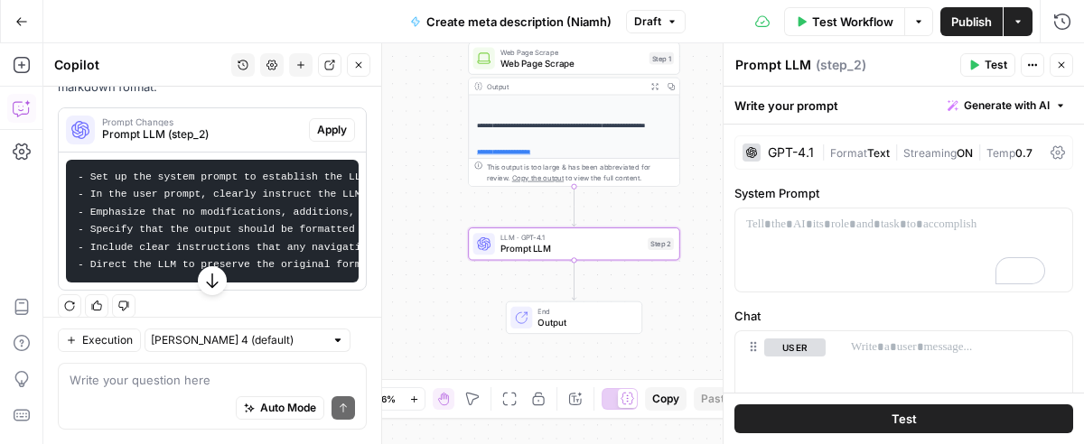
scroll to position [511, 0]
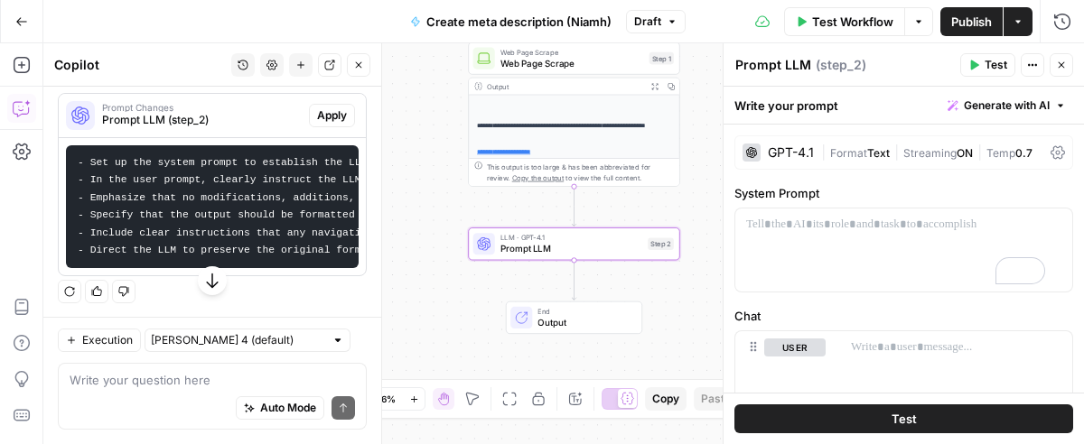
click at [317, 124] on span "Apply" at bounding box center [332, 115] width 30 height 16
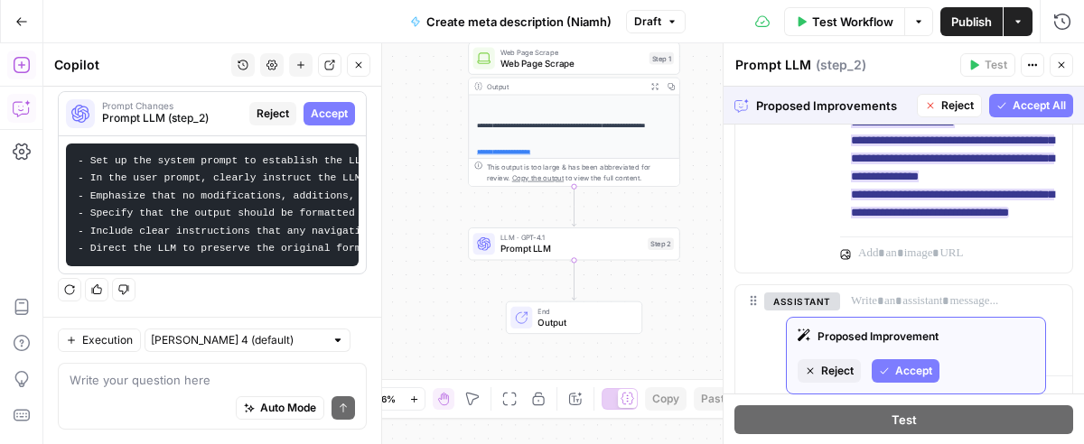
scroll to position [563, 0]
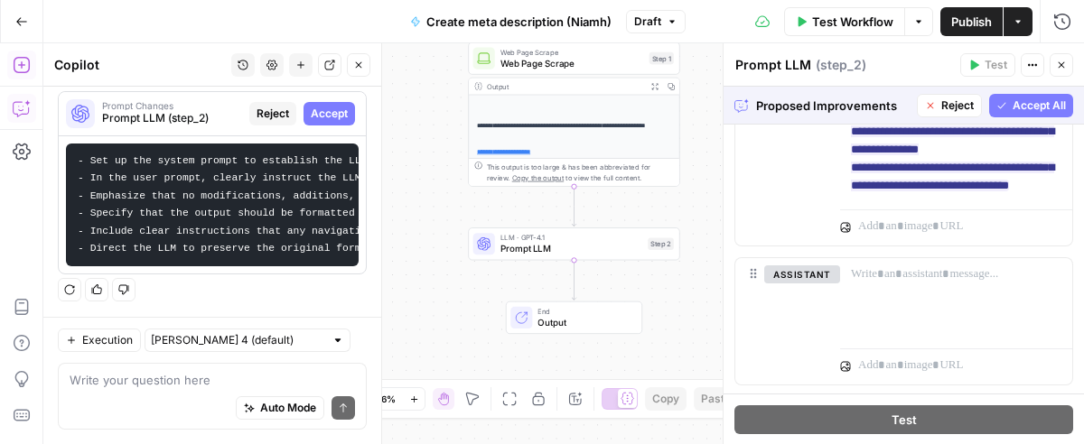
click at [1013, 102] on span "Accept All" at bounding box center [1039, 106] width 53 height 16
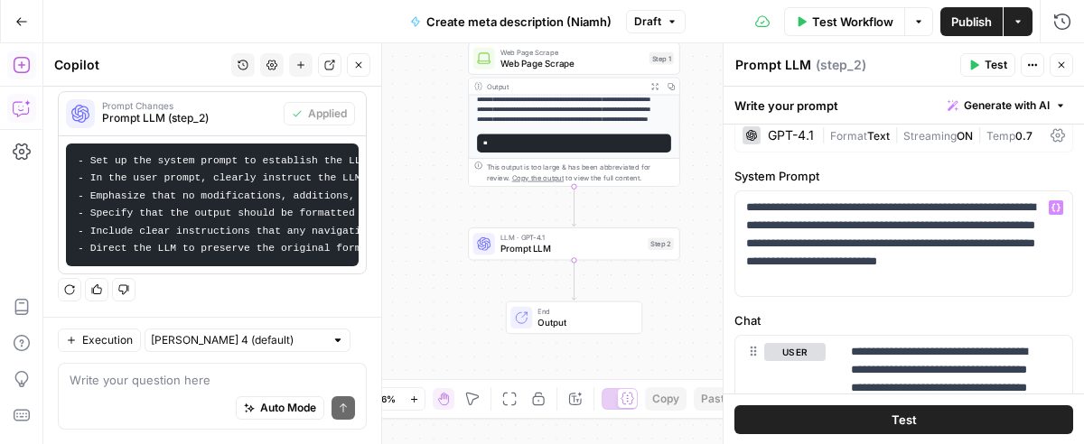
scroll to position [18, 0]
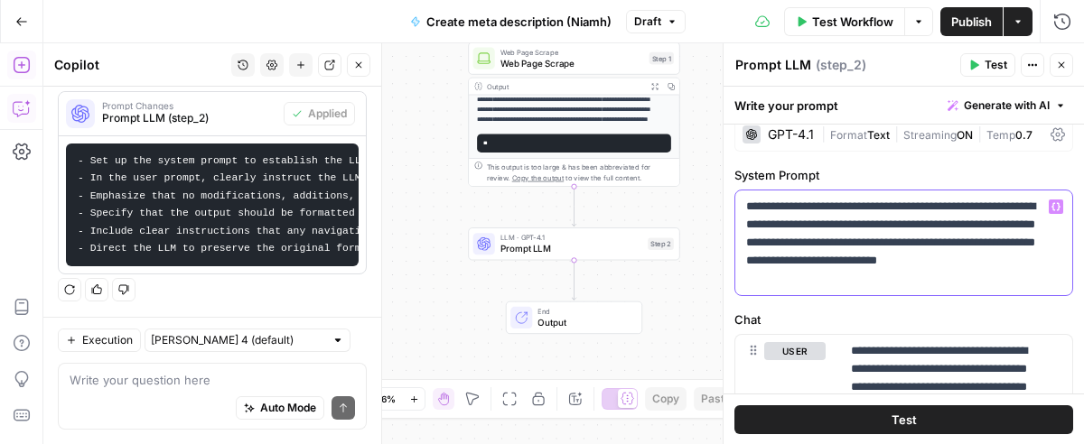
click at [1005, 198] on p "**********" at bounding box center [895, 243] width 299 height 90
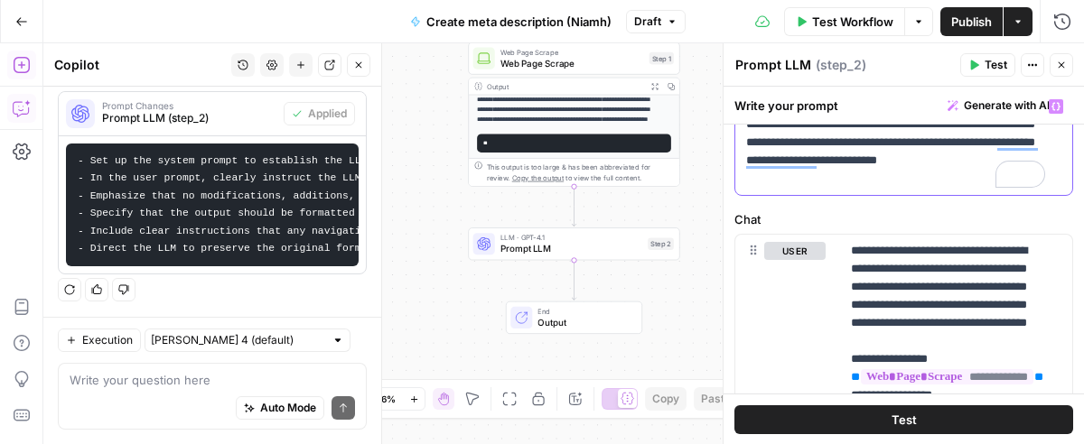
scroll to position [0, 0]
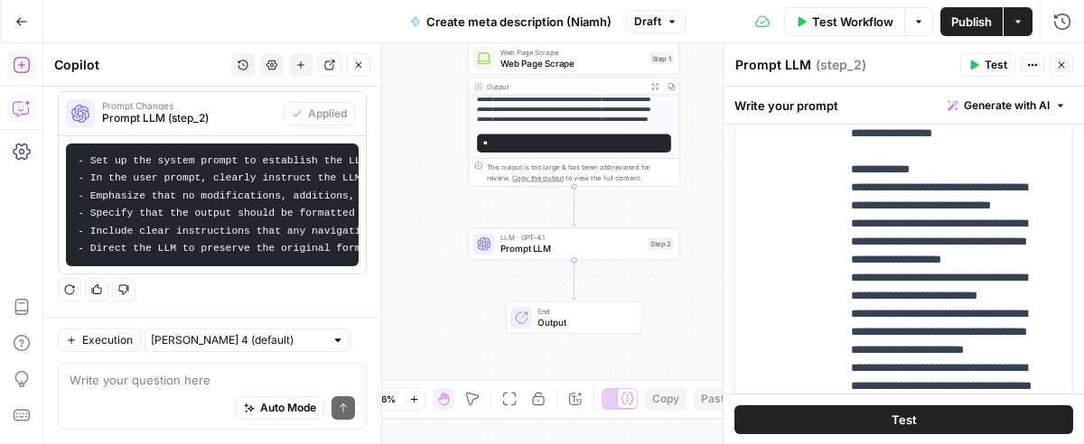
click at [981, 64] on button "Test" at bounding box center [987, 64] width 55 height 23
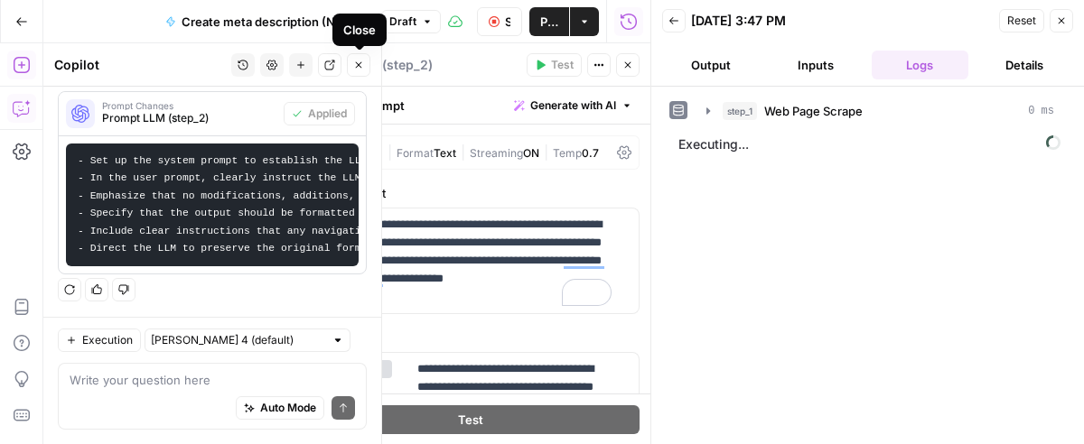
click at [359, 64] on icon "button" at bounding box center [359, 65] width 6 height 6
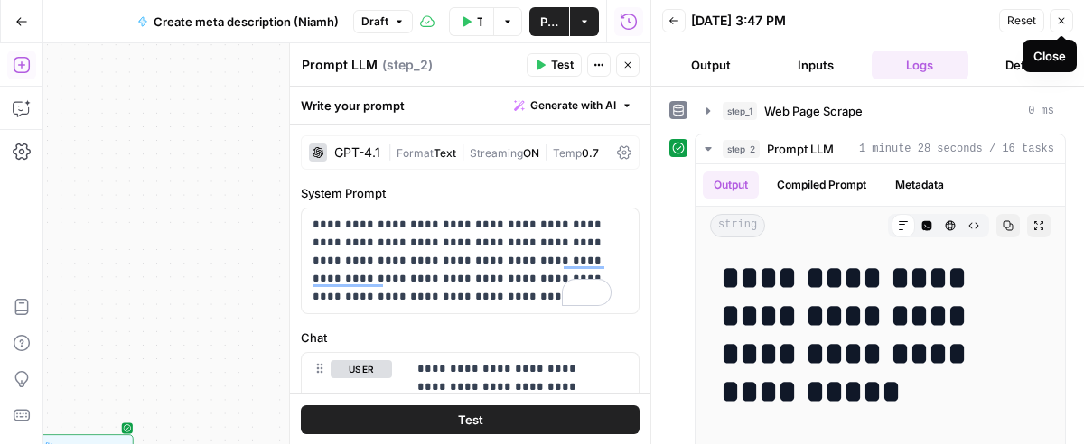
click at [1065, 18] on icon "button" at bounding box center [1061, 20] width 11 height 11
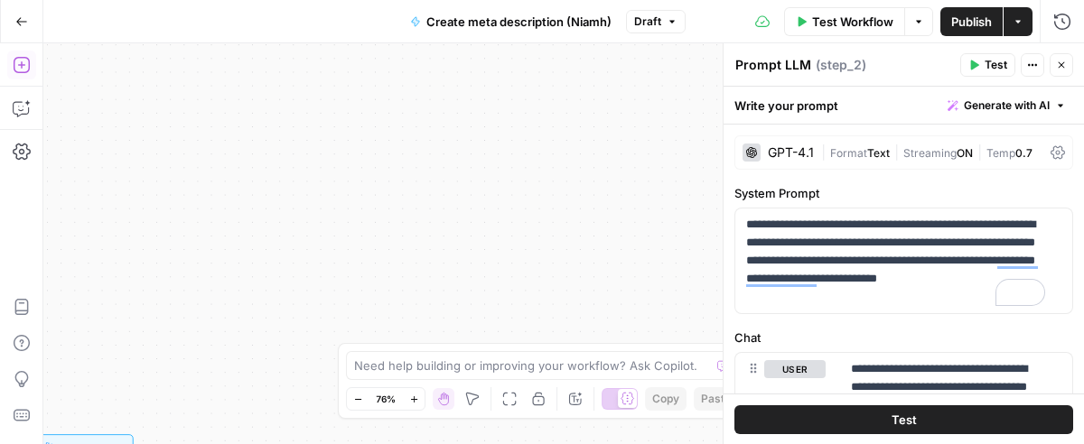
click at [1067, 65] on span "Close" at bounding box center [1066, 65] width 1 height 1
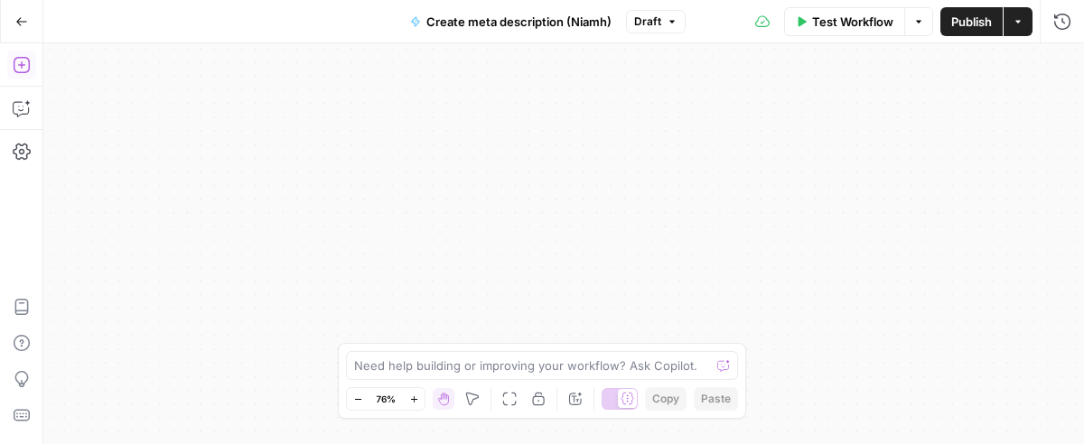
drag, startPoint x: 663, startPoint y: 256, endPoint x: 669, endPoint y: 296, distance: 41.1
click at [716, 440] on div "**********" at bounding box center [563, 243] width 1041 height 401
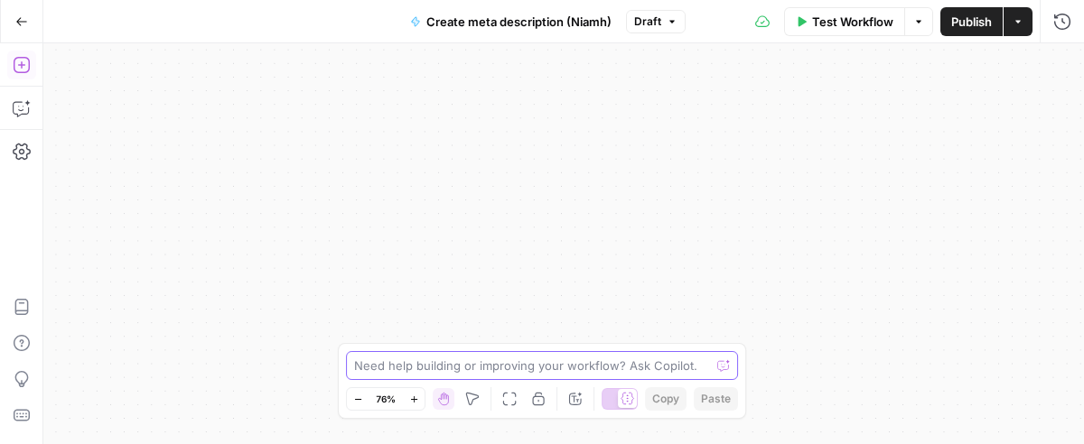
drag, startPoint x: 588, startPoint y: 113, endPoint x: 656, endPoint y: 378, distance: 273.2
click at [655, 378] on body "**********" at bounding box center [542, 222] width 1084 height 444
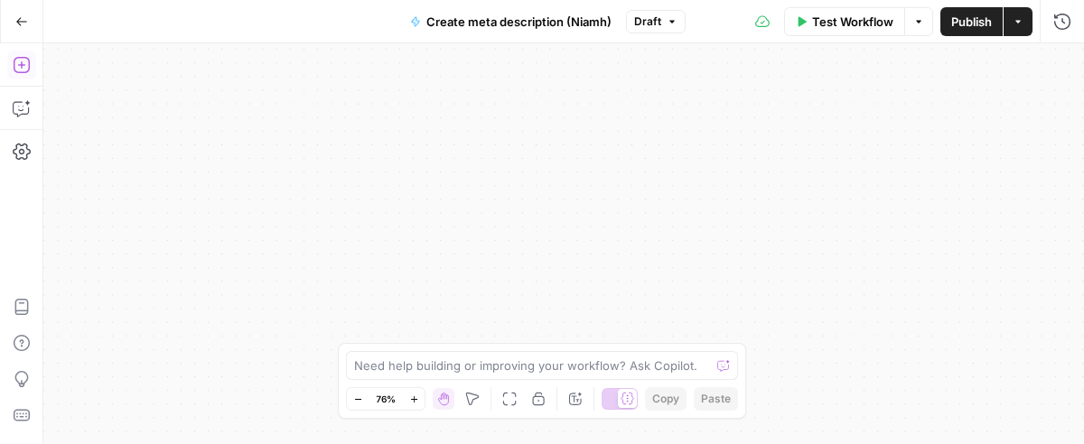
drag, startPoint x: 646, startPoint y: 143, endPoint x: 665, endPoint y: 370, distance: 228.4
click at [663, 383] on body "**********" at bounding box center [542, 222] width 1084 height 444
drag, startPoint x: 634, startPoint y: 206, endPoint x: 603, endPoint y: -48, distance: 255.7
click at [603, 0] on html "**********" at bounding box center [542, 222] width 1084 height 444
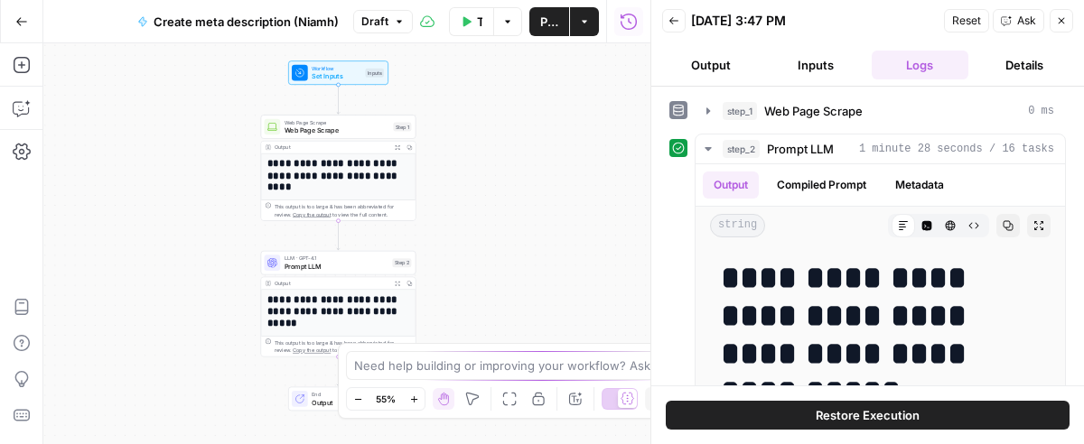
click at [1069, 14] on button "Close" at bounding box center [1061, 20] width 23 height 23
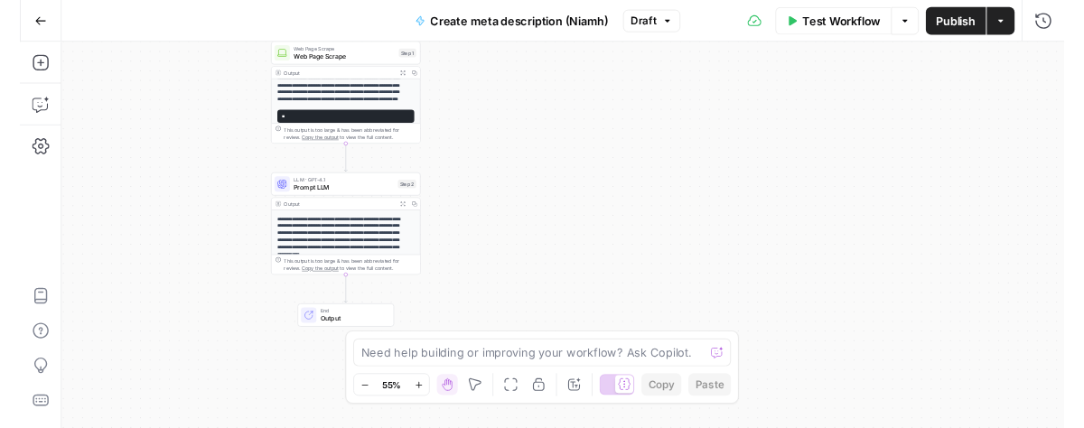
scroll to position [373, 0]
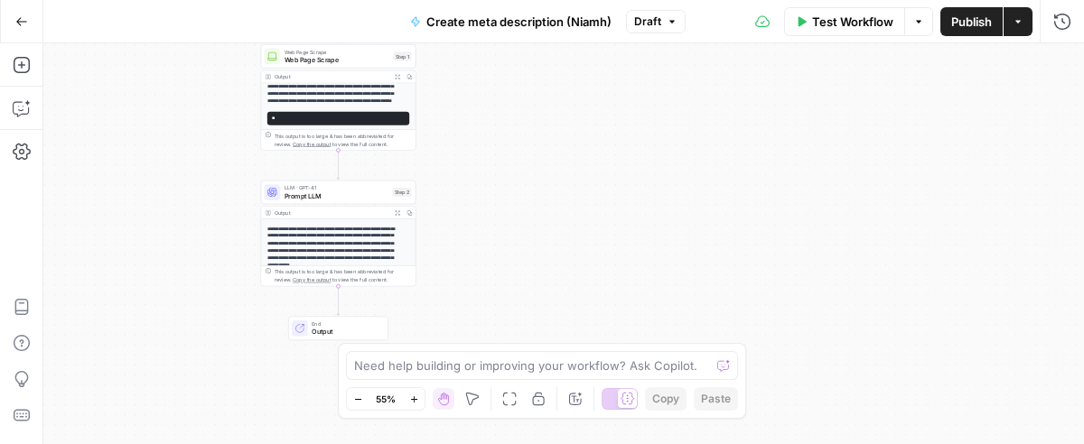
click at [621, 268] on div "**********" at bounding box center [563, 243] width 1041 height 401
click at [29, 64] on icon "button" at bounding box center [21, 65] width 16 height 16
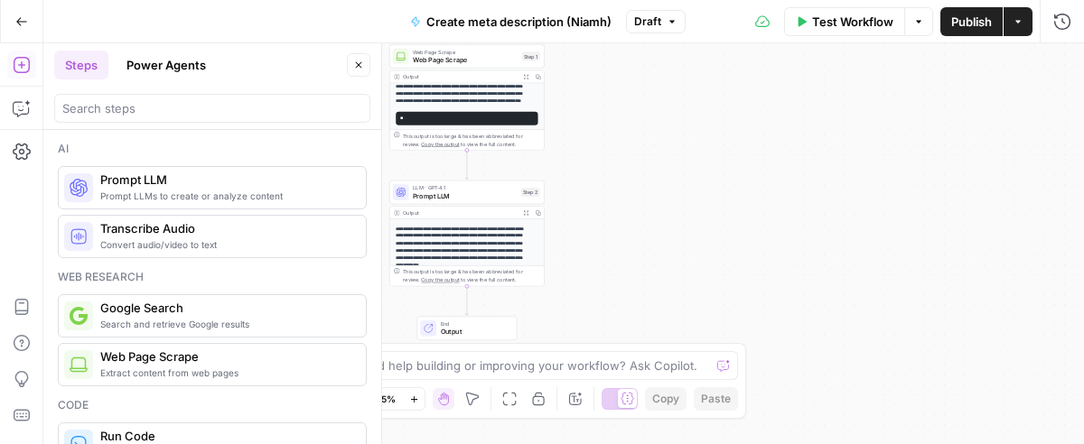
click at [187, 189] on span "Prompt LLMs to create or analyze content" at bounding box center [225, 196] width 251 height 14
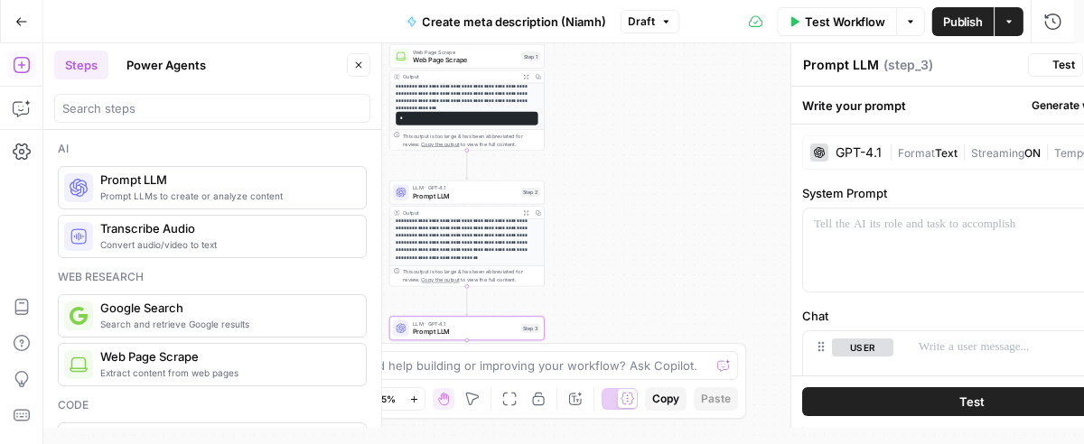
scroll to position [475, 0]
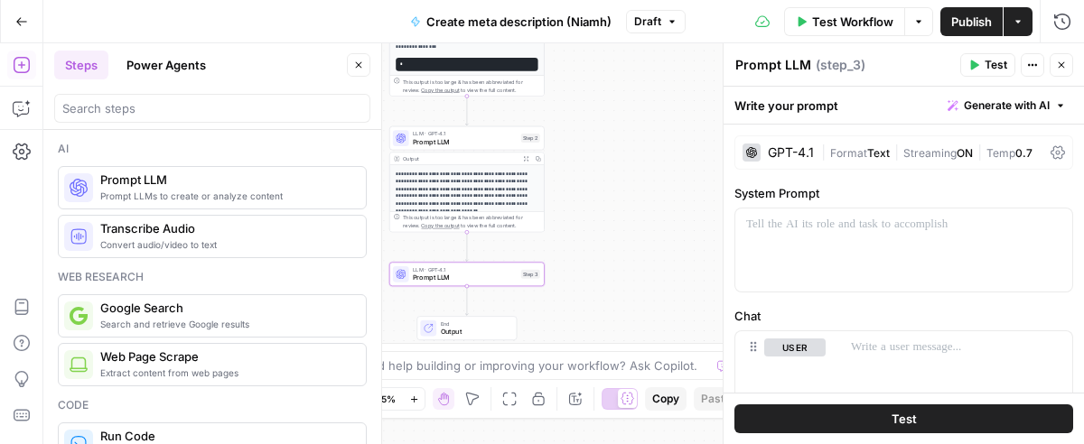
click at [430, 283] on div "LLM · GPT-4.1 Prompt LLM Step 3 Copy step Delete step Add Note Test" at bounding box center [466, 274] width 155 height 24
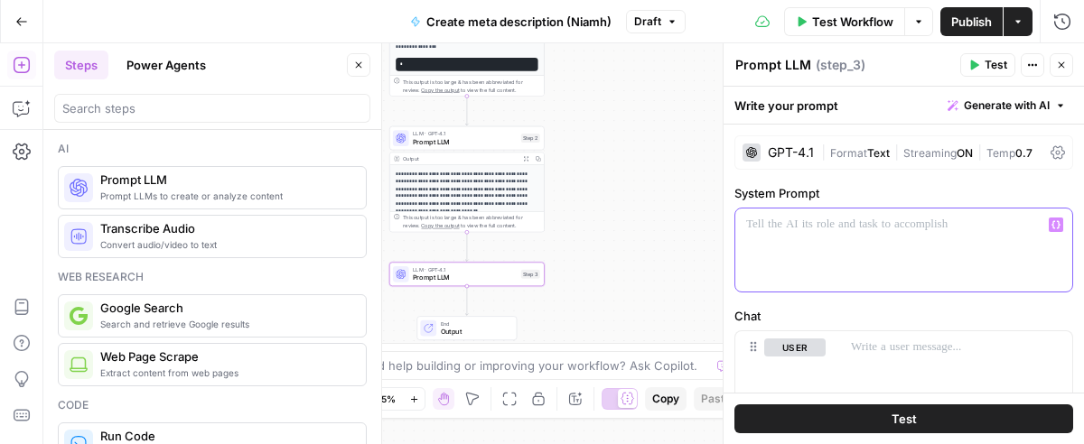
click at [804, 223] on p at bounding box center [903, 225] width 315 height 18
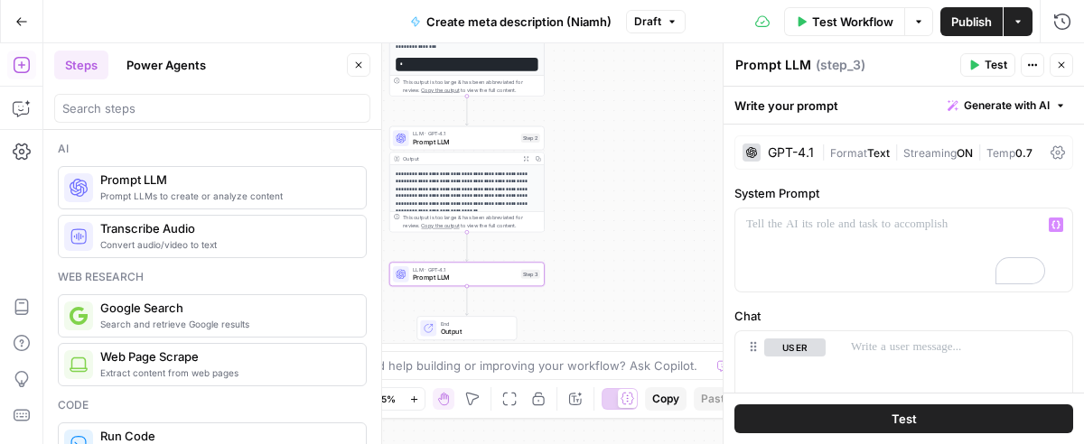
click at [357, 64] on icon "button" at bounding box center [358, 65] width 11 height 11
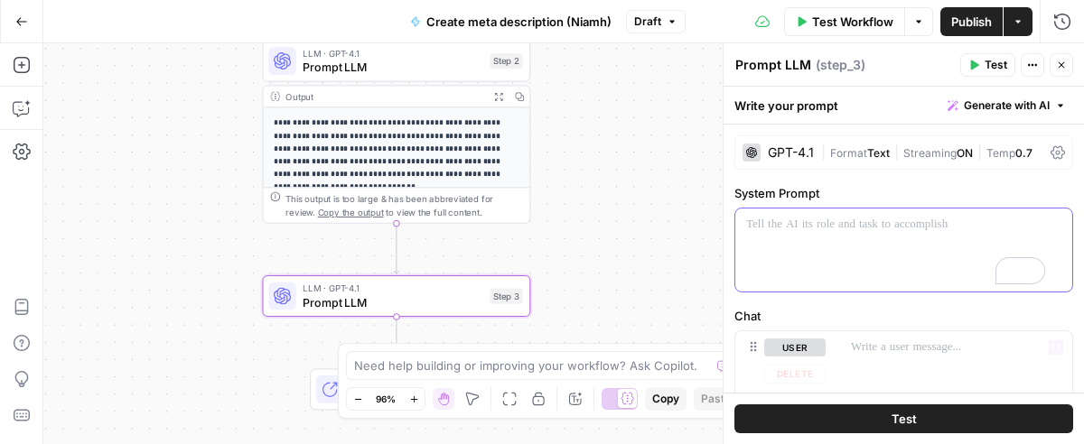
click at [940, 264] on div "To enrich screen reader interactions, please activate Accessibility in Grammarl…" at bounding box center [903, 250] width 337 height 83
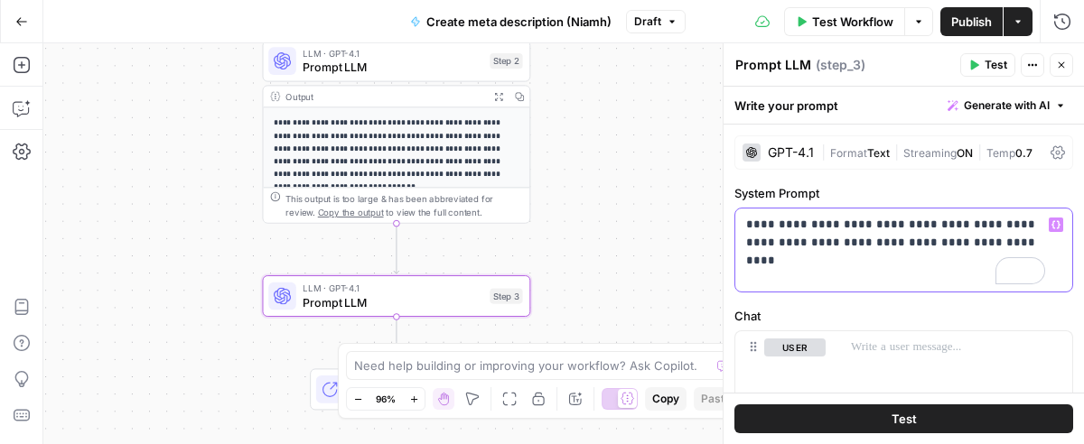
click at [854, 233] on p "**********" at bounding box center [895, 234] width 299 height 36
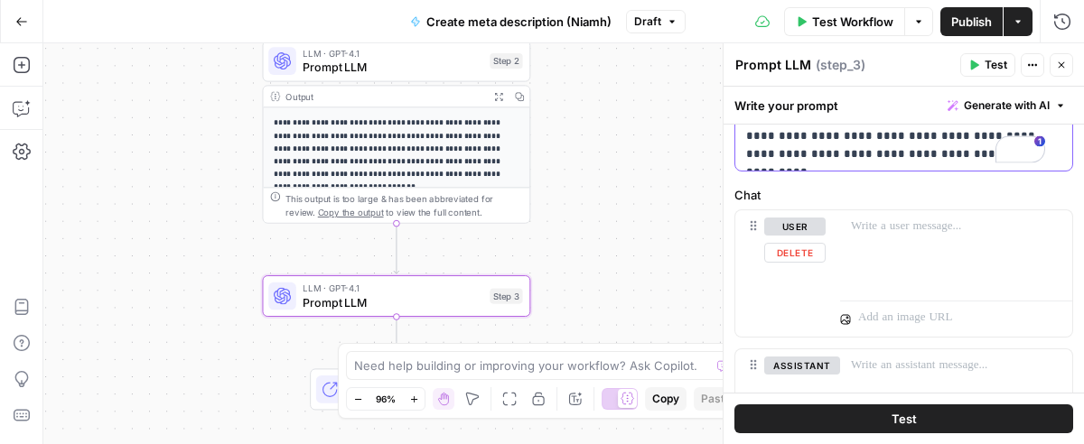
scroll to position [0, 0]
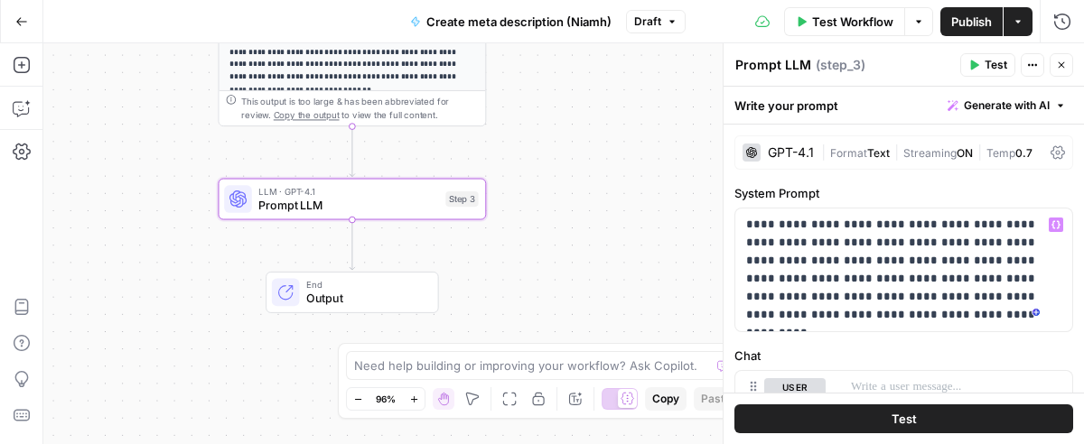
drag, startPoint x: 600, startPoint y: 231, endPoint x: 555, endPoint y: 136, distance: 104.7
click at [555, 136] on div "**********" at bounding box center [563, 243] width 1041 height 401
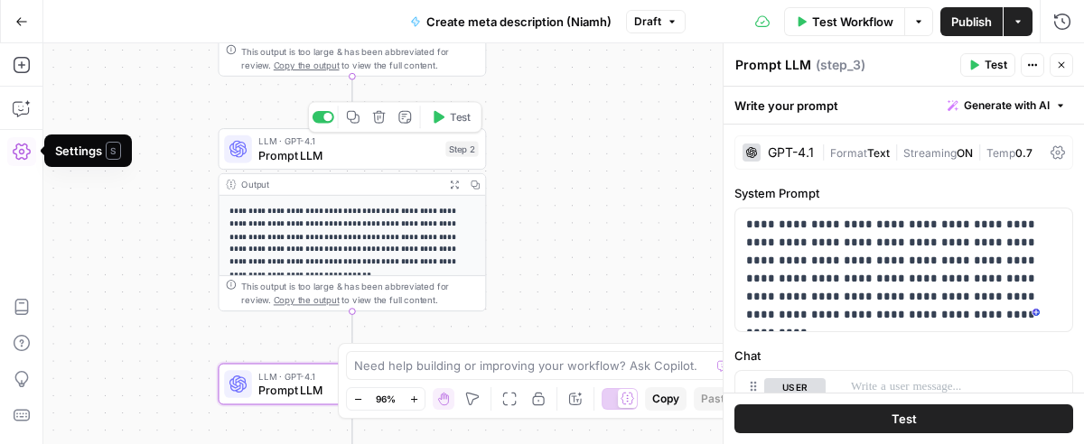
click at [311, 151] on span "Prompt LLM" at bounding box center [348, 154] width 180 height 17
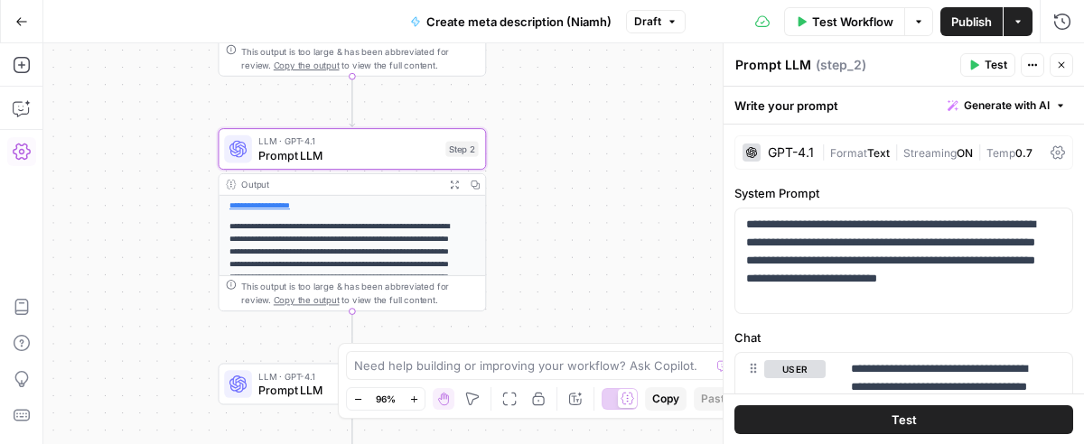
click at [808, 75] on div "Prompt LLM Prompt LLM ( step_2 ) Test Actions Close" at bounding box center [903, 64] width 339 height 23
drag, startPoint x: 806, startPoint y: 61, endPoint x: 774, endPoint y: 61, distance: 31.6
click at [806, 61] on textarea "Prompt LLM" at bounding box center [773, 65] width 76 height 18
click at [770, 61] on textarea "Prompt LLM" at bounding box center [773, 65] width 76 height 18
click at [804, 63] on textarea "Prompt LLM" at bounding box center [773, 65] width 76 height 18
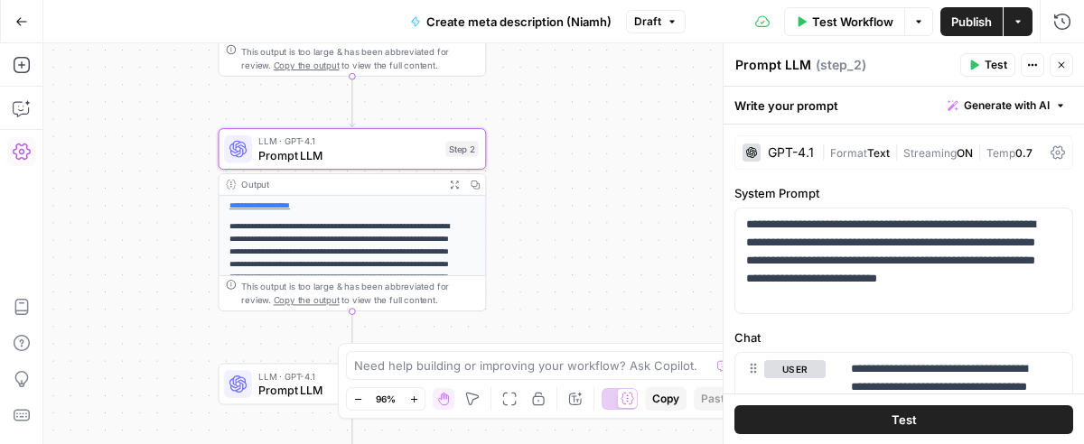
click at [830, 68] on span "( step_2 )" at bounding box center [841, 65] width 51 height 18
click at [786, 63] on textarea "Prompt LLM" at bounding box center [773, 65] width 76 height 18
type textarea "Extract title + body"
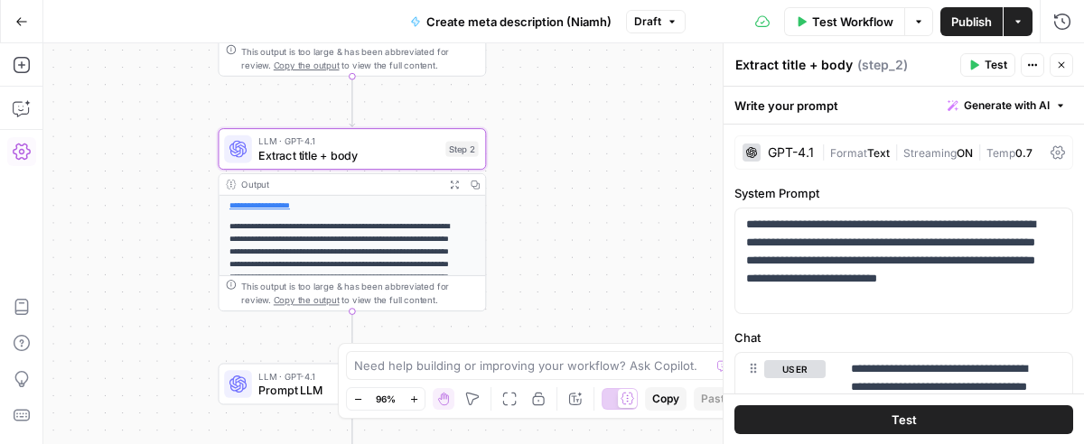
click at [932, 65] on div "Extract title + body Extract title + body ( step_2 )" at bounding box center [844, 65] width 220 height 20
click at [600, 207] on div "**********" at bounding box center [563, 243] width 1041 height 401
click at [1057, 60] on icon "button" at bounding box center [1061, 65] width 11 height 11
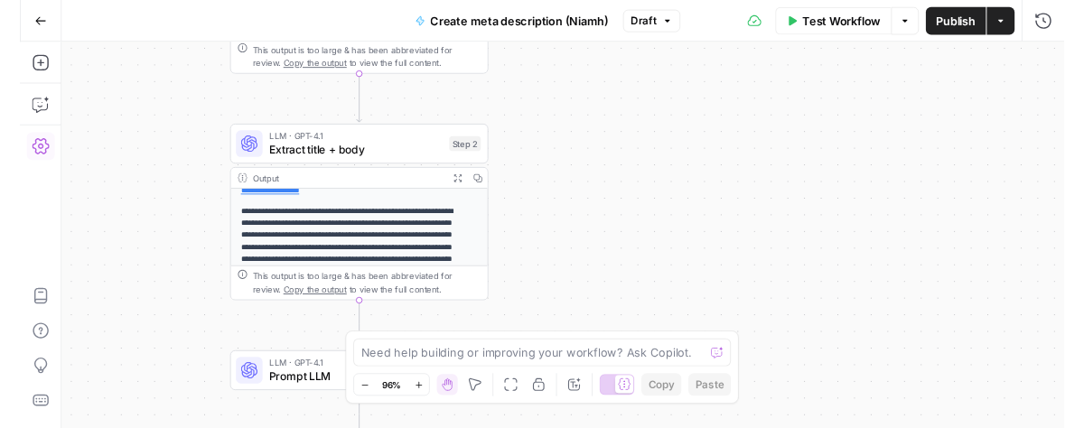
scroll to position [490, 0]
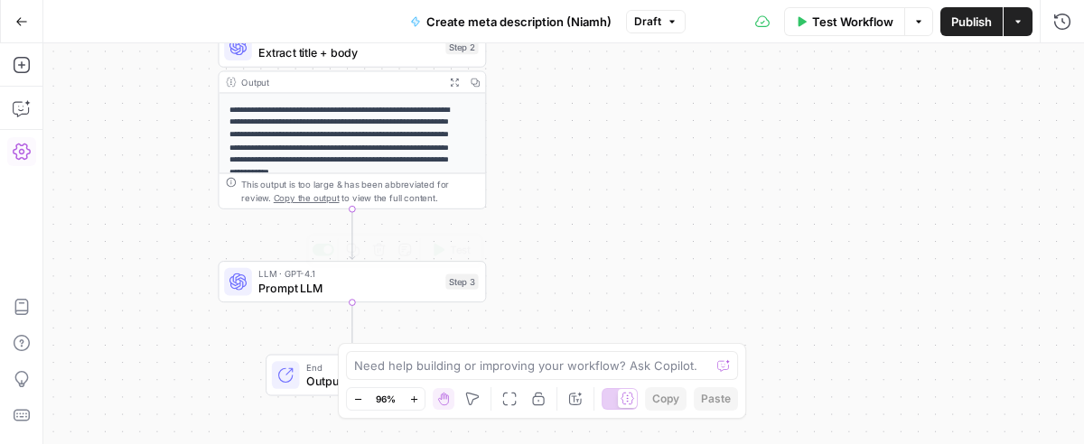
click at [337, 285] on span "Prompt LLM" at bounding box center [348, 287] width 180 height 17
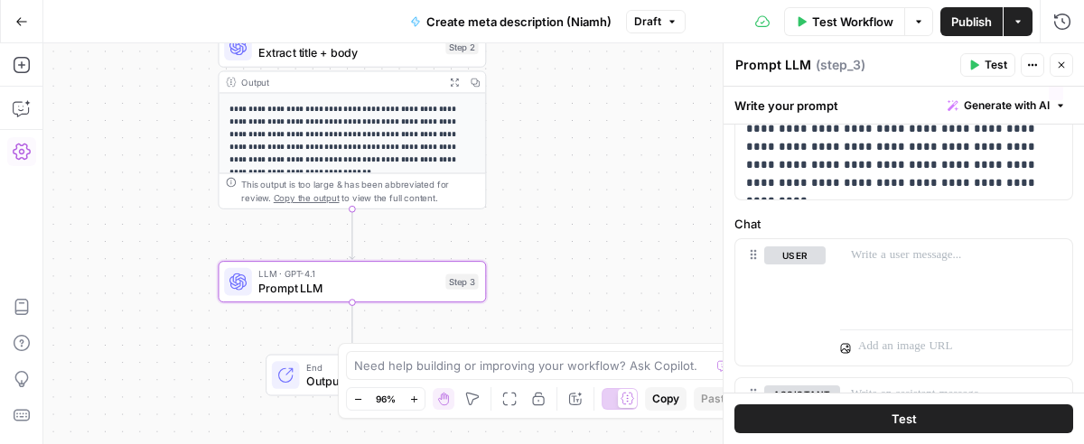
scroll to position [0, 0]
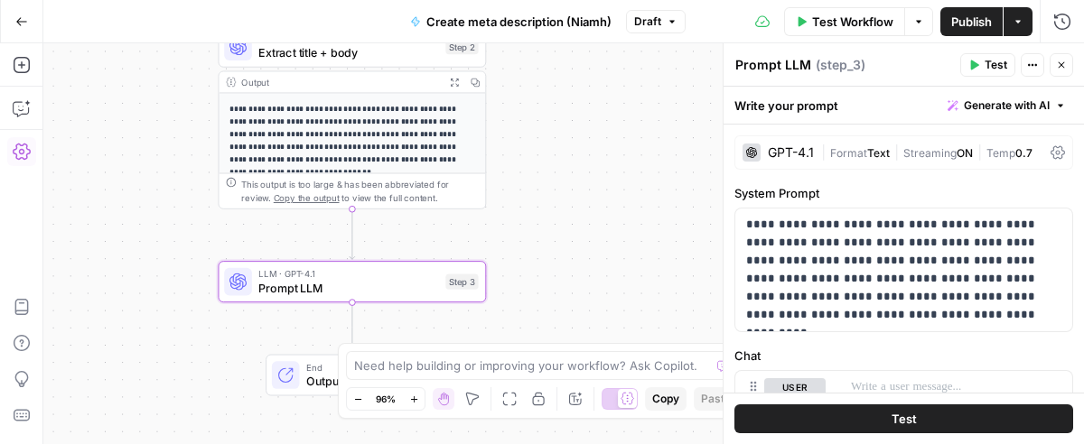
click at [806, 51] on header "Prompt LLM Prompt LLM ( step_3 ) Test Actions Close" at bounding box center [903, 64] width 360 height 43
click at [798, 61] on textarea "Prompt LLM" at bounding box center [773, 65] width 76 height 18
type textarea "Generate meta description"
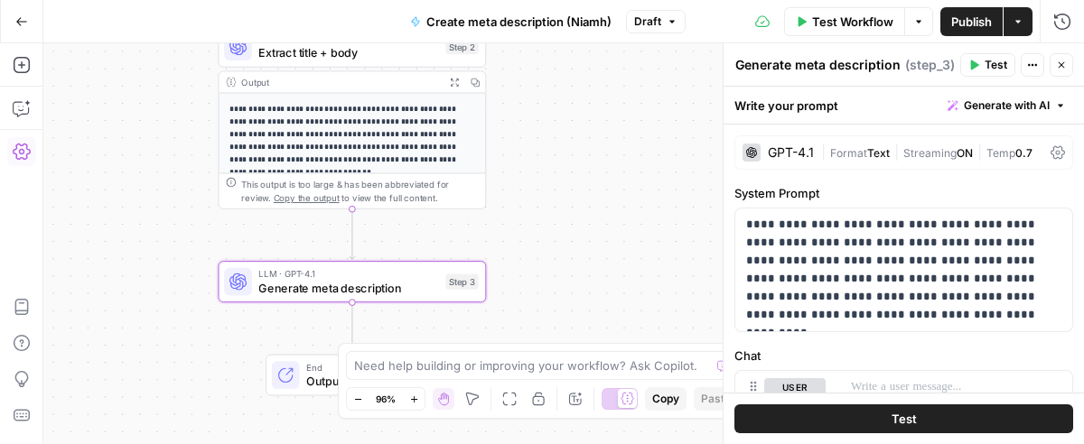
click at [822, 83] on header "Generate meta description Generate meta description ( step_3 ) Test Actions Clo…" at bounding box center [903, 64] width 360 height 43
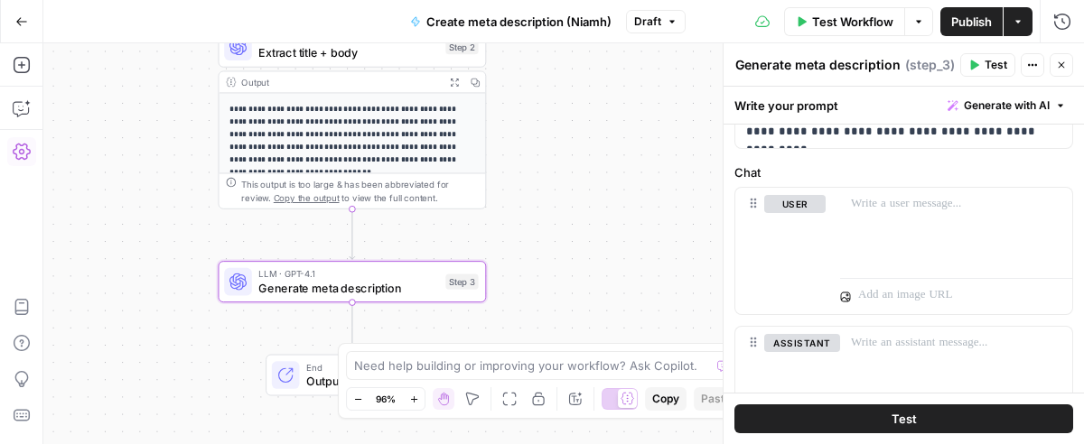
scroll to position [188, 0]
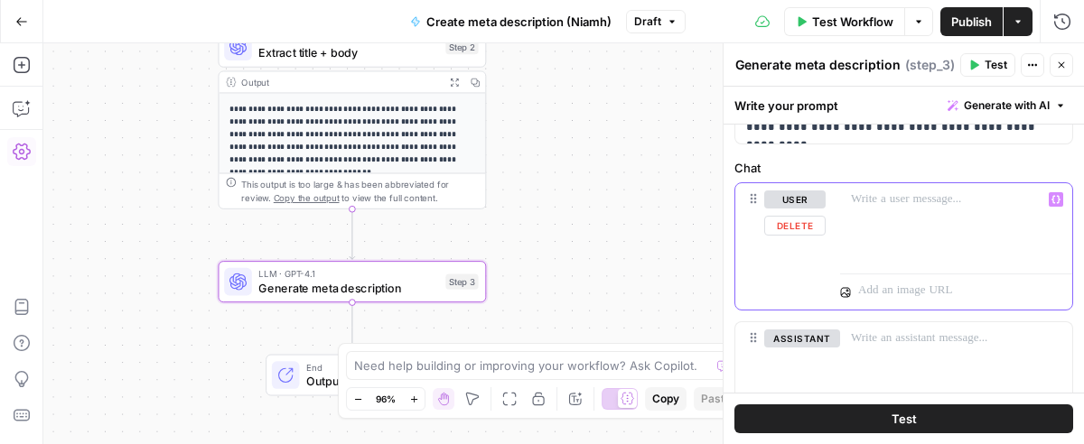
click at [891, 205] on p at bounding box center [956, 200] width 210 height 18
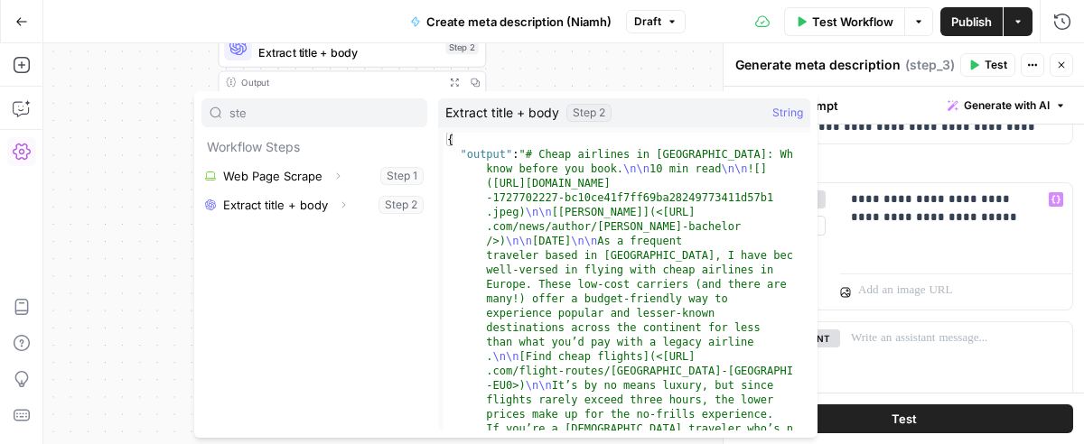
type input "ste"
click at [288, 200] on button "Select variable Extract title + body" at bounding box center [314, 205] width 226 height 29
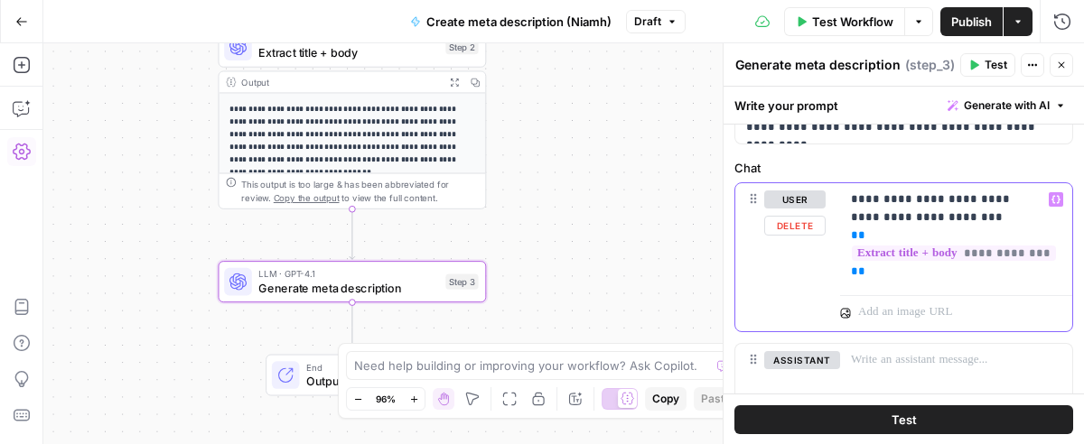
drag, startPoint x: 922, startPoint y: 267, endPoint x: 841, endPoint y: 230, distance: 89.3
click at [841, 230] on div "**********" at bounding box center [956, 235] width 232 height 105
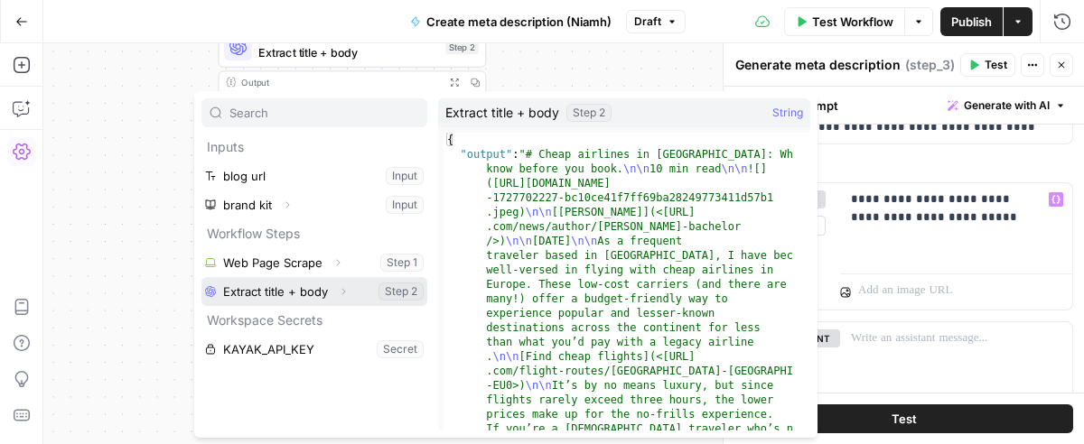
click at [341, 290] on icon "button" at bounding box center [343, 291] width 11 height 11
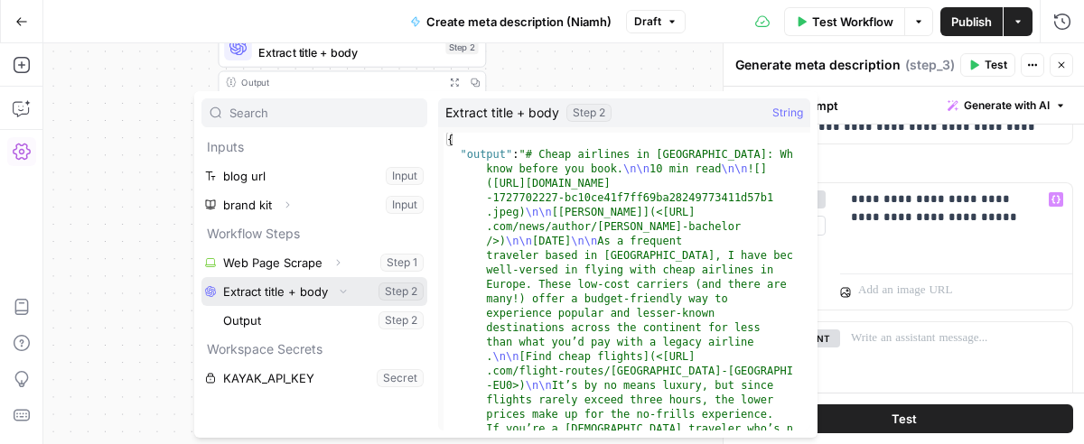
click at [322, 298] on button "Select variable Extract title + body" at bounding box center [314, 291] width 226 height 29
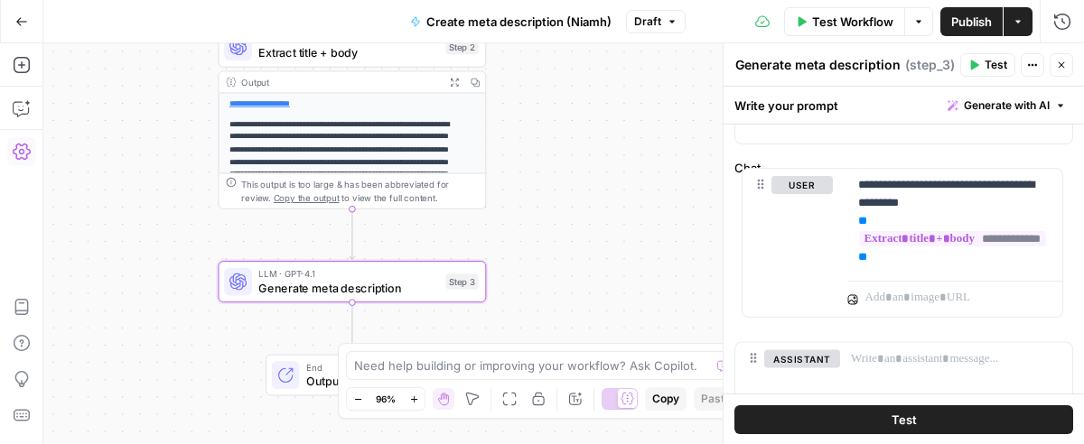
drag, startPoint x: 751, startPoint y: 328, endPoint x: 759, endPoint y: 320, distance: 10.9
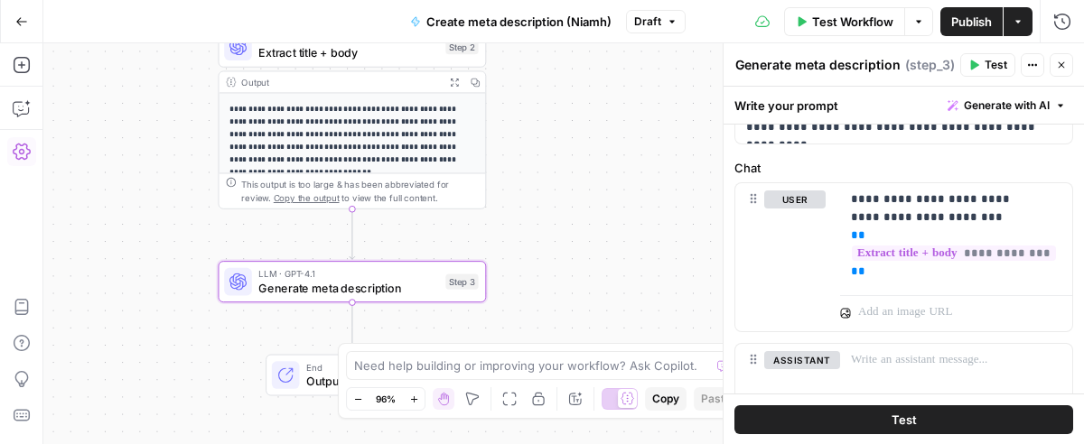
click at [1003, 67] on span "Test" at bounding box center [996, 65] width 23 height 16
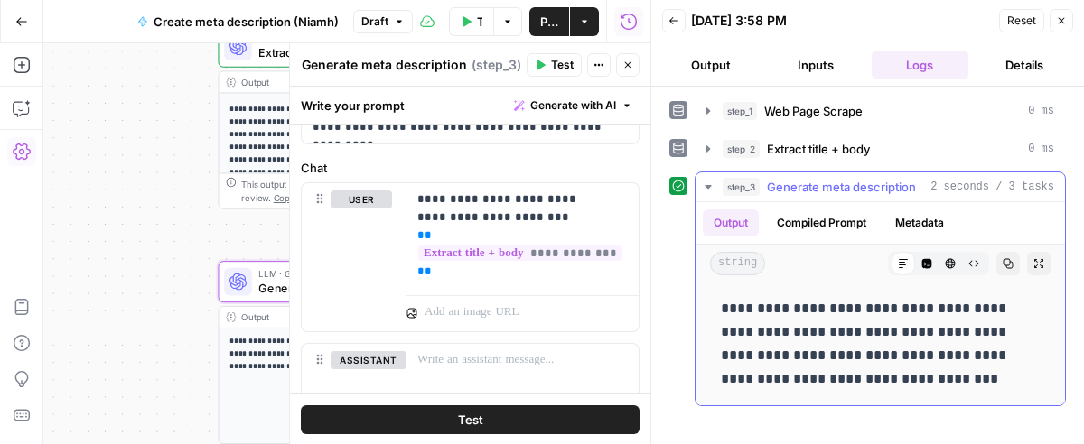
click at [910, 379] on p "**********" at bounding box center [881, 344] width 320 height 94
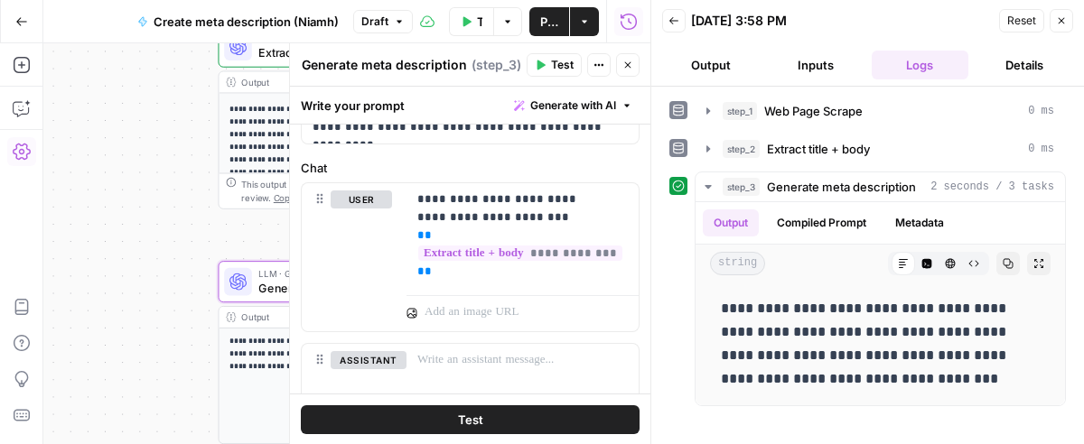
click at [720, 57] on button "Output" at bounding box center [711, 65] width 98 height 29
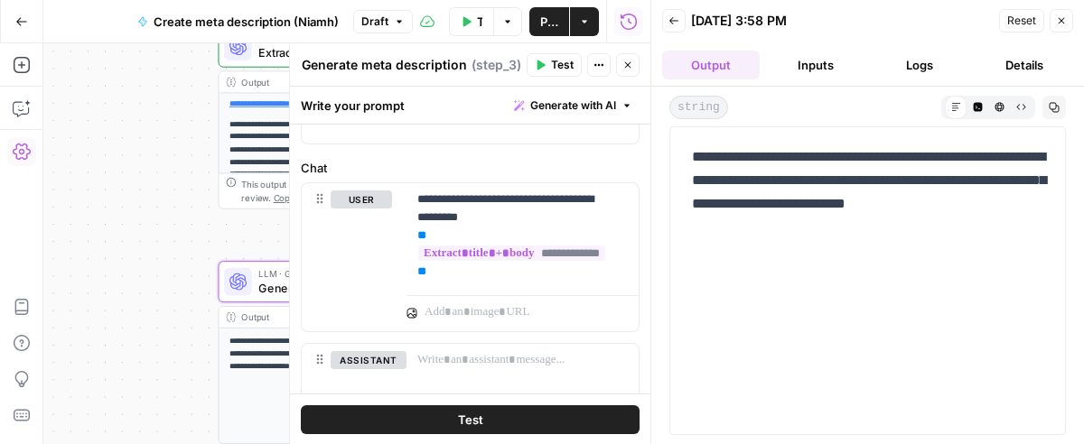
click at [783, 57] on button "Inputs" at bounding box center [816, 65] width 98 height 29
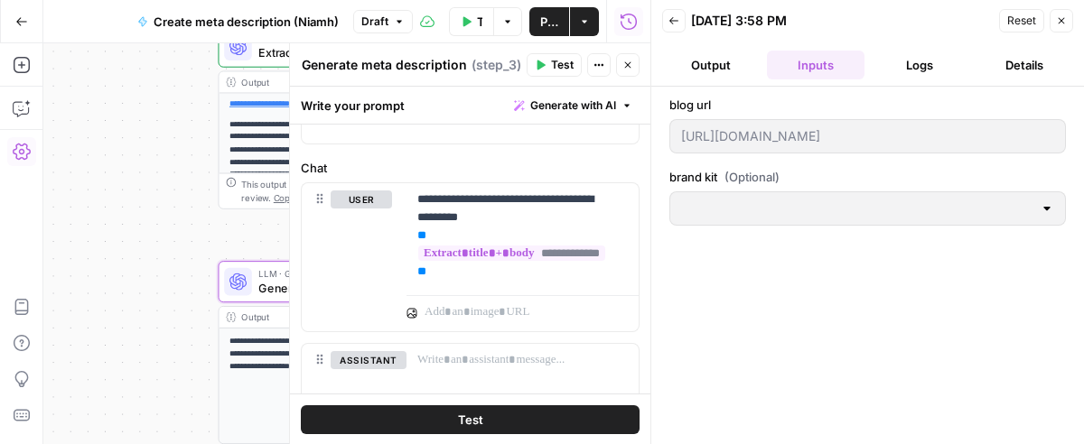
type input "[EN-US] - Kayak"
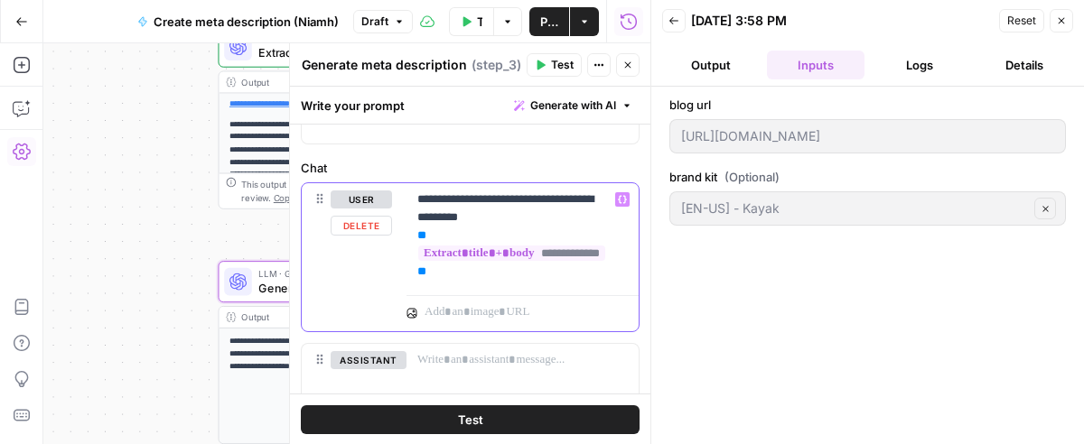
click at [467, 201] on p "**********" at bounding box center [514, 236] width 194 height 90
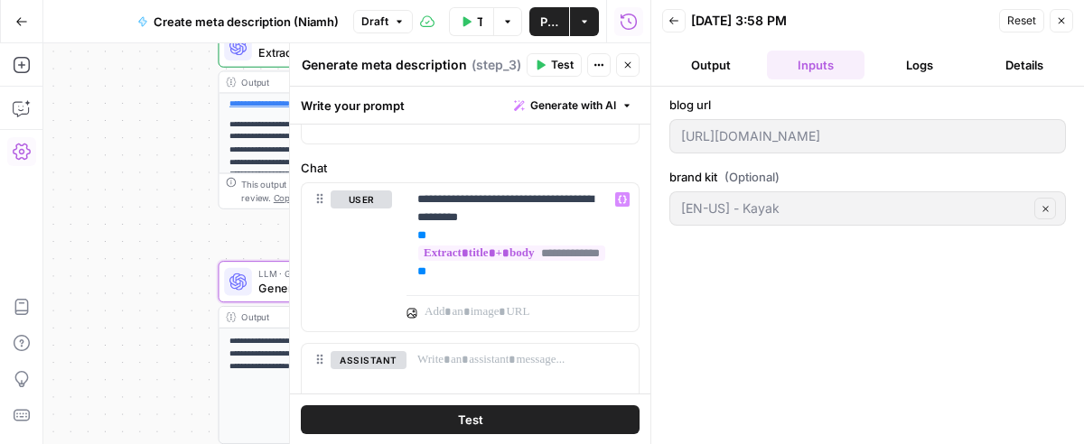
click at [911, 69] on button "Logs" at bounding box center [921, 65] width 98 height 29
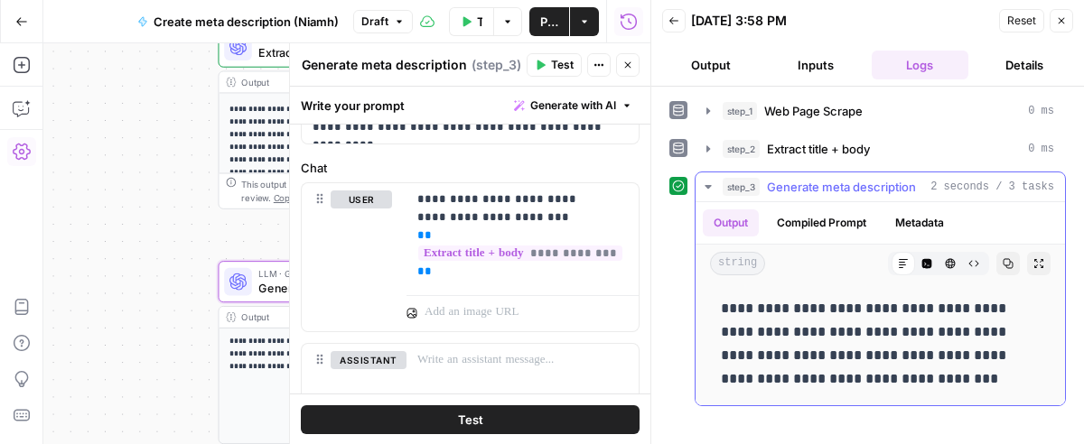
click at [869, 331] on p "**********" at bounding box center [881, 344] width 320 height 94
click at [905, 375] on p "**********" at bounding box center [881, 344] width 320 height 94
click at [854, 370] on p "**********" at bounding box center [881, 344] width 320 height 94
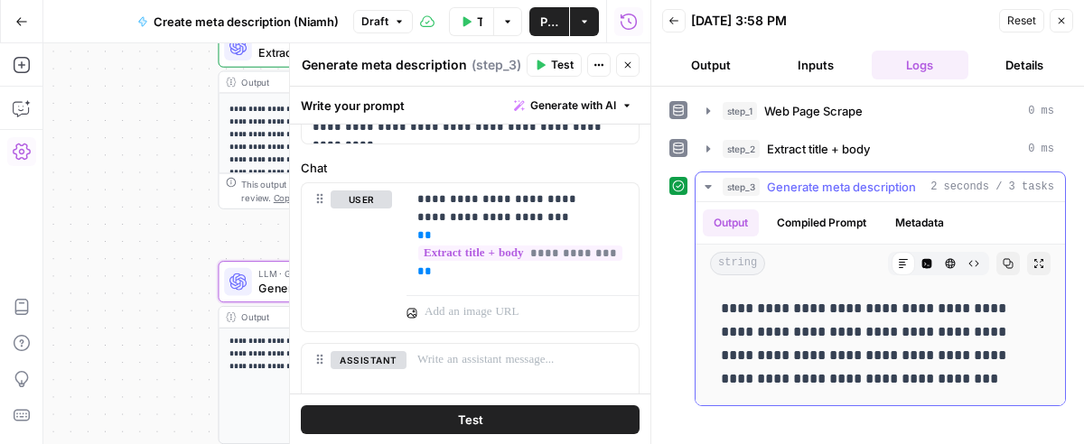
click at [926, 304] on p "**********" at bounding box center [881, 344] width 320 height 94
click at [704, 175] on button "step_3 Generate meta description 2 seconds / 3 tasks" at bounding box center [879, 187] width 369 height 29
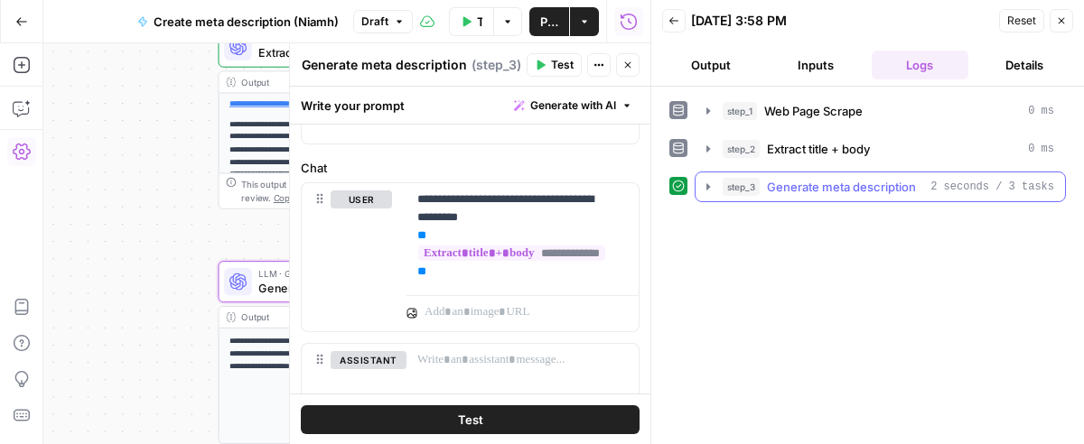
click at [705, 175] on button "step_3 Generate meta description 2 seconds / 3 tasks" at bounding box center [879, 187] width 369 height 29
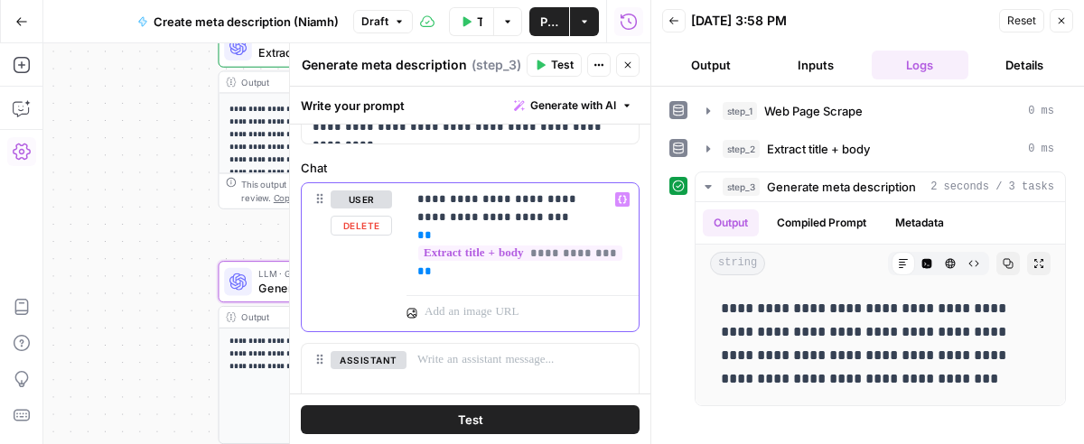
click at [481, 196] on p "**********" at bounding box center [514, 236] width 194 height 90
click at [511, 217] on p "**********" at bounding box center [514, 236] width 194 height 90
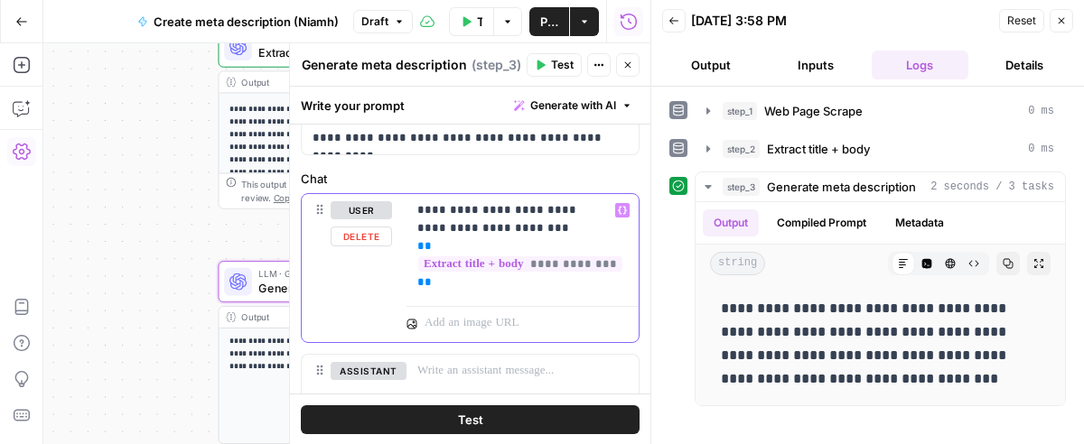
scroll to position [163, 0]
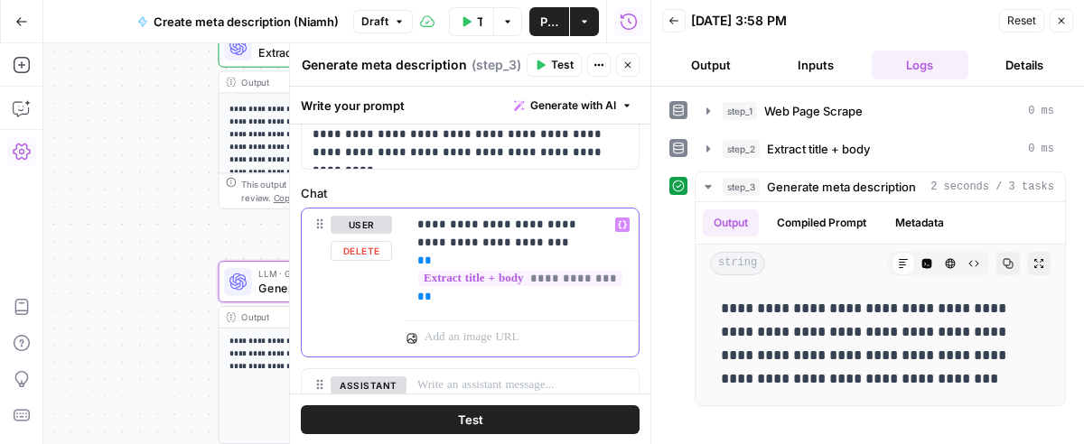
click at [455, 242] on p "**********" at bounding box center [514, 261] width 194 height 90
click at [504, 238] on p "**********" at bounding box center [514, 261] width 194 height 90
click at [463, 303] on p "**********" at bounding box center [514, 261] width 194 height 90
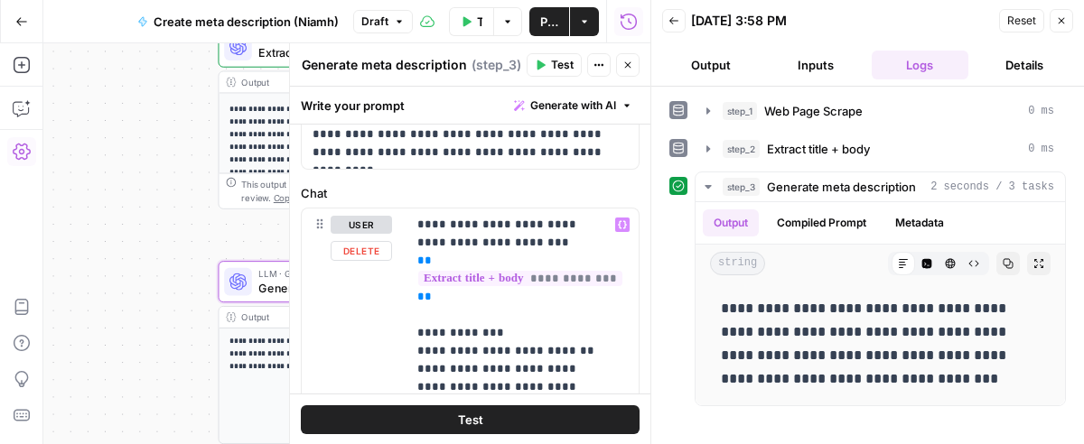
click at [587, 410] on button "Test" at bounding box center [470, 420] width 339 height 29
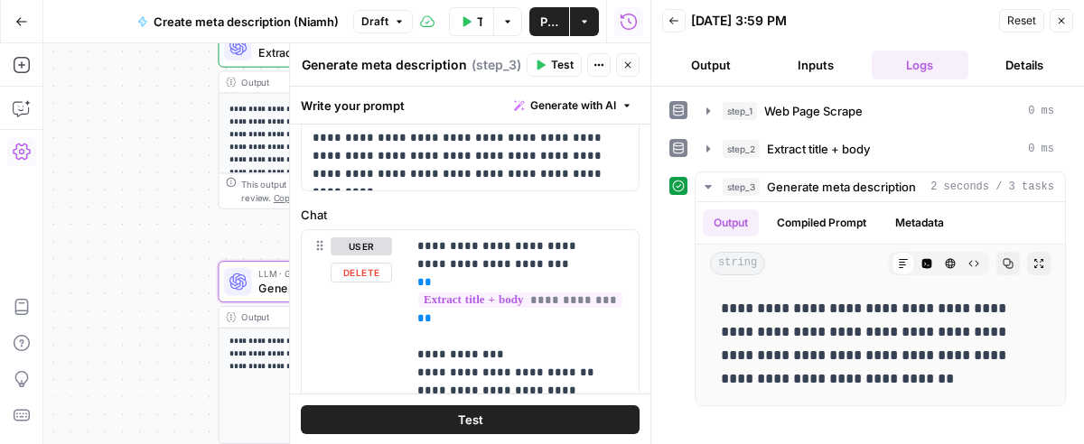
scroll to position [0, 0]
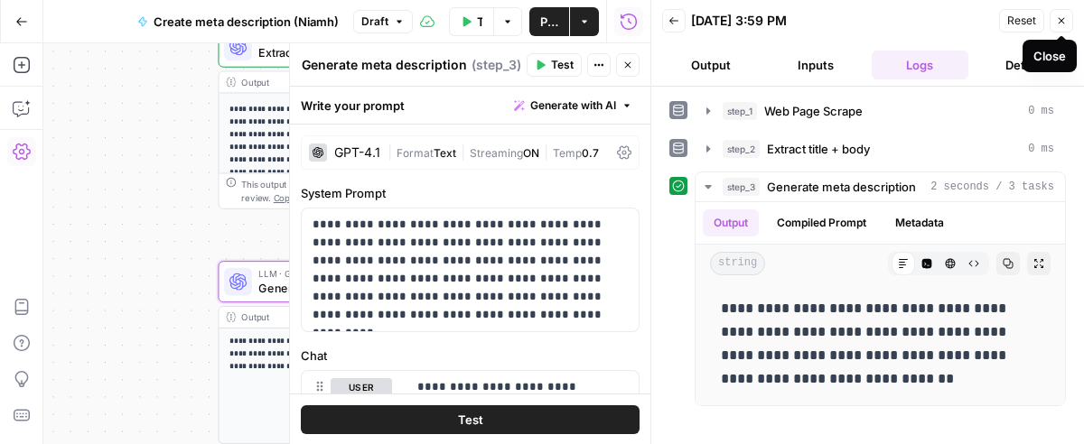
click at [1060, 16] on icon "button" at bounding box center [1061, 20] width 11 height 11
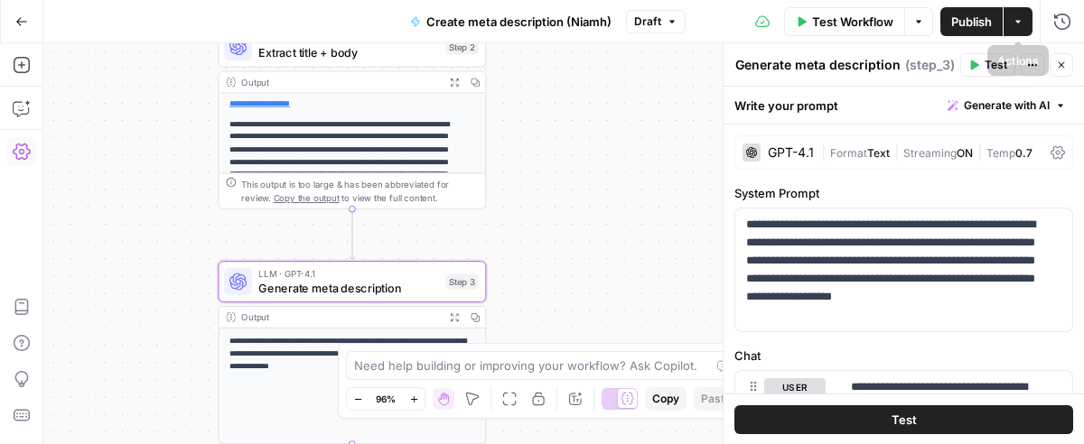
click at [970, 25] on span "Publish" at bounding box center [971, 22] width 41 height 18
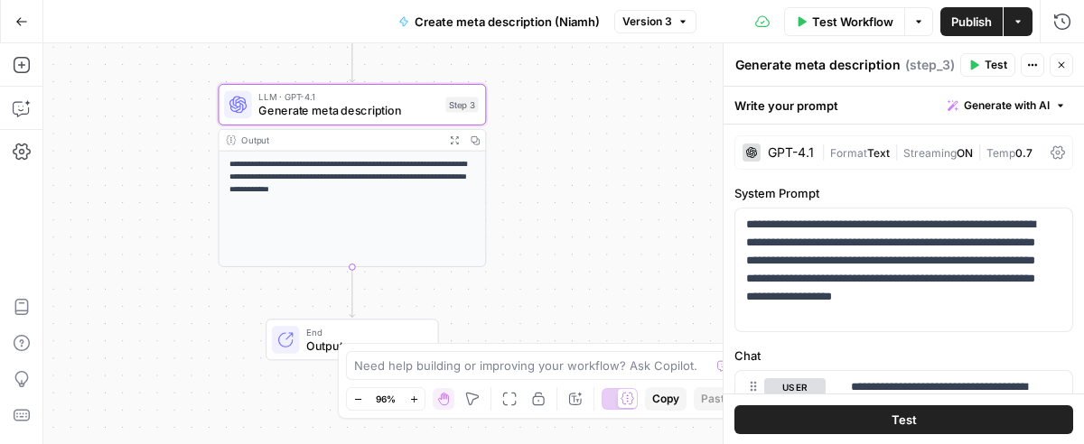
click at [980, 24] on span "Publish" at bounding box center [971, 22] width 41 height 18
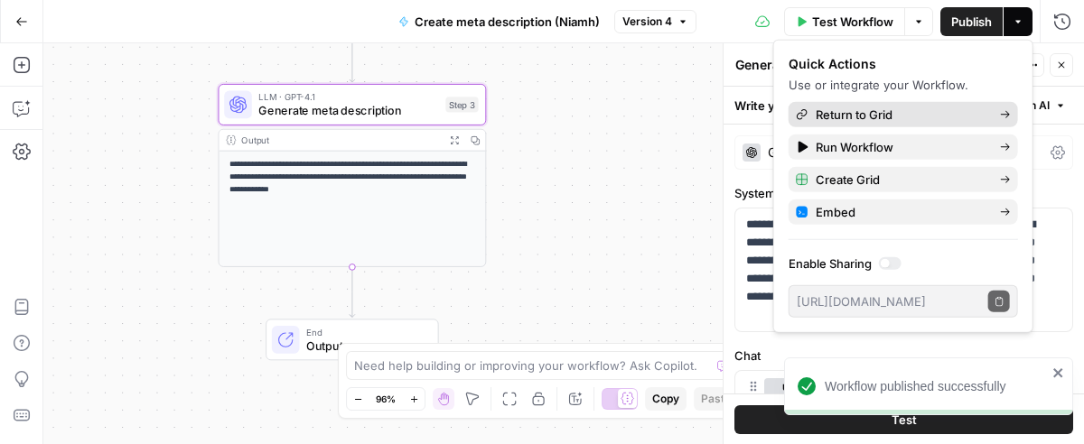
click at [891, 118] on span "Return to Grid" at bounding box center [901, 115] width 170 height 18
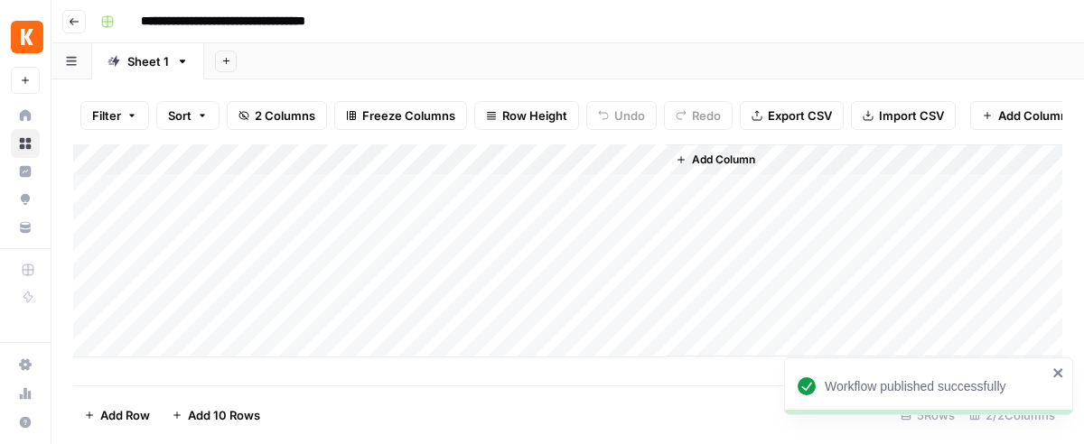
click at [192, 210] on div "Add Column" at bounding box center [567, 251] width 989 height 213
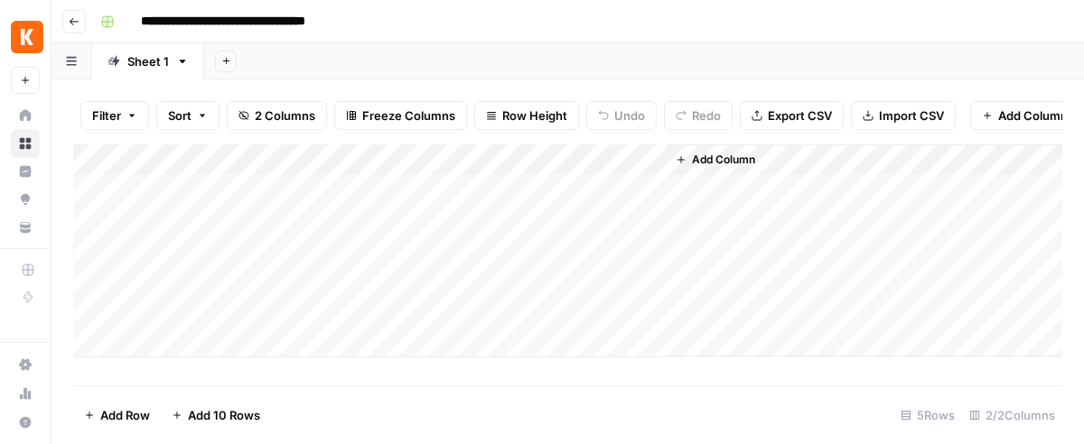
click at [629, 173] on div "Add Column" at bounding box center [567, 251] width 989 height 213
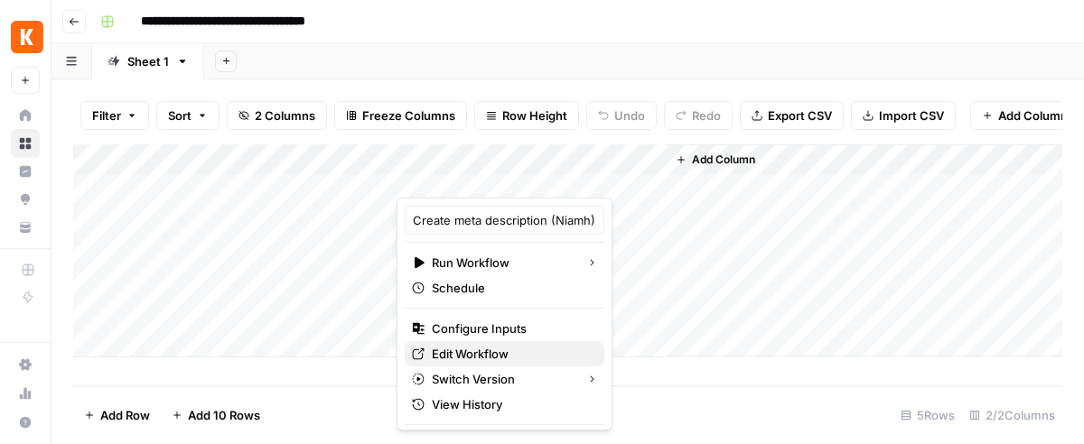
click at [482, 341] on link "Edit Workflow" at bounding box center [505, 353] width 200 height 25
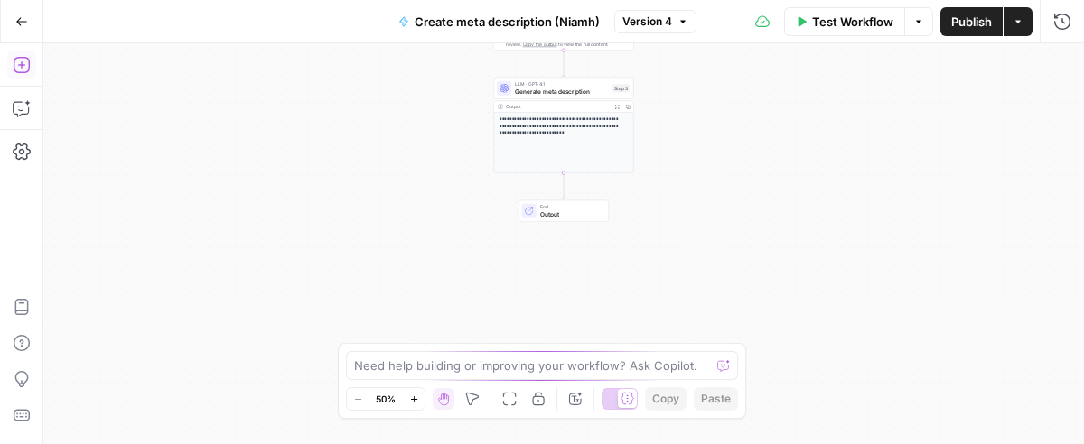
click at [13, 61] on icon "button" at bounding box center [21, 65] width 16 height 16
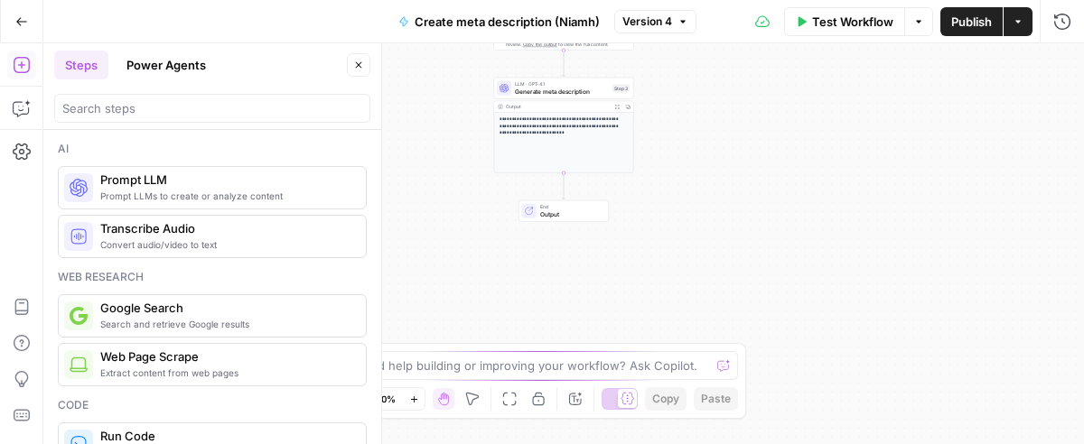
drag, startPoint x: 186, startPoint y: 123, endPoint x: 177, endPoint y: 106, distance: 19.4
click at [186, 122] on header "Steps Power Agents Close" at bounding box center [212, 86] width 338 height 87
click at [177, 106] on input "search" at bounding box center [212, 108] width 300 height 18
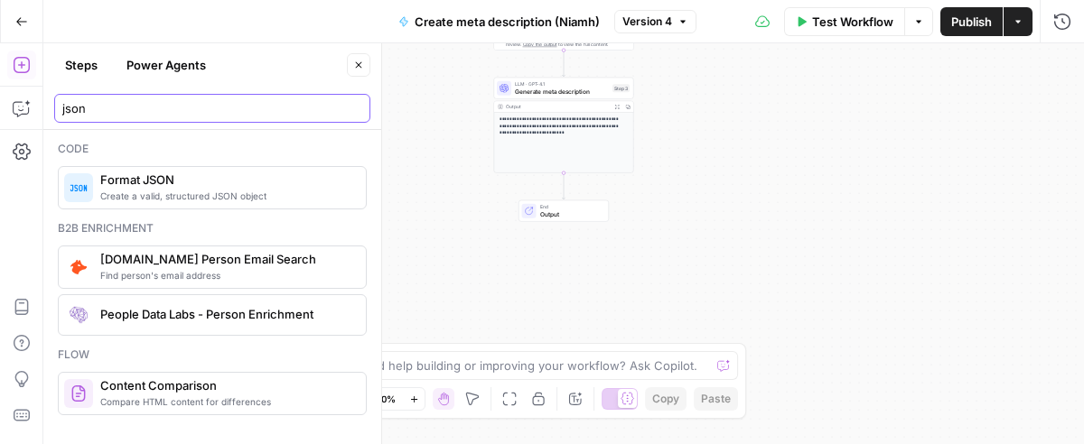
type input "json"
click at [193, 195] on span "Create a valid, structured JSON object" at bounding box center [225, 196] width 251 height 14
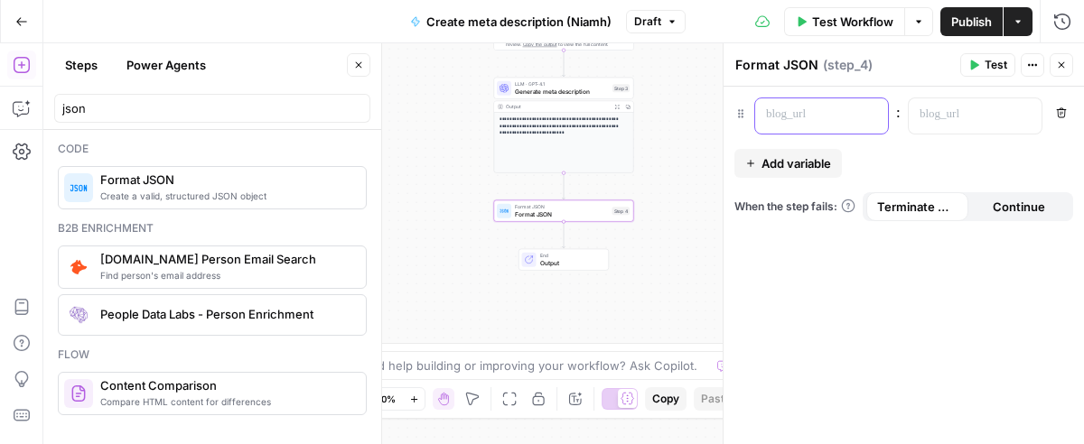
click at [818, 113] on p at bounding box center [807, 115] width 82 height 18
click at [775, 163] on span "Add variable" at bounding box center [796, 163] width 70 height 18
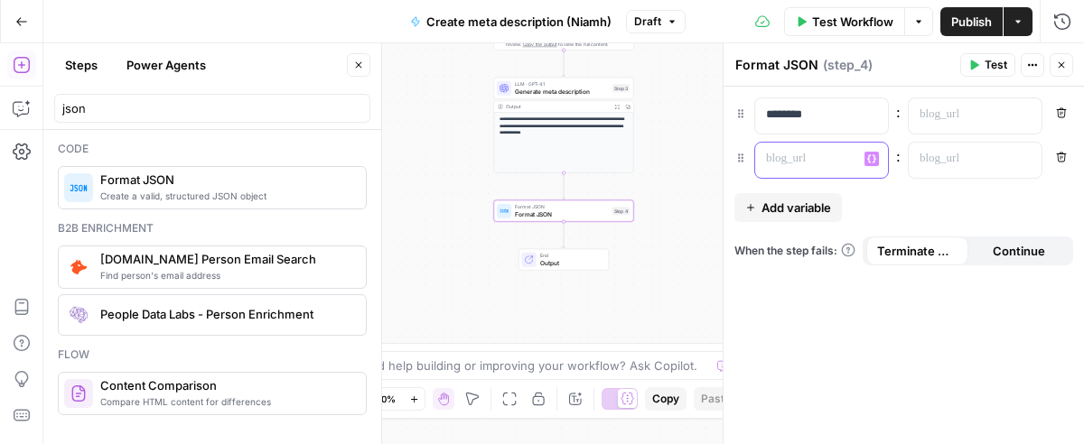
click at [799, 167] on div at bounding box center [807, 160] width 104 height 35
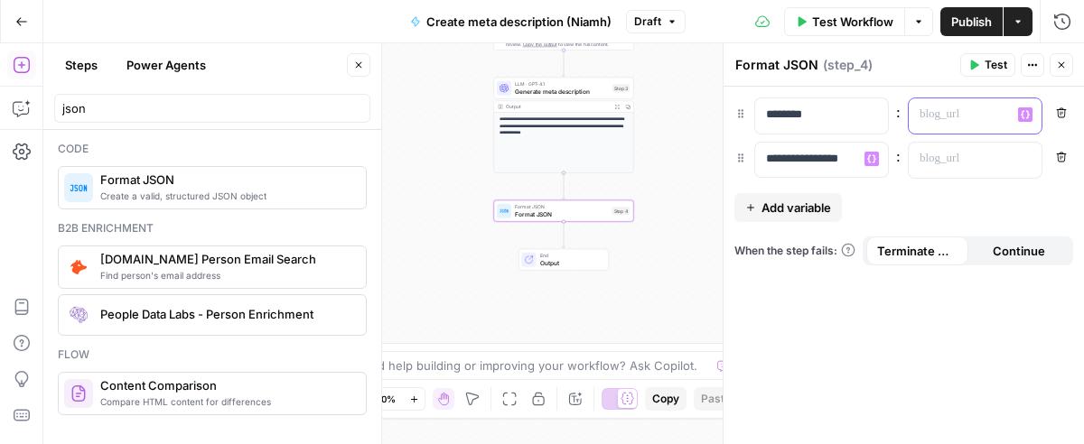
click at [948, 106] on p at bounding box center [960, 115] width 82 height 18
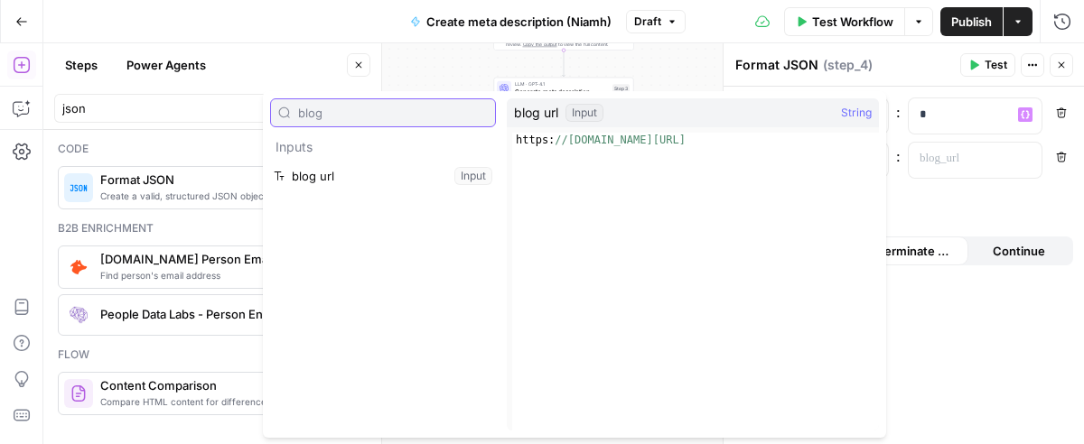
type input "blog"
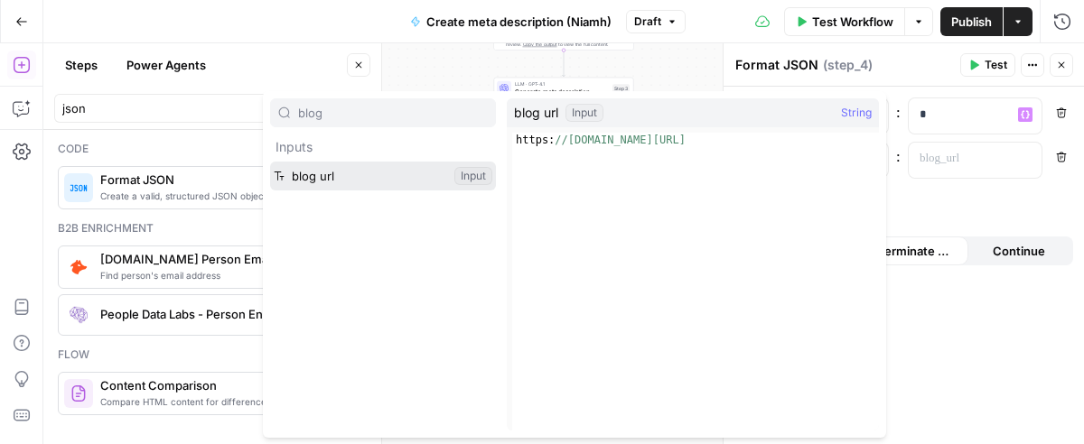
click at [409, 174] on button "Select variable blog url" at bounding box center [383, 176] width 226 height 29
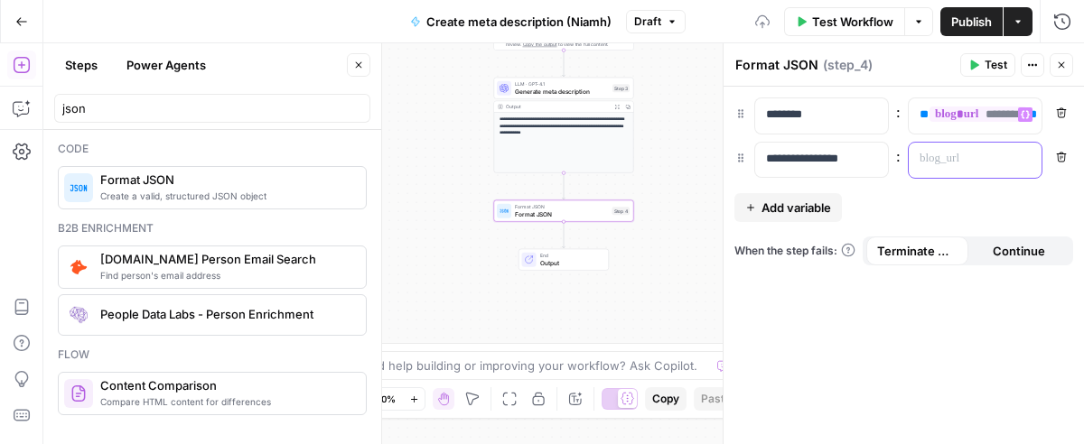
click at [973, 160] on p at bounding box center [960, 159] width 82 height 18
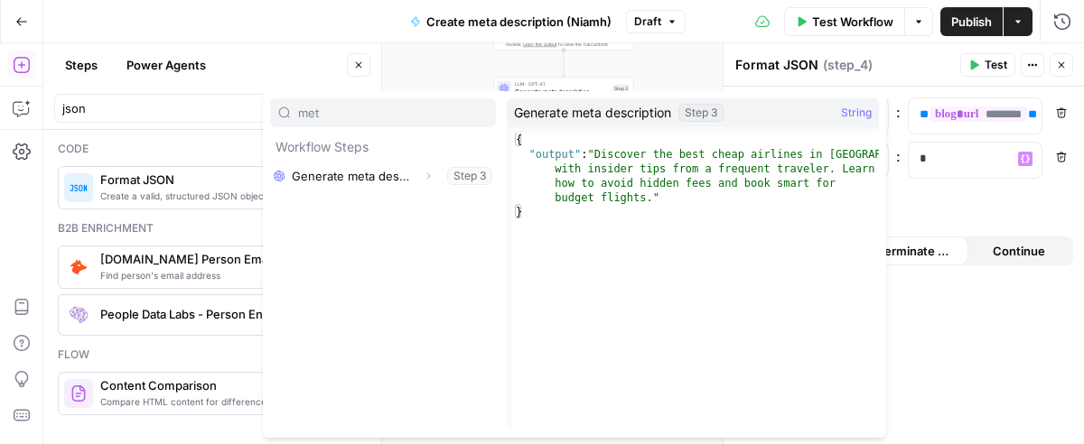
type input "met"
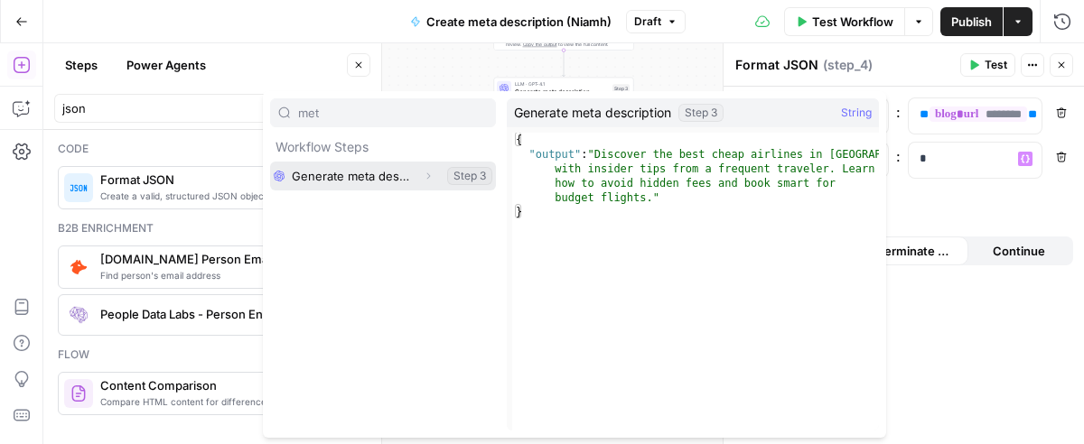
click at [299, 168] on button "Select variable Generate meta description" at bounding box center [383, 176] width 226 height 29
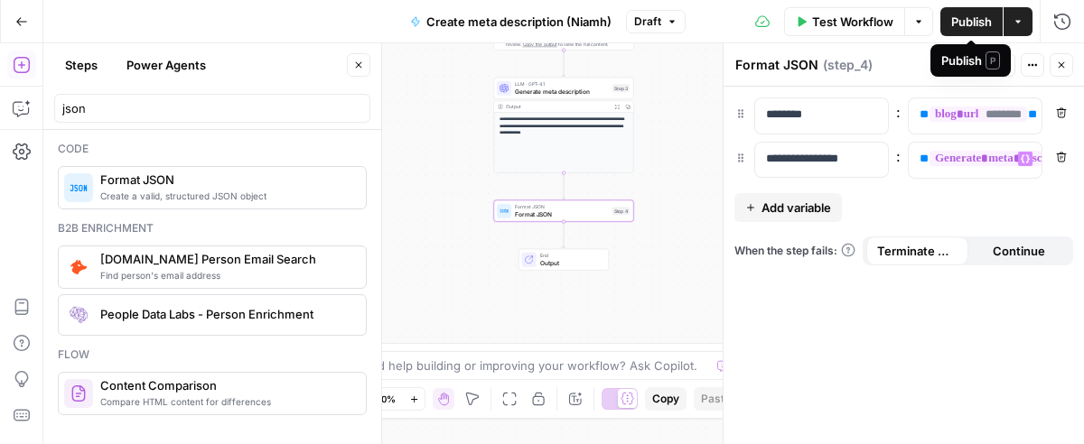
drag, startPoint x: 966, startPoint y: 19, endPoint x: 965, endPoint y: 28, distance: 9.1
click at [966, 22] on span "Publish" at bounding box center [971, 22] width 41 height 18
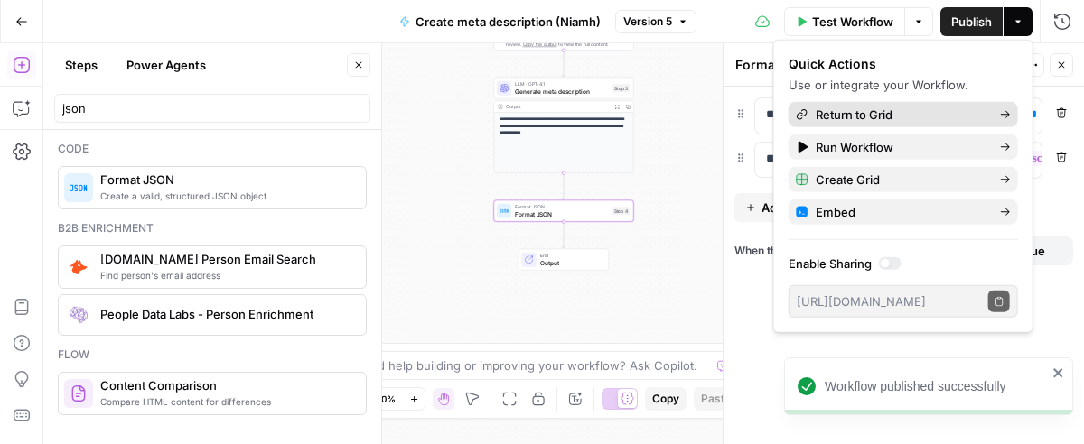
click at [890, 109] on span "Return to Grid" at bounding box center [901, 115] width 170 height 18
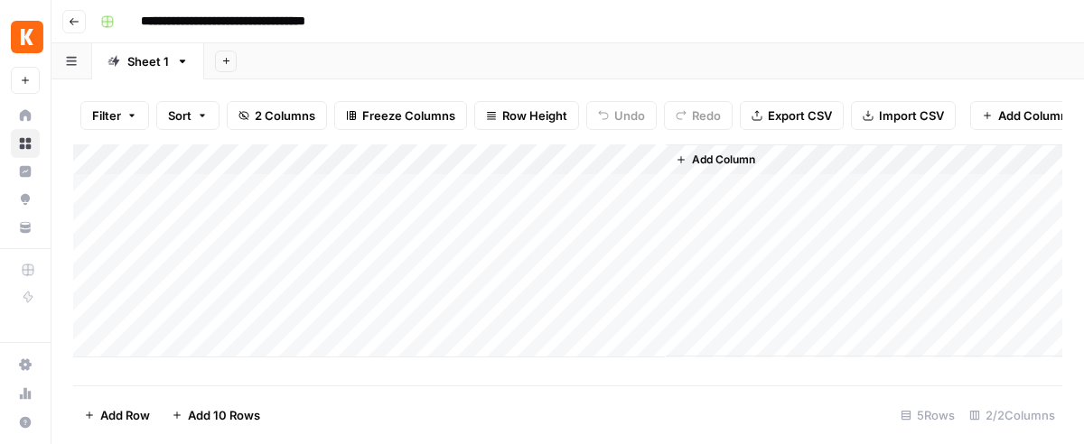
click at [728, 168] on span "Add Column" at bounding box center [723, 160] width 63 height 16
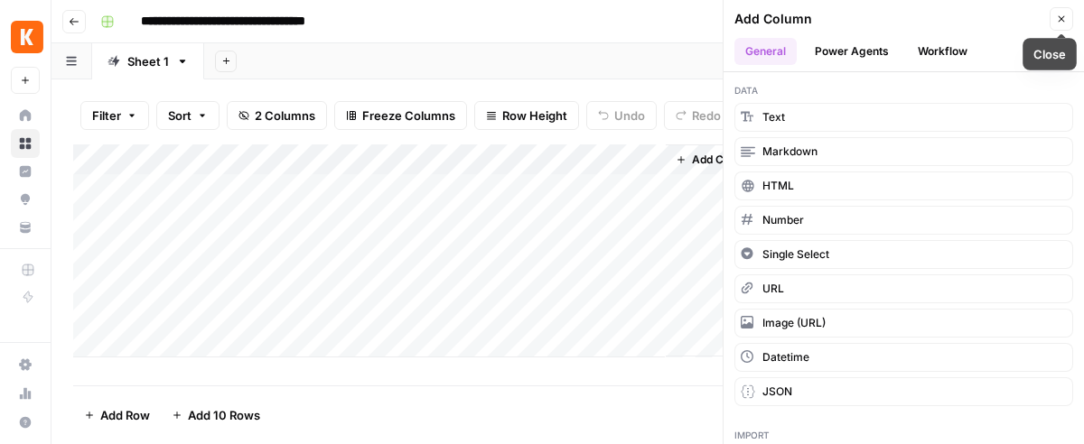
click at [1060, 10] on button "Close" at bounding box center [1061, 18] width 23 height 23
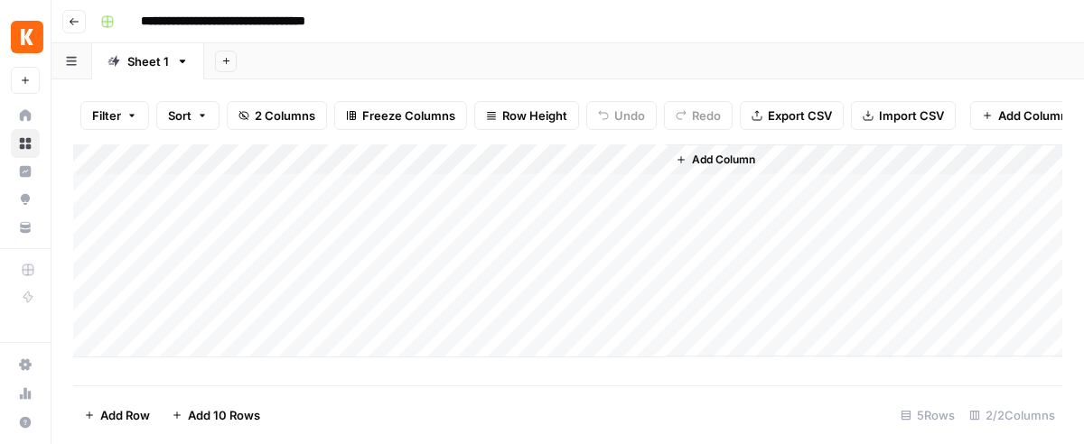
click at [637, 174] on div "Add Column" at bounding box center [567, 251] width 989 height 213
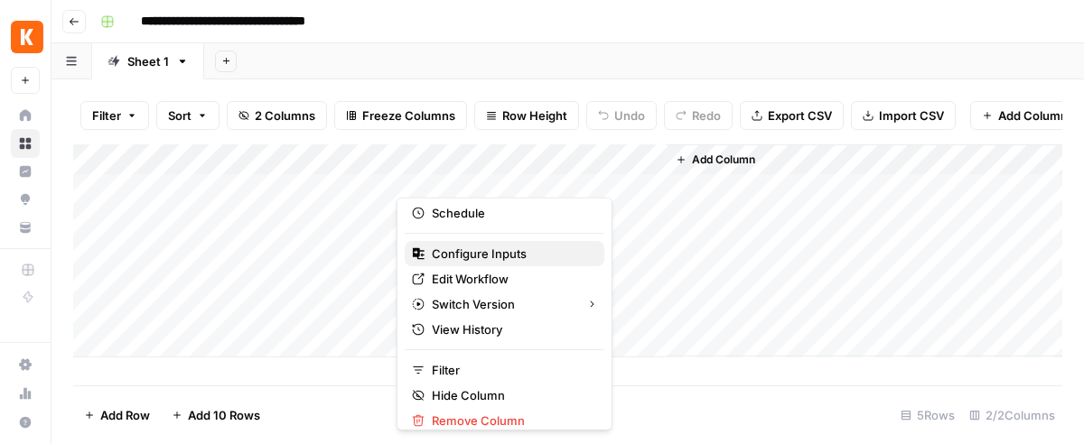
scroll to position [83, 0]
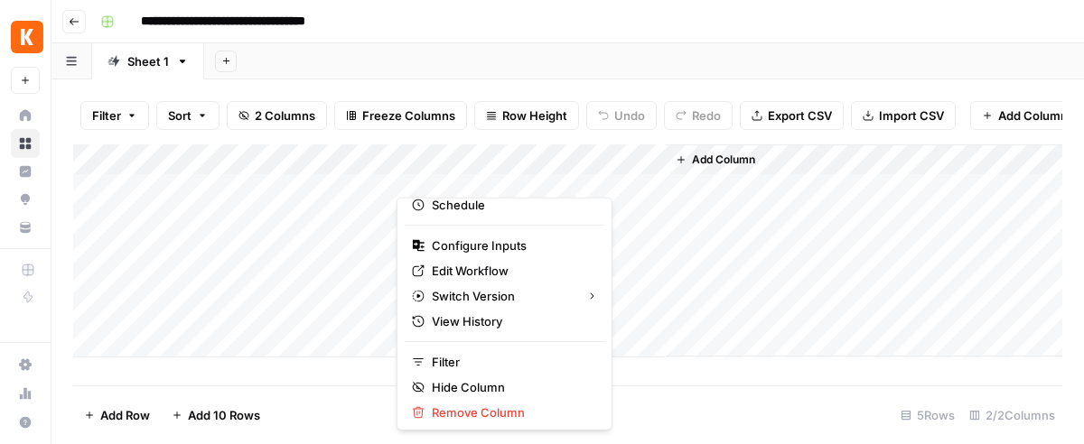
click at [746, 255] on div "Add Column" at bounding box center [864, 251] width 397 height 212
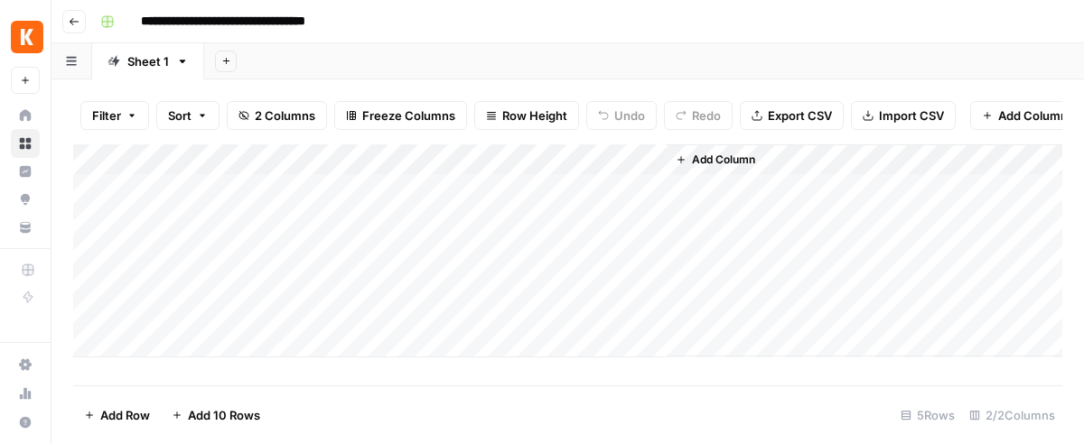
click at [327, 173] on div "Add Column" at bounding box center [567, 251] width 989 height 213
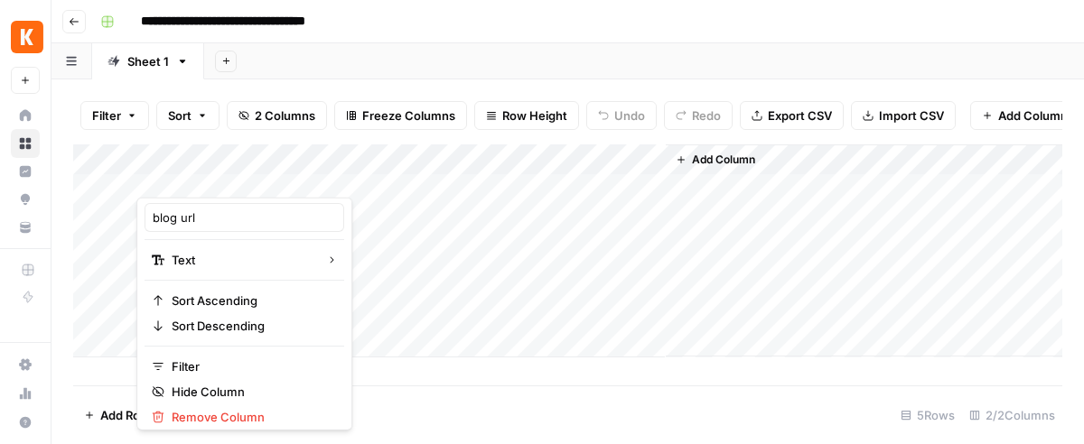
scroll to position [0, 0]
